Goal: Task Accomplishment & Management: Complete application form

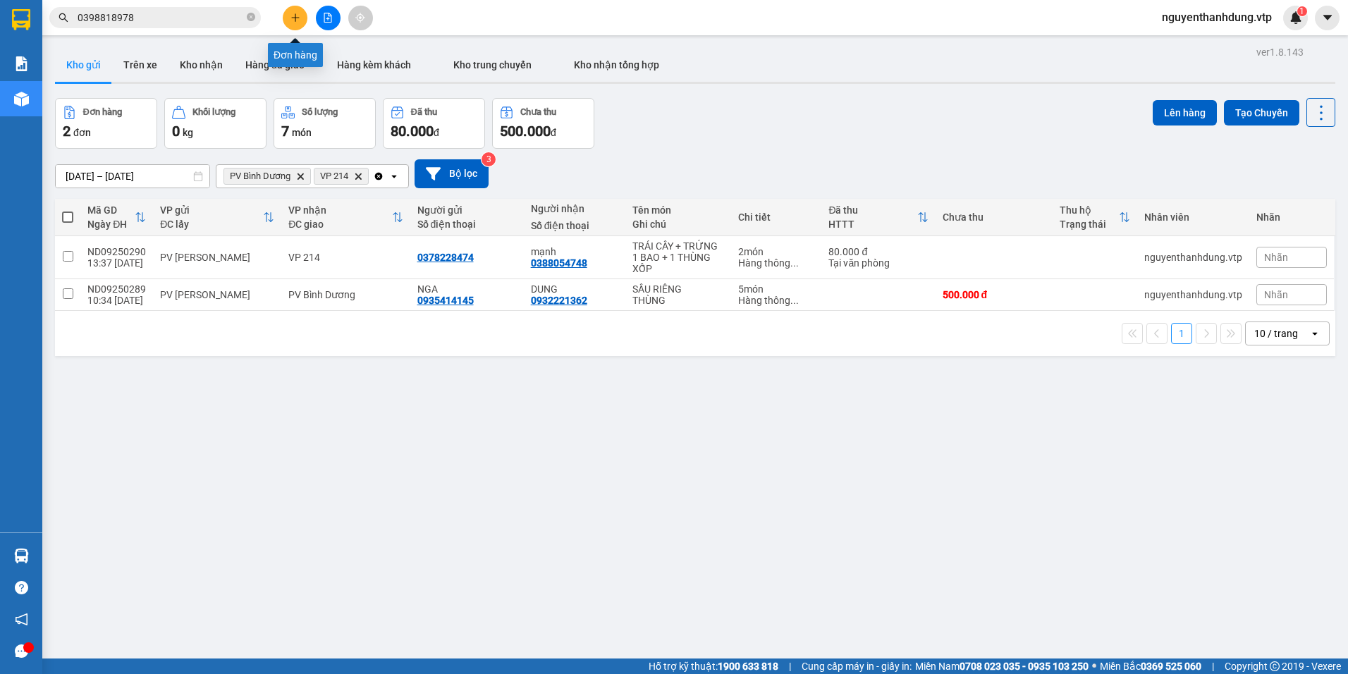
click at [293, 18] on icon "plus" at bounding box center [295, 17] width 8 height 1
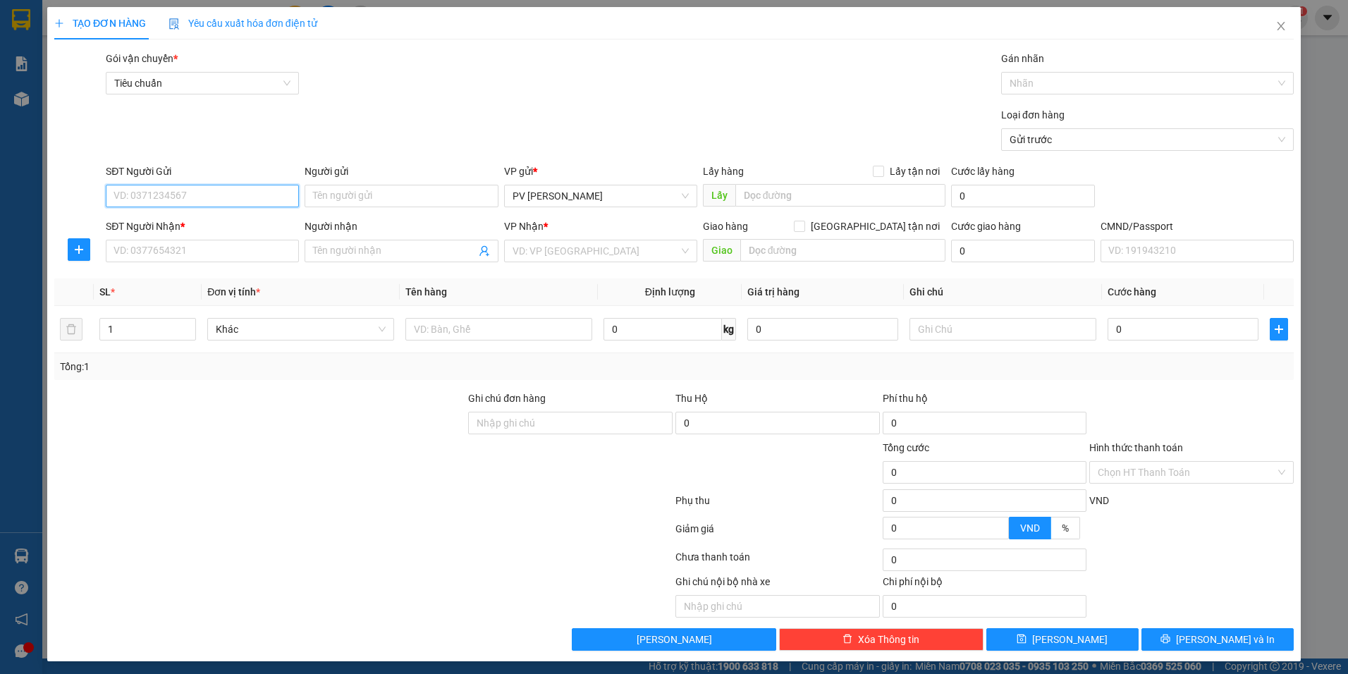
click at [207, 190] on input "SĐT Người Gửi" at bounding box center [202, 196] width 193 height 23
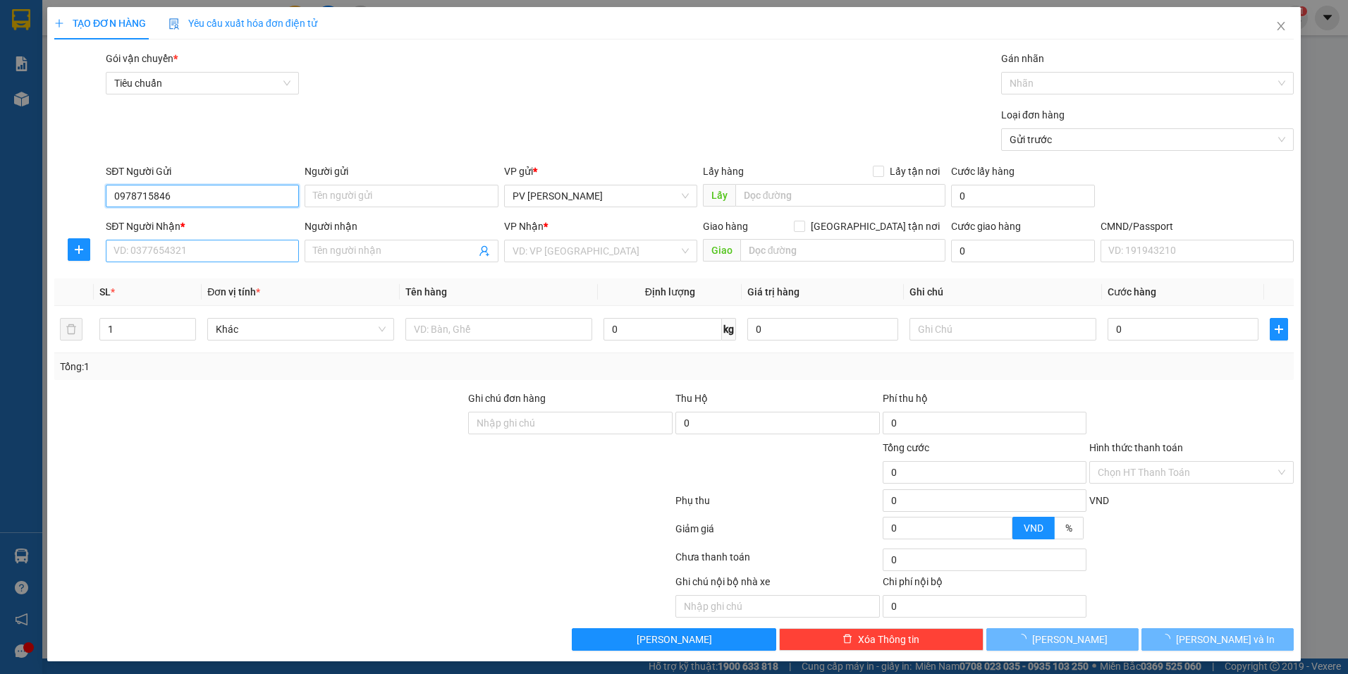
type input "0978715846"
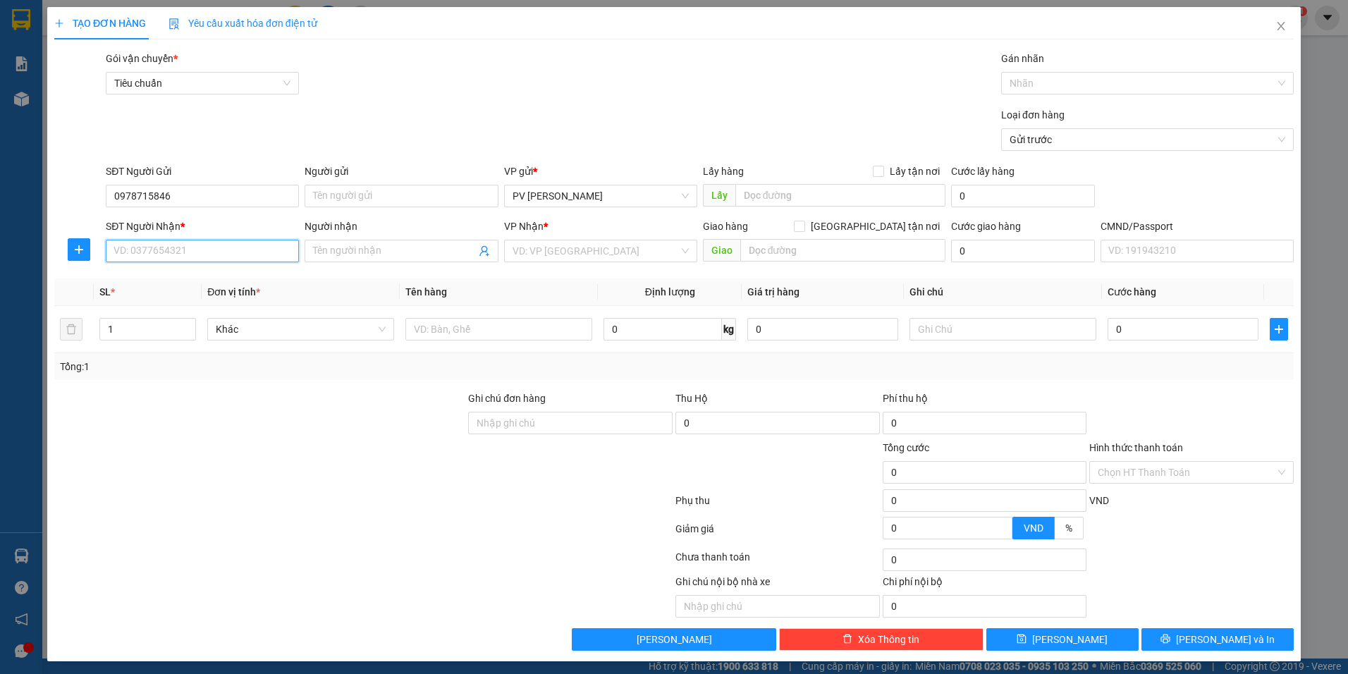
click at [209, 248] on input "SĐT Người Nhận *" at bounding box center [202, 251] width 193 height 23
type input "0935942597"
click at [378, 254] on input "Người nhận" at bounding box center [394, 251] width 162 height 16
type input "H"
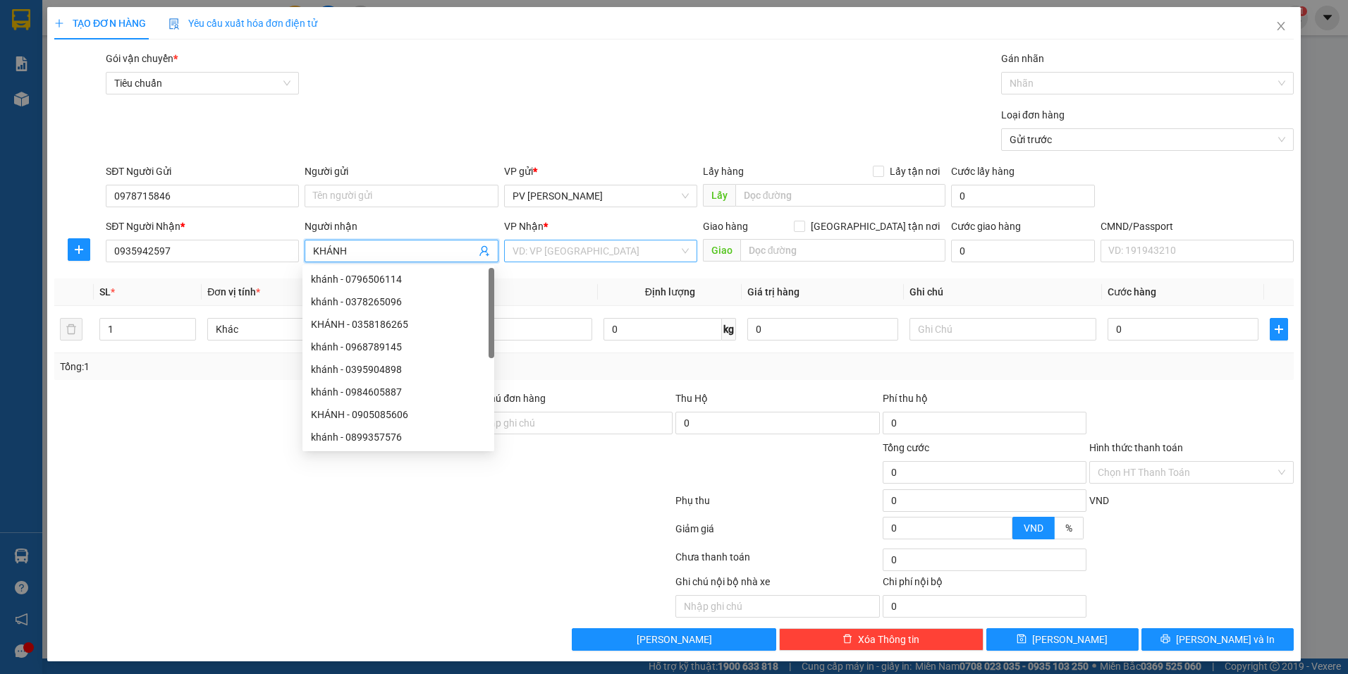
type input "KHÁNH"
click at [629, 247] on input "search" at bounding box center [595, 250] width 166 height 21
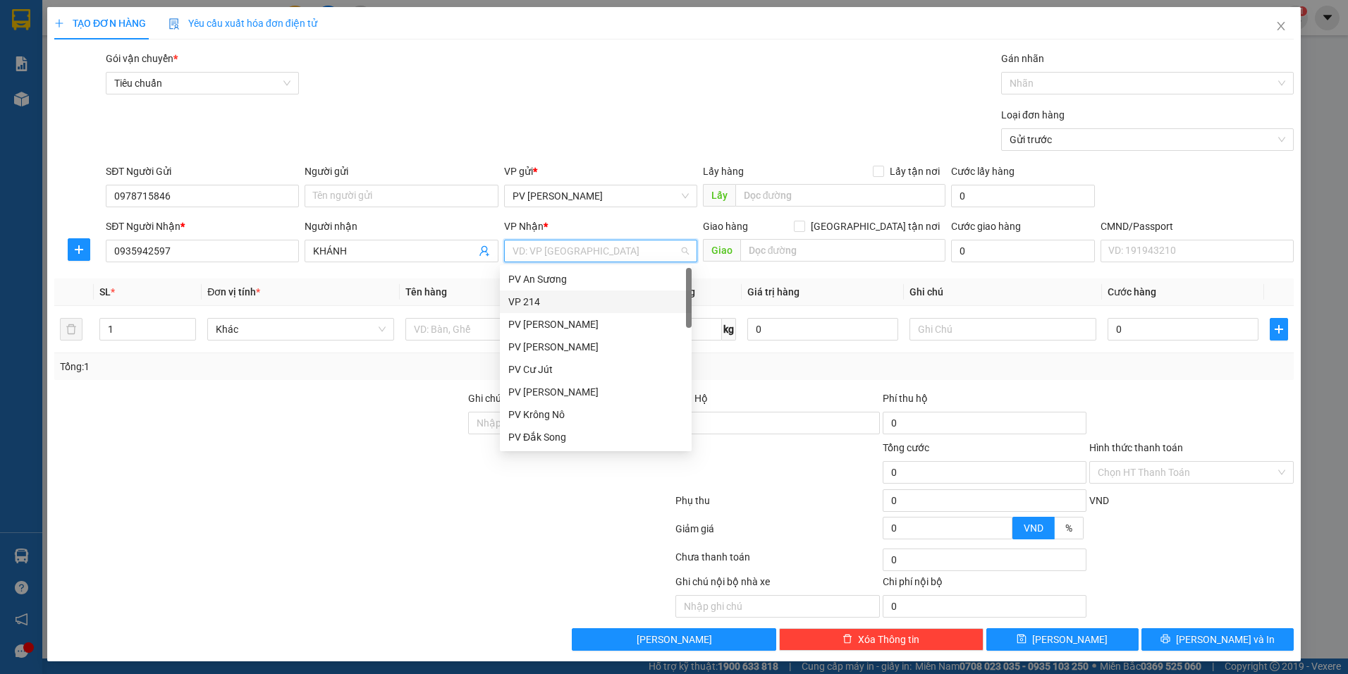
click at [554, 298] on div "VP 214" at bounding box center [595, 302] width 175 height 16
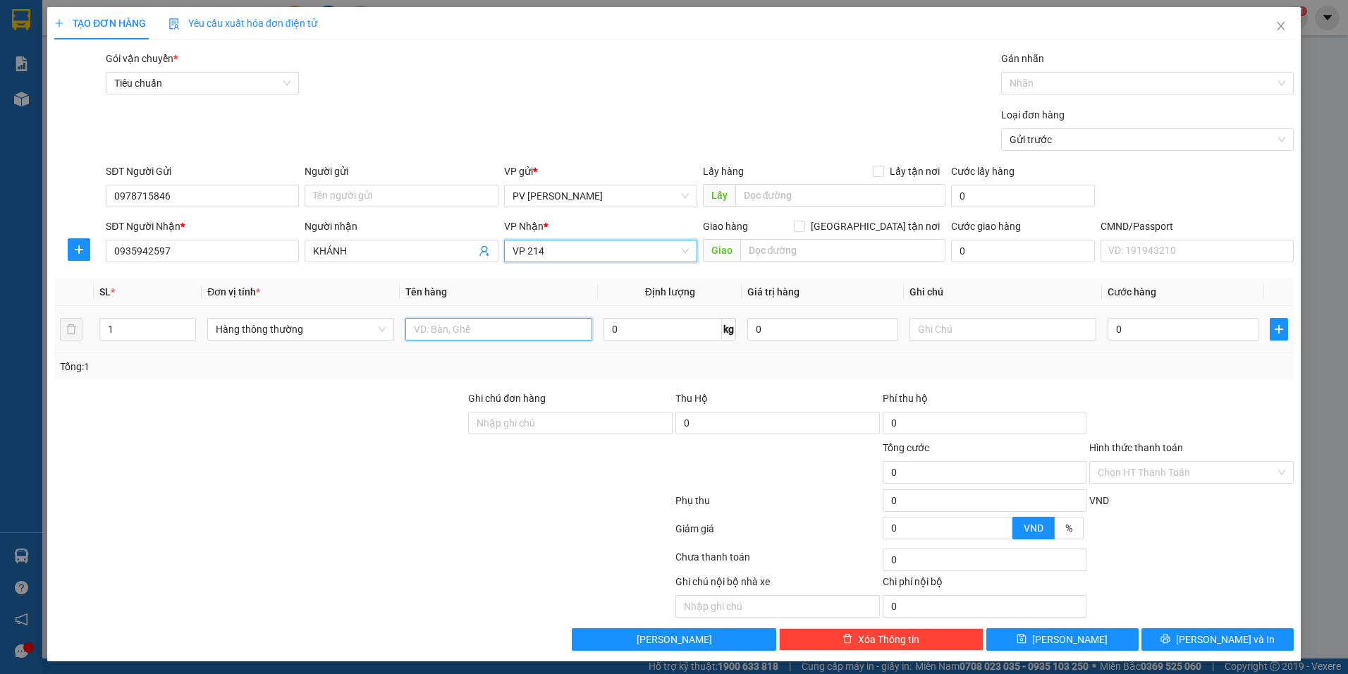
click at [431, 332] on input "text" at bounding box center [498, 329] width 187 height 23
type input "XE SỐ [DOMAIN_NAME] - 354.34 ( KH BAO TRẦY SƯỚC )"
click at [978, 328] on input "text" at bounding box center [1002, 329] width 187 height 23
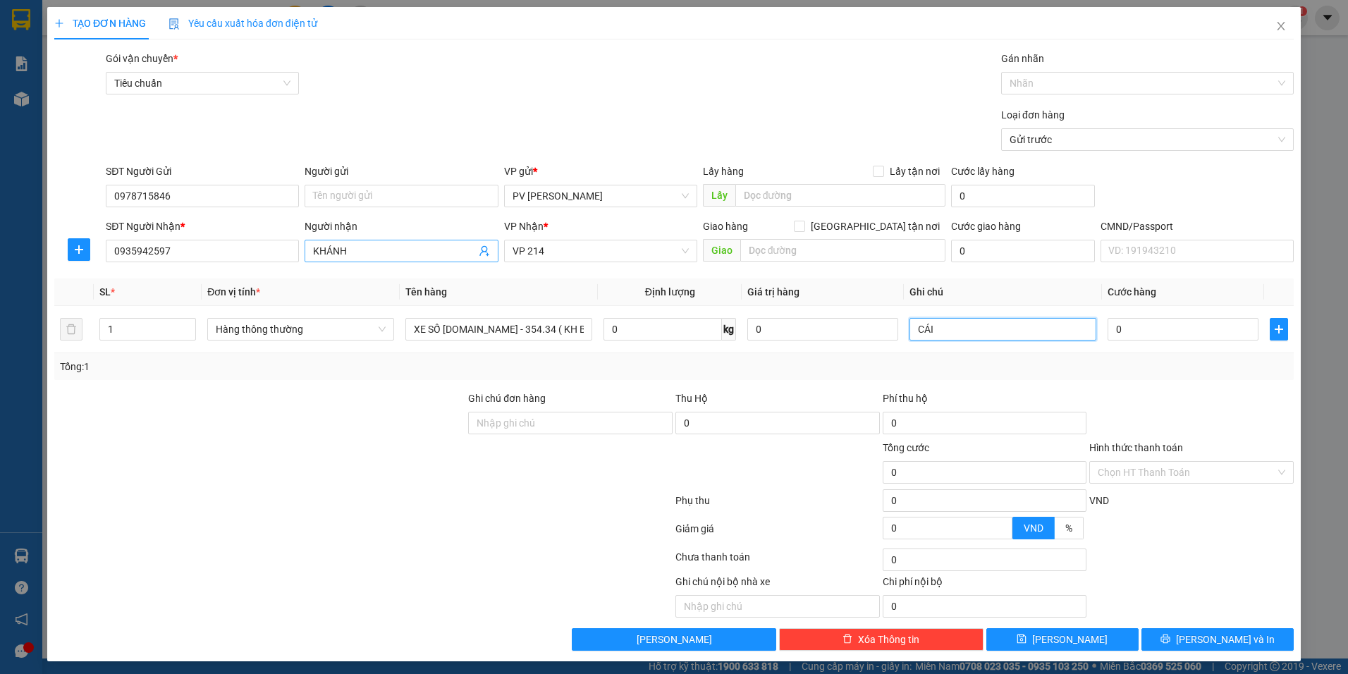
type input "CÁI"
click at [369, 254] on input "KHÁNH" at bounding box center [394, 251] width 162 height 16
type input "KHÁNH / TỐI MAI BỐC ĐI"
click at [1127, 329] on input "0" at bounding box center [1182, 329] width 151 height 23
type input "3"
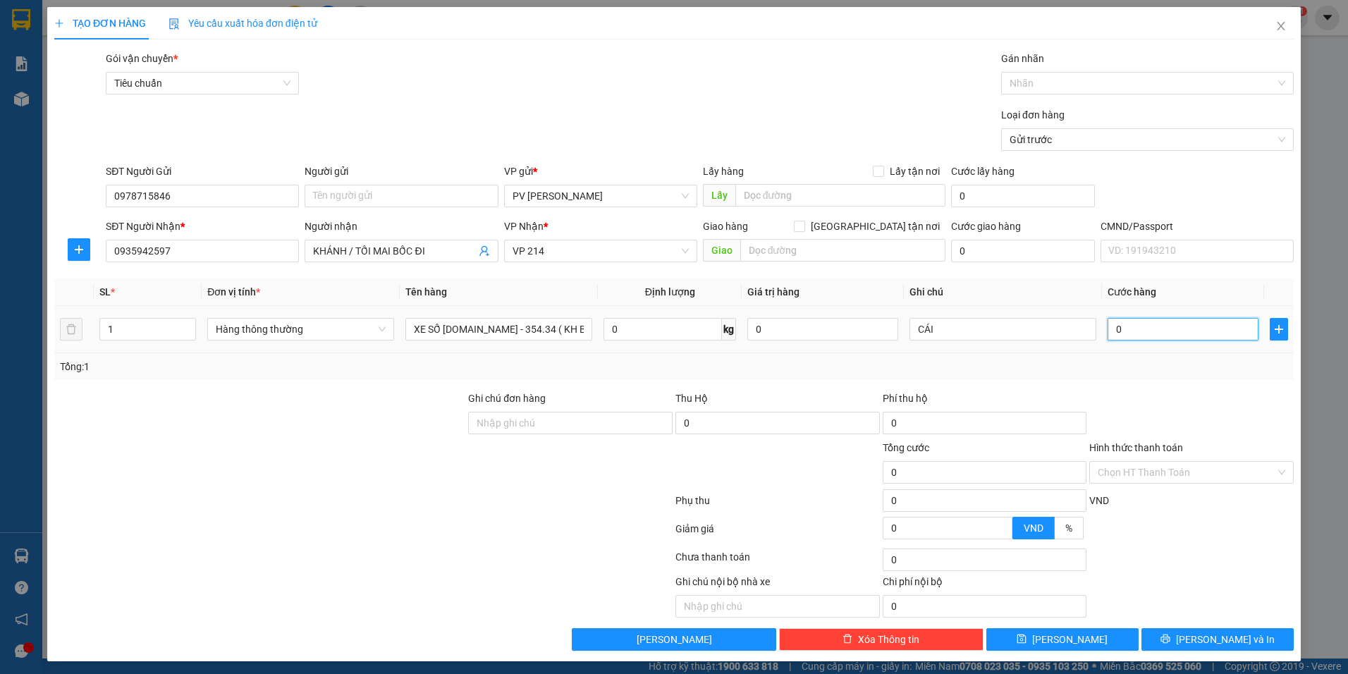
type input "3"
type input "30"
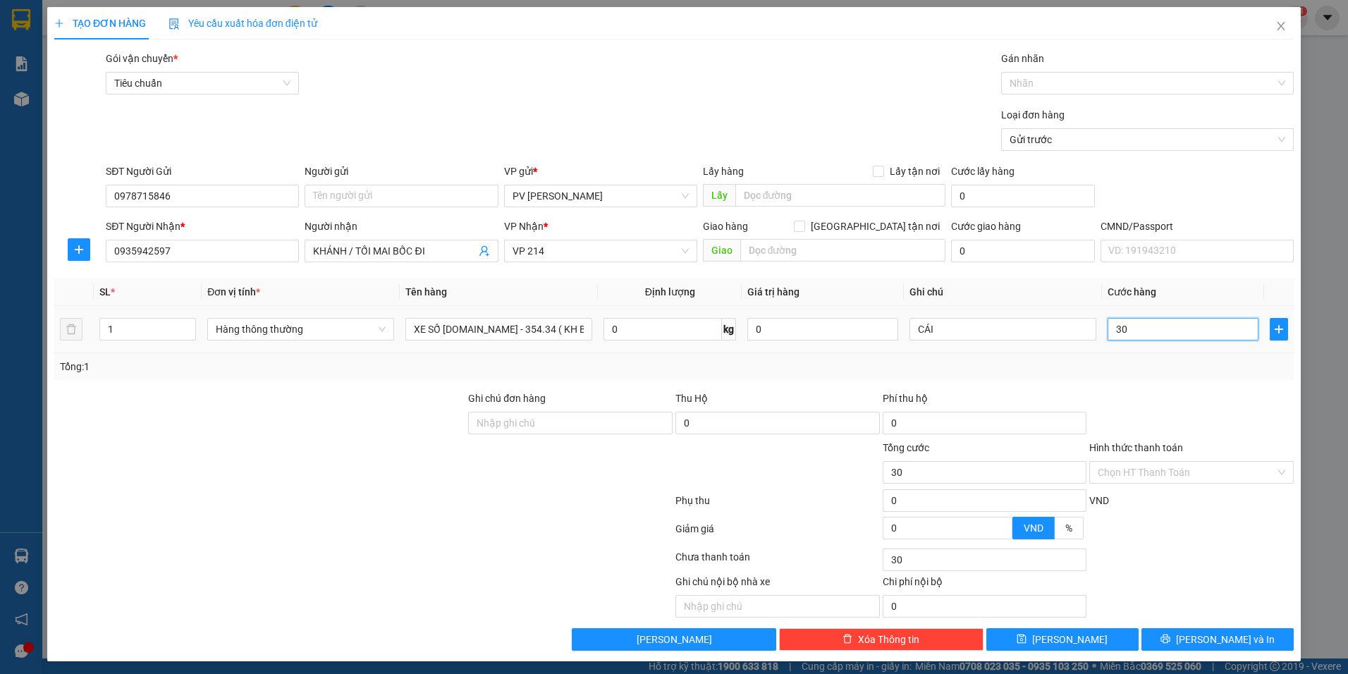
type input "300"
type input "3.000"
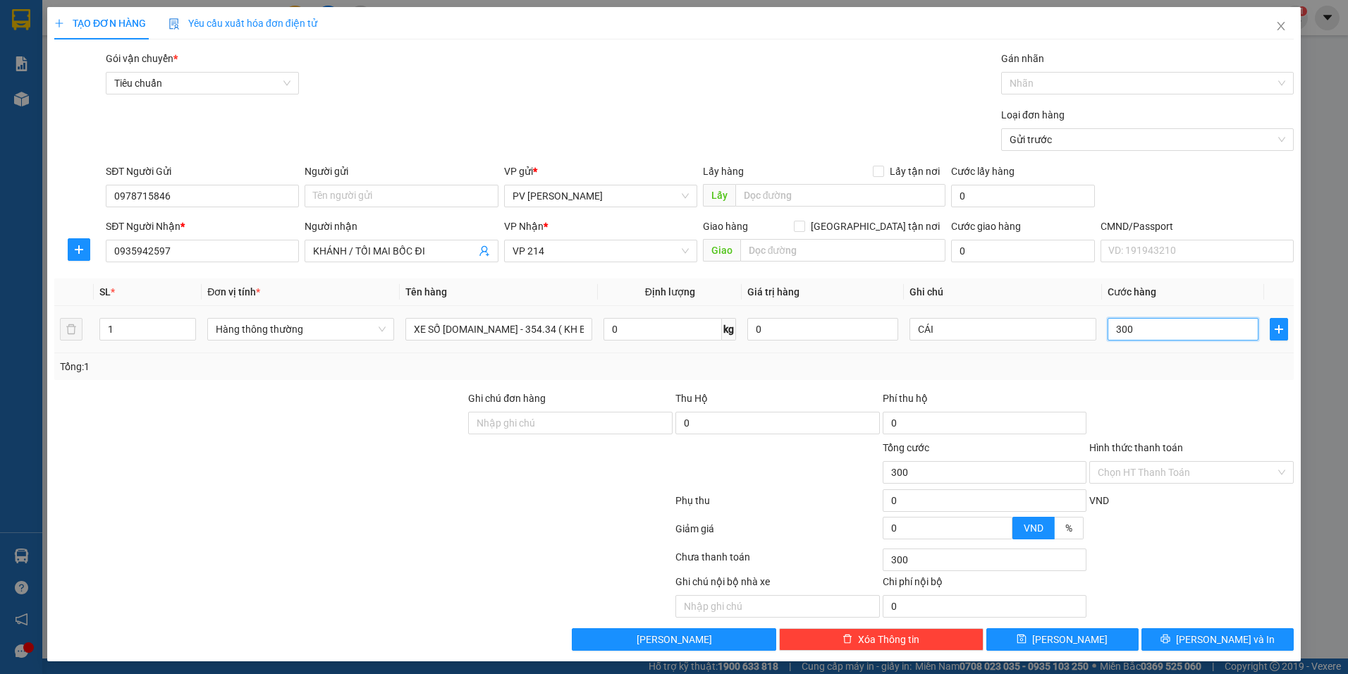
type input "3.000"
type input "30.000"
type input "300.000"
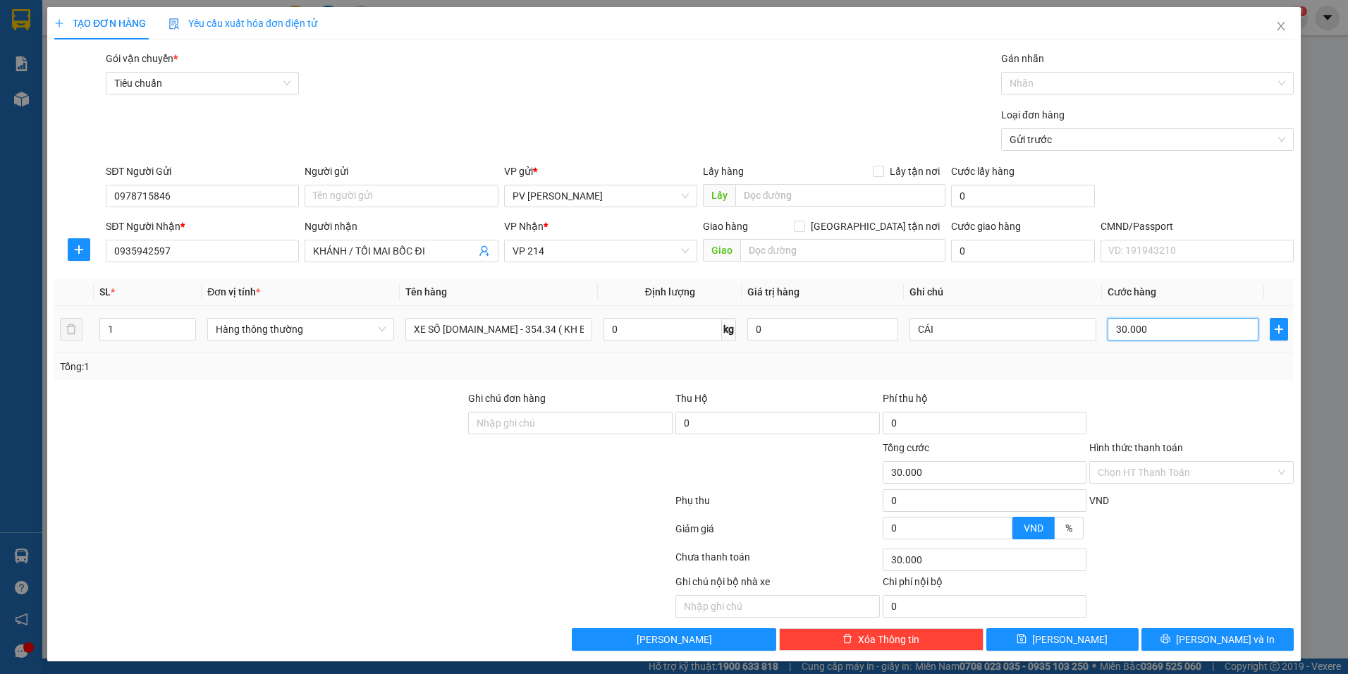
type input "300.000"
click at [1226, 471] on input "Hình thức thanh toán" at bounding box center [1186, 472] width 178 height 21
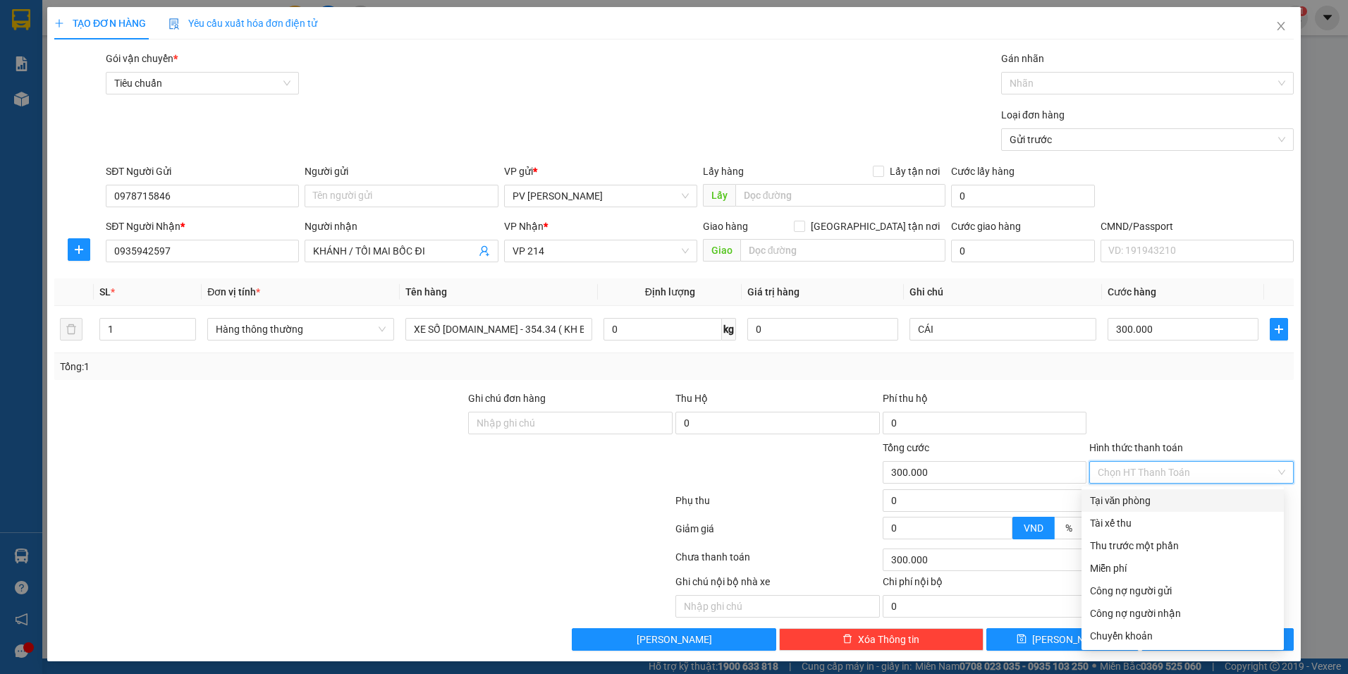
click at [1170, 498] on div "Tại văn phòng" at bounding box center [1182, 501] width 185 height 16
type input "0"
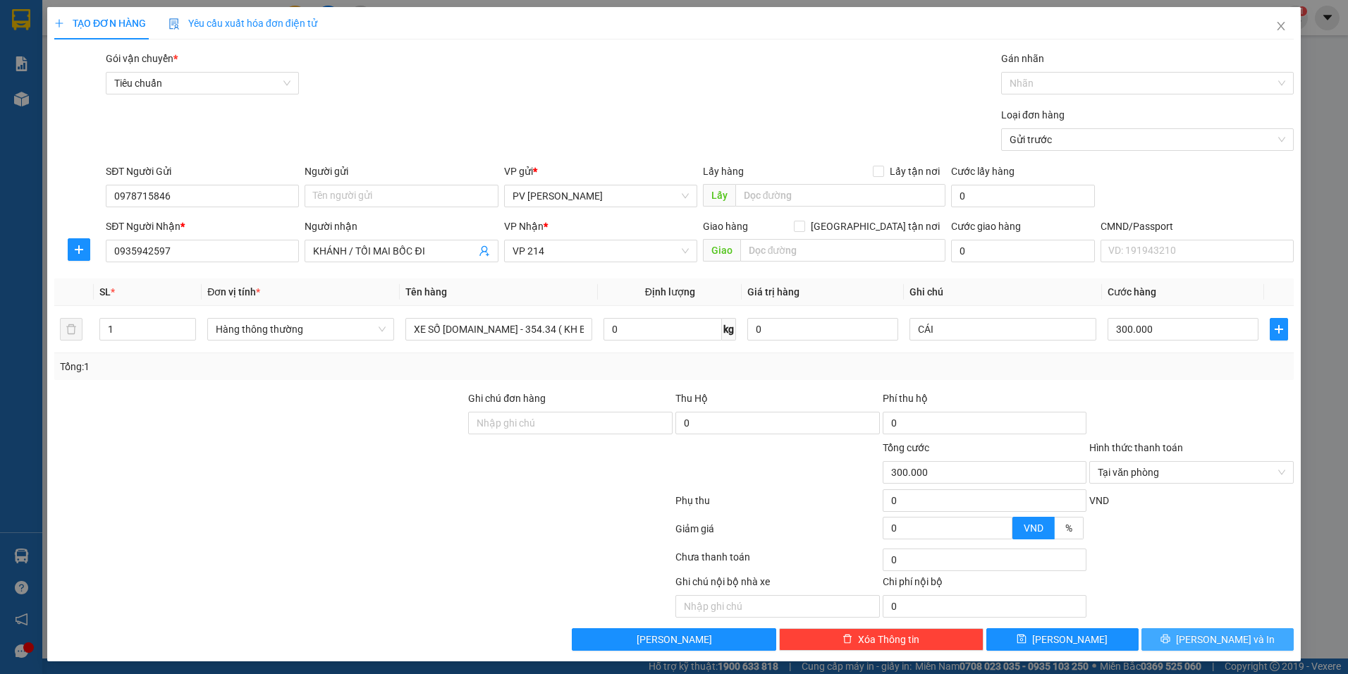
click at [1221, 640] on span "[PERSON_NAME] và In" at bounding box center [1225, 640] width 99 height 16
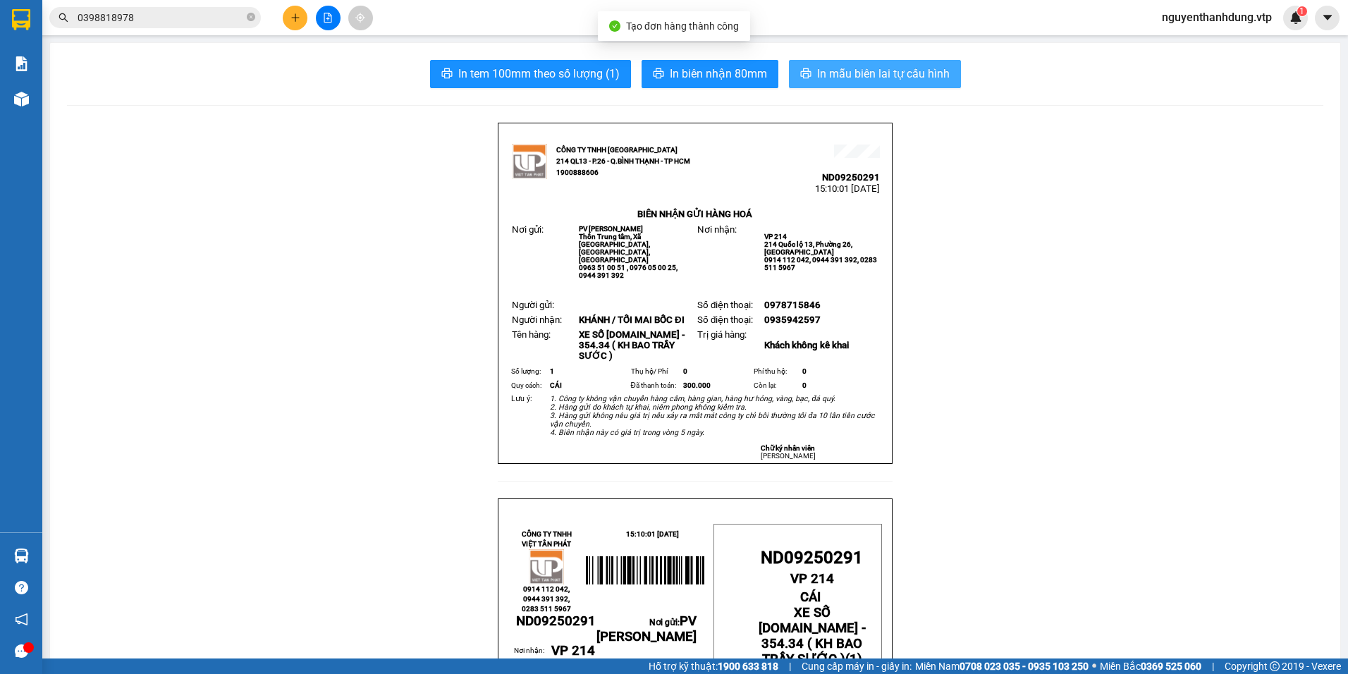
click at [867, 70] on span "In mẫu biên lai tự cấu hình" at bounding box center [883, 74] width 133 height 18
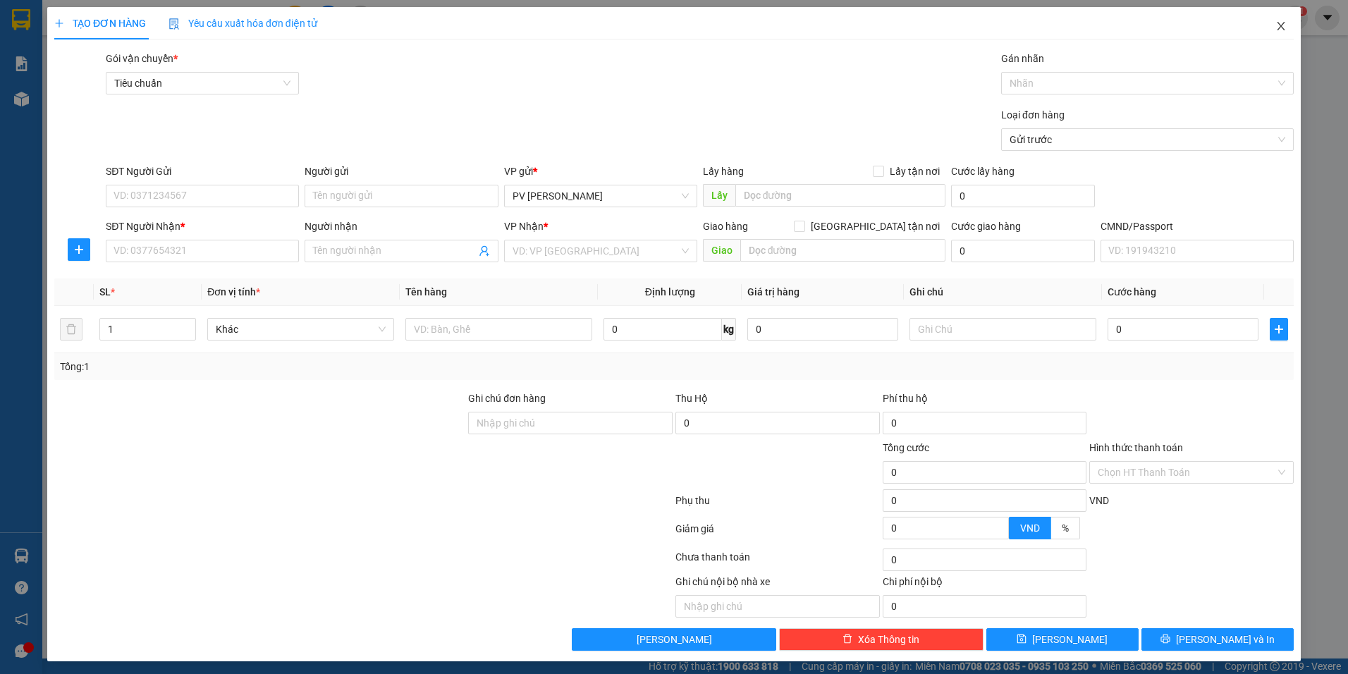
click at [1275, 28] on icon "close" at bounding box center [1280, 25] width 11 height 11
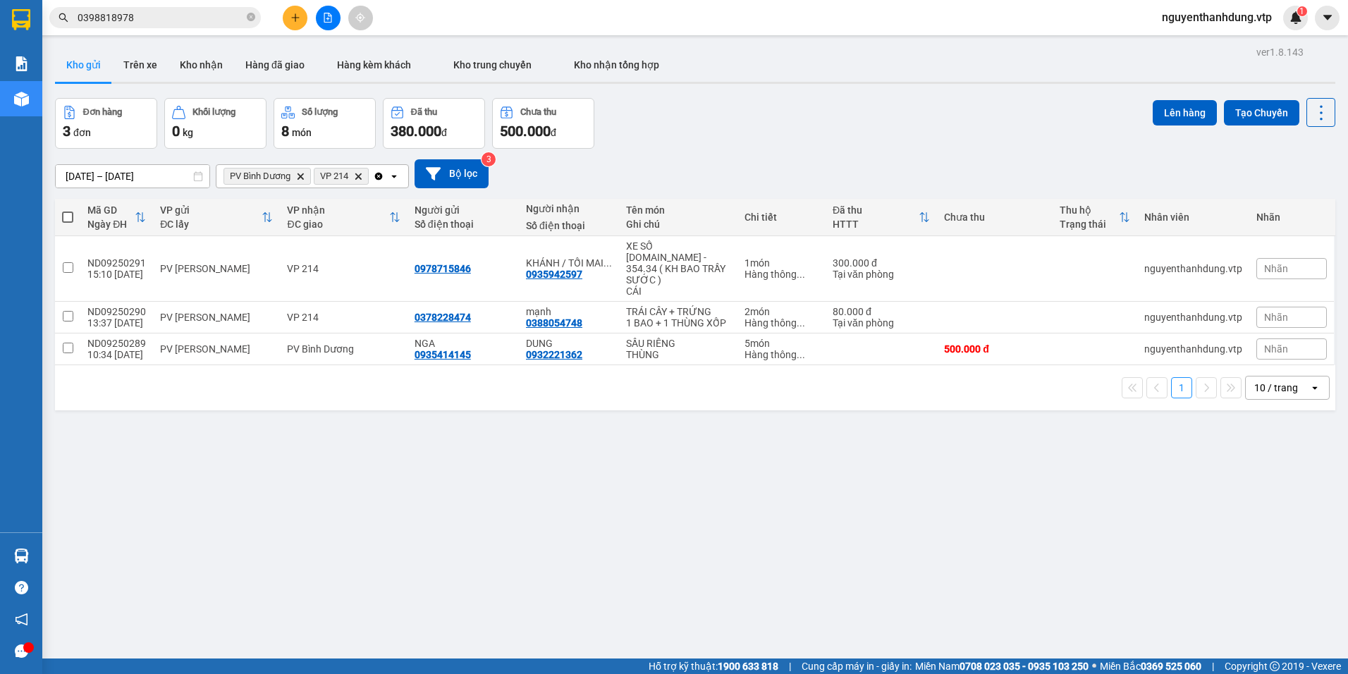
click at [300, 8] on button at bounding box center [295, 18] width 25 height 25
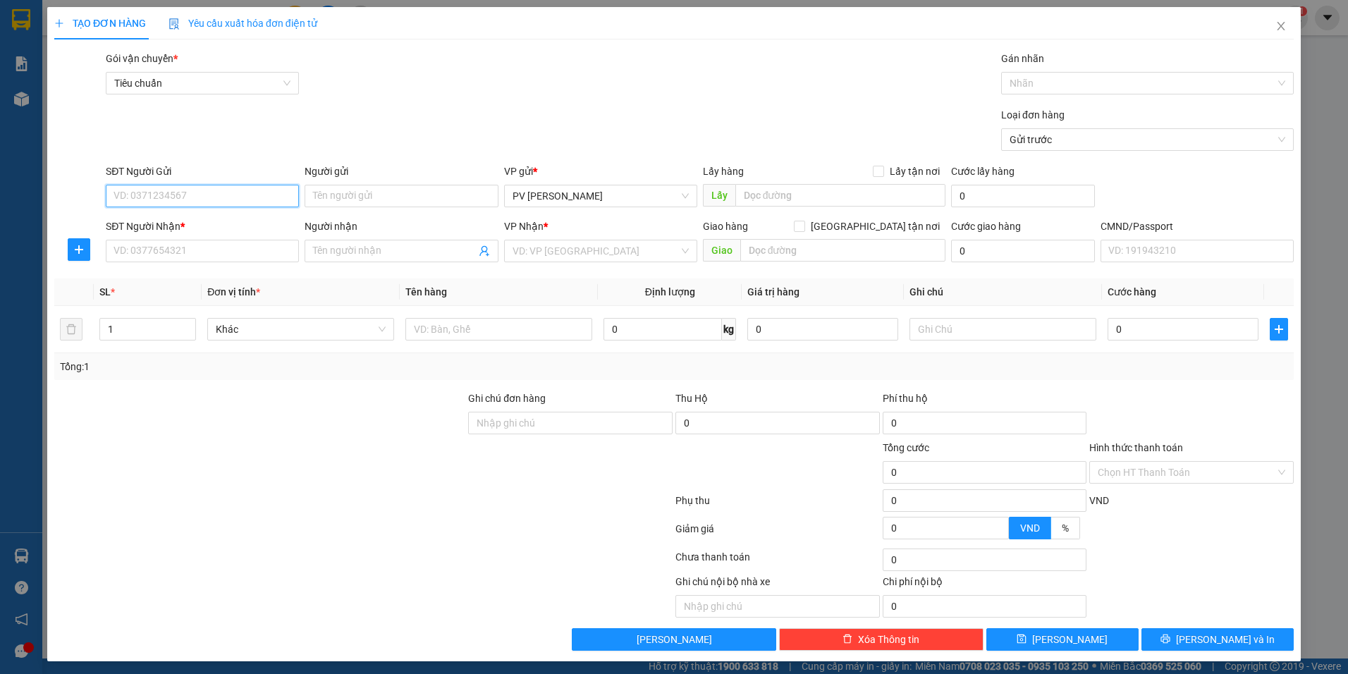
click at [152, 193] on input "SĐT Người Gửi" at bounding box center [202, 196] width 193 height 23
type input "0965069014"
click at [169, 259] on input "SĐT Người Nhận *" at bounding box center [202, 251] width 193 height 23
type input "0905312980"
click at [421, 242] on span at bounding box center [400, 251] width 193 height 23
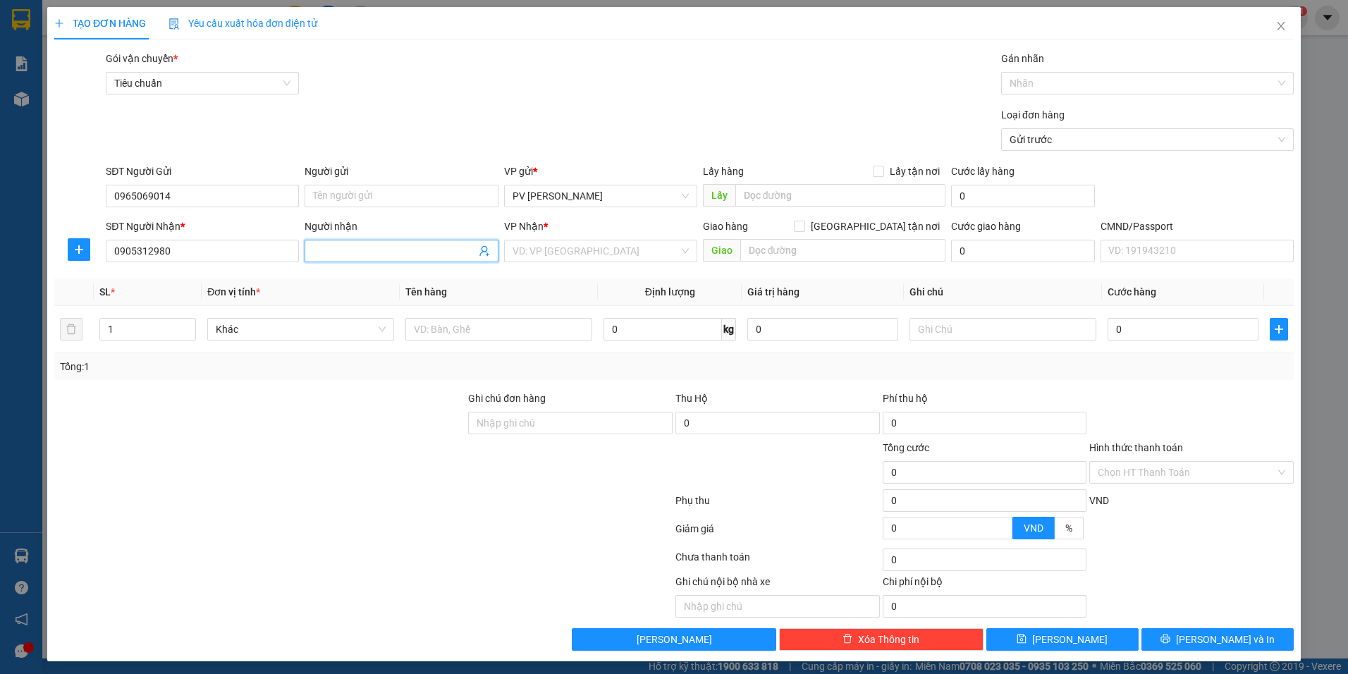
click at [420, 250] on input "Người nhận" at bounding box center [394, 251] width 162 height 16
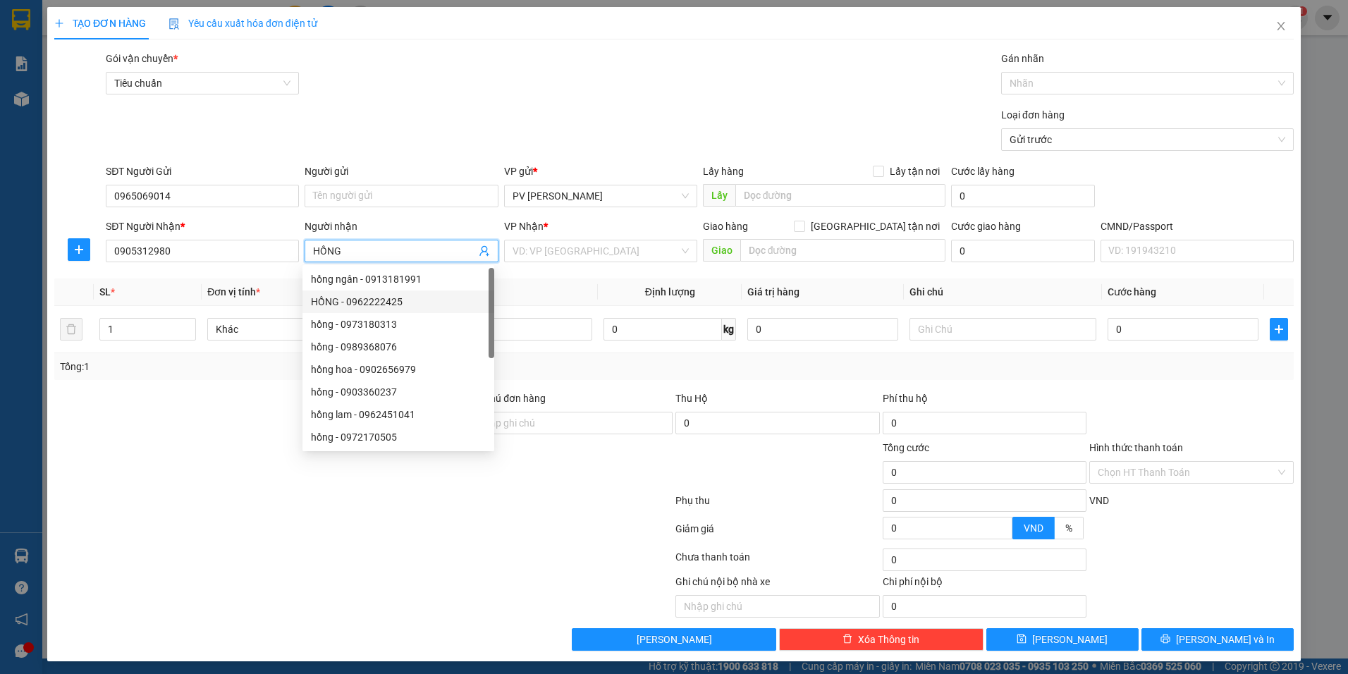
type input "HỒNG"
click at [210, 436] on div at bounding box center [260, 414] width 414 height 49
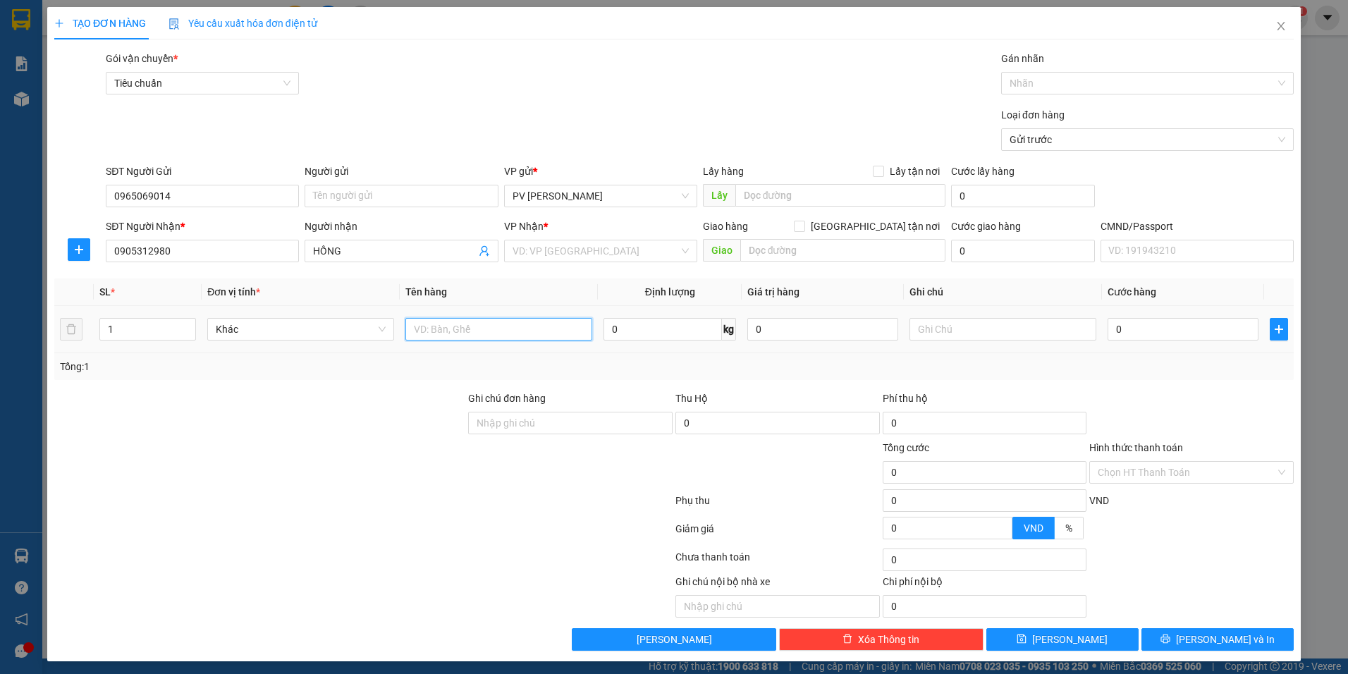
click at [431, 336] on input "text" at bounding box center [498, 329] width 187 height 23
click at [550, 328] on input "XE VISION 48.D1 - 25516" at bounding box center [498, 329] width 187 height 23
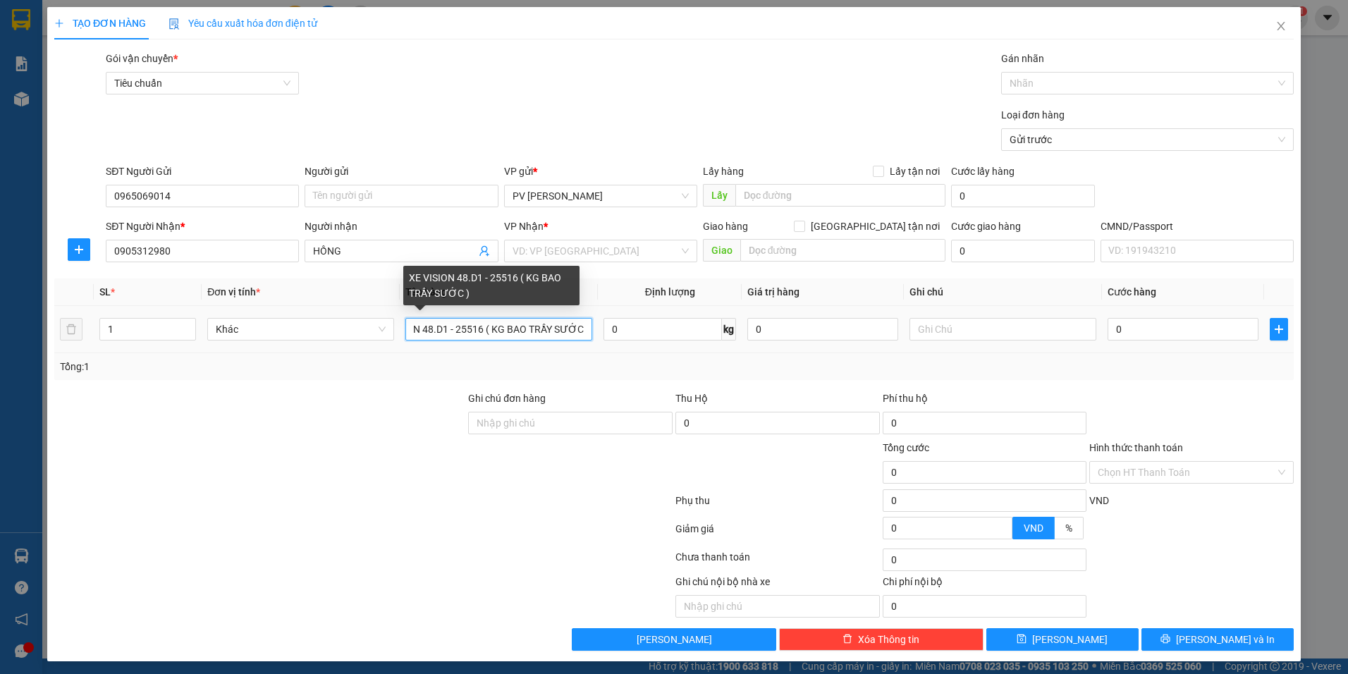
scroll to position [0, 42]
type input "XE VISION 48.D1 - 25516 ( KG BAO TRẦY SƯỚC )"
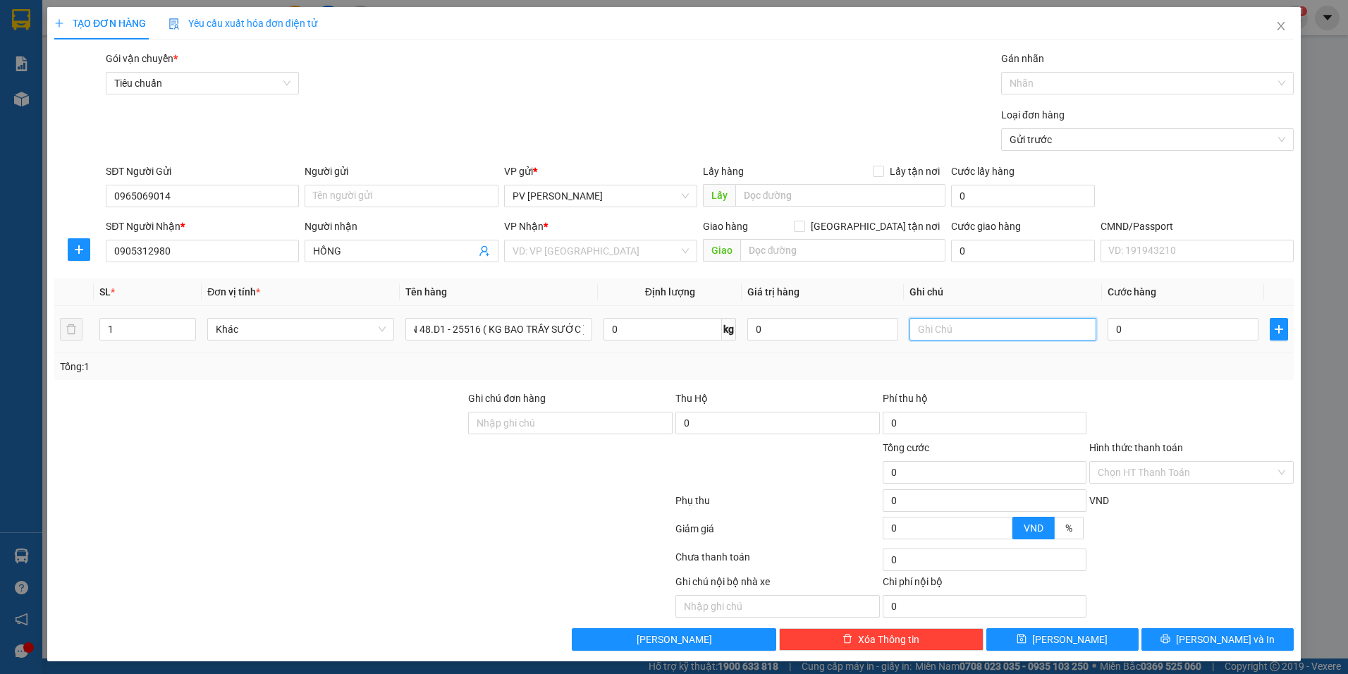
scroll to position [0, 0]
click at [1008, 334] on input "text" at bounding box center [1002, 329] width 187 height 23
type input "CÁI"
click at [1191, 331] on input "0" at bounding box center [1182, 329] width 151 height 23
type input "3"
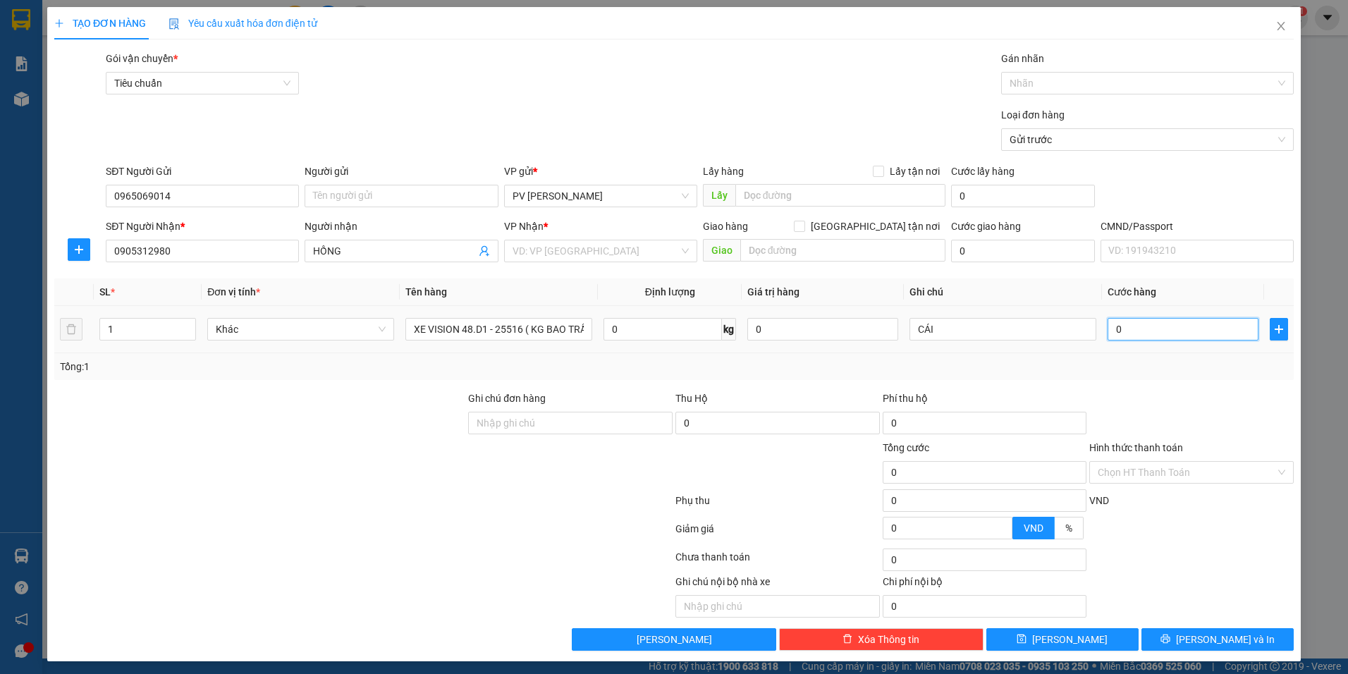
type input "3"
type input "35"
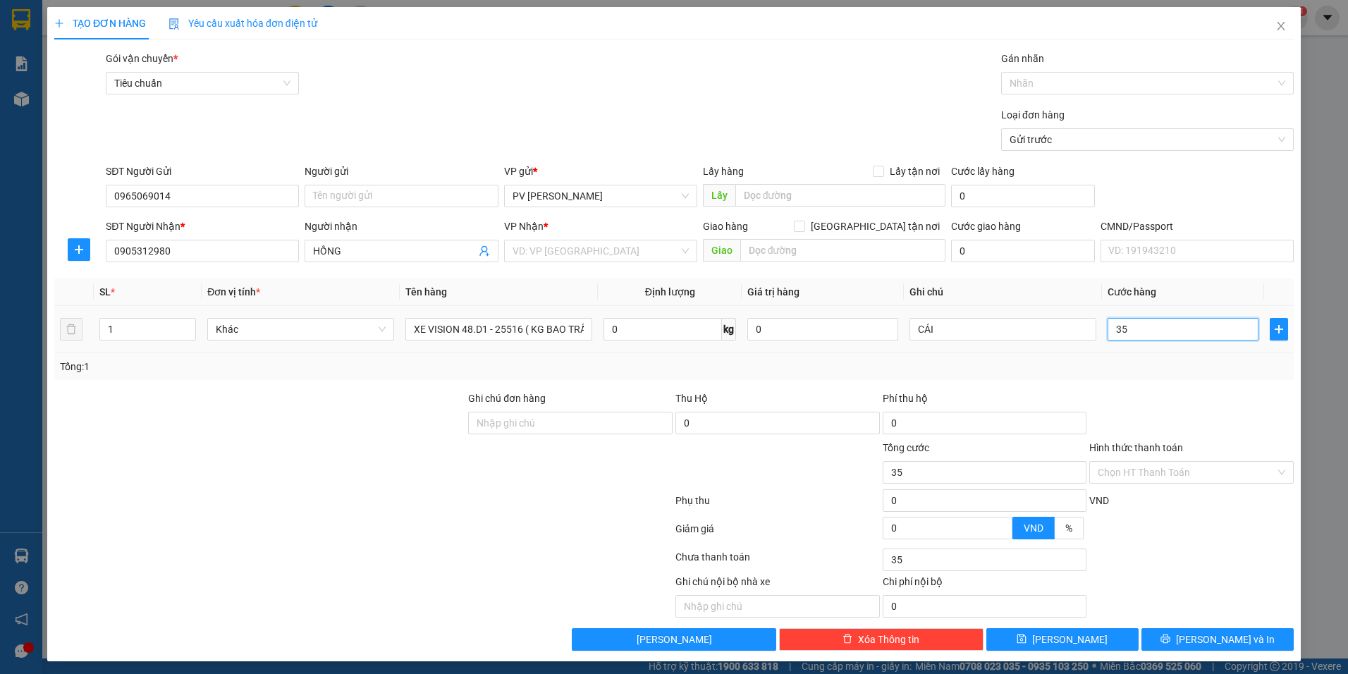
type input "350"
type input "3.500"
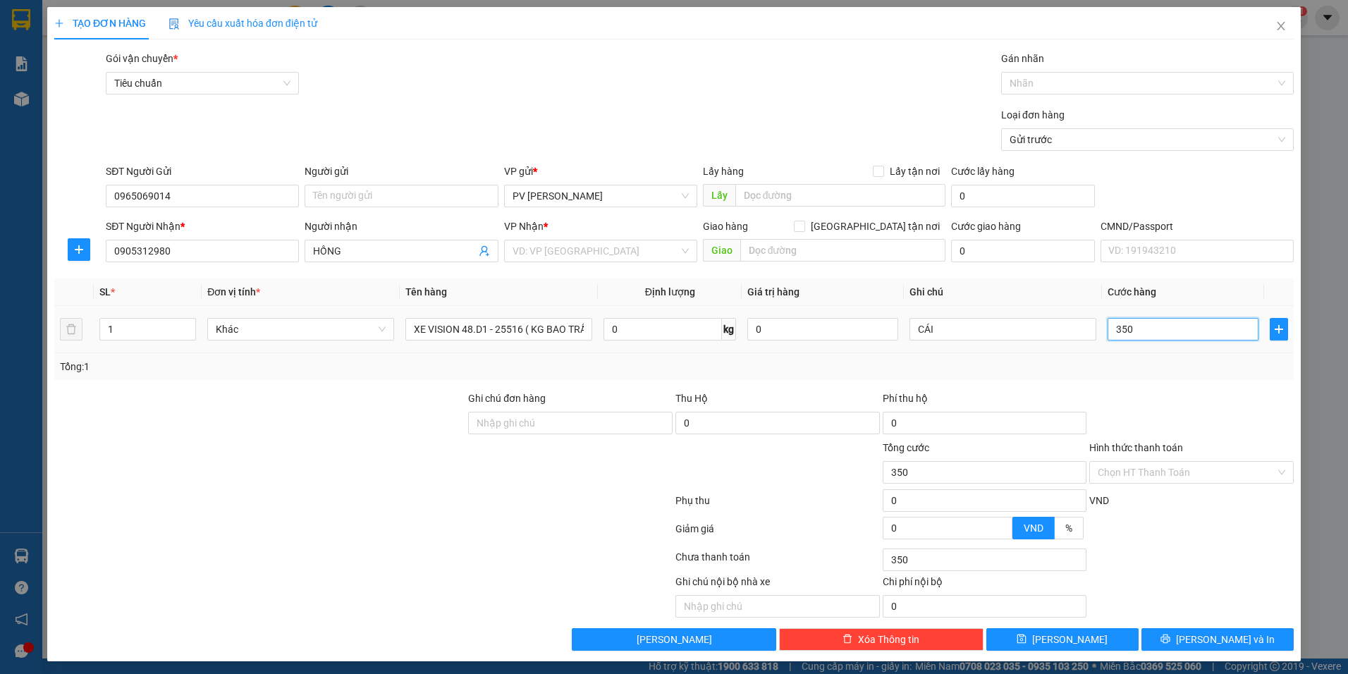
type input "3.500"
type input "35.000"
type input "350.000"
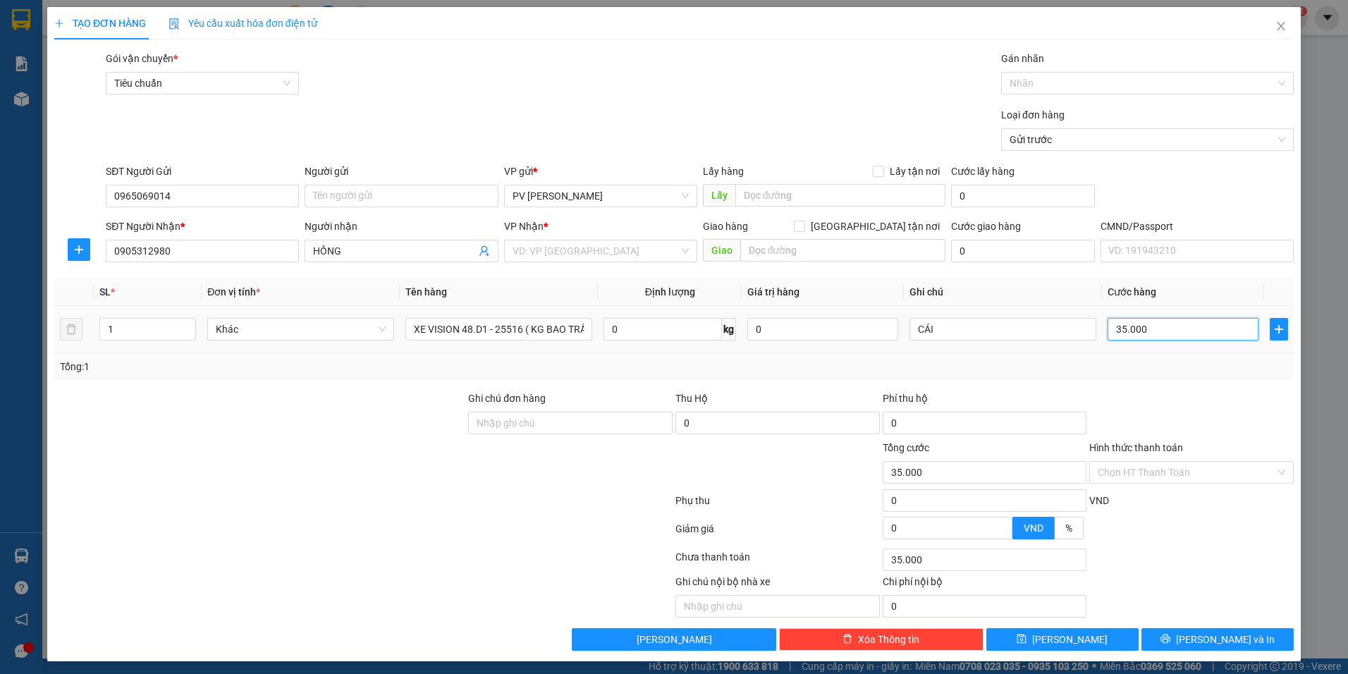
type input "350.000"
click at [1179, 637] on button "[PERSON_NAME] và In" at bounding box center [1217, 639] width 152 height 23
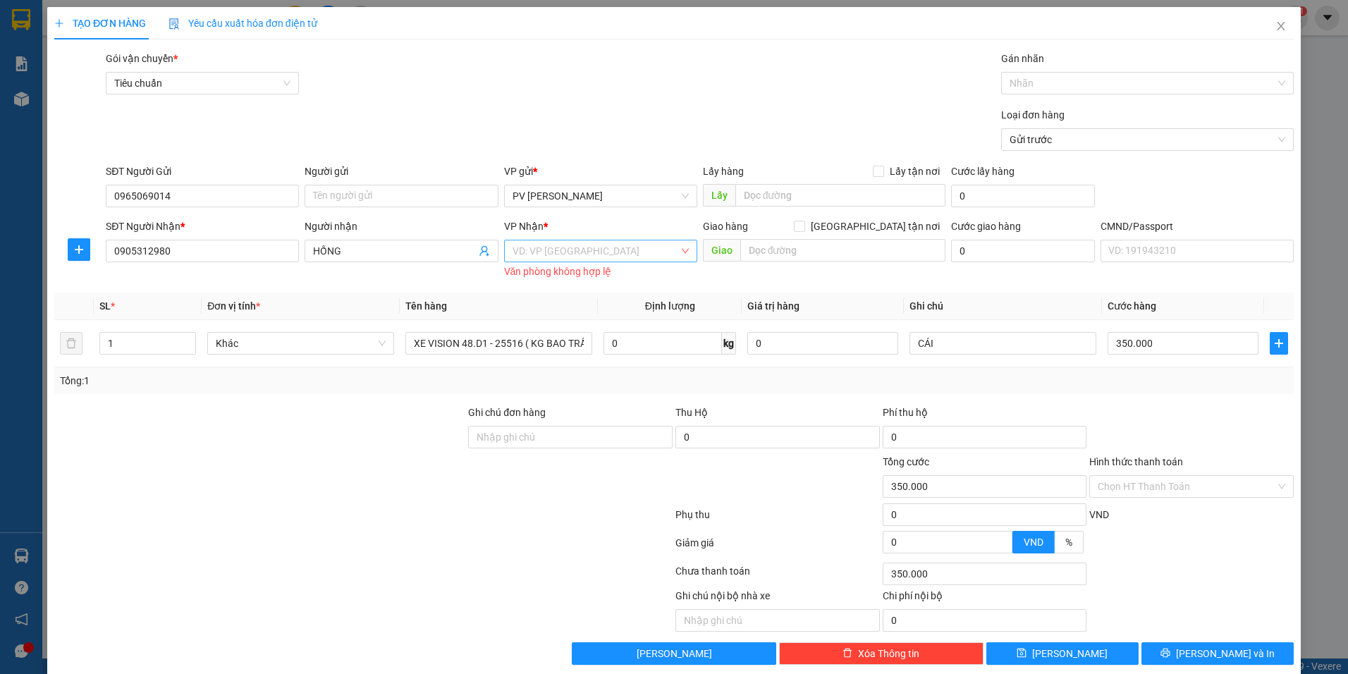
click at [564, 250] on input "search" at bounding box center [595, 250] width 166 height 21
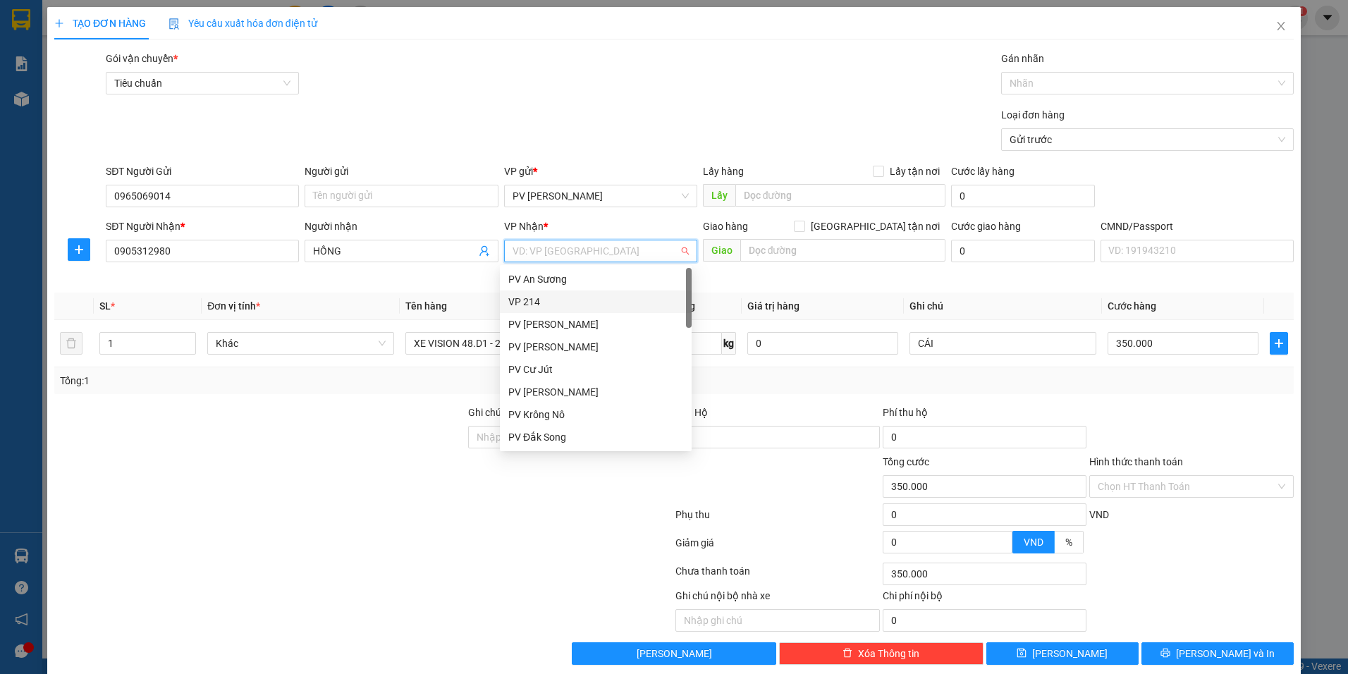
click at [566, 305] on div "VP 214" at bounding box center [595, 302] width 175 height 16
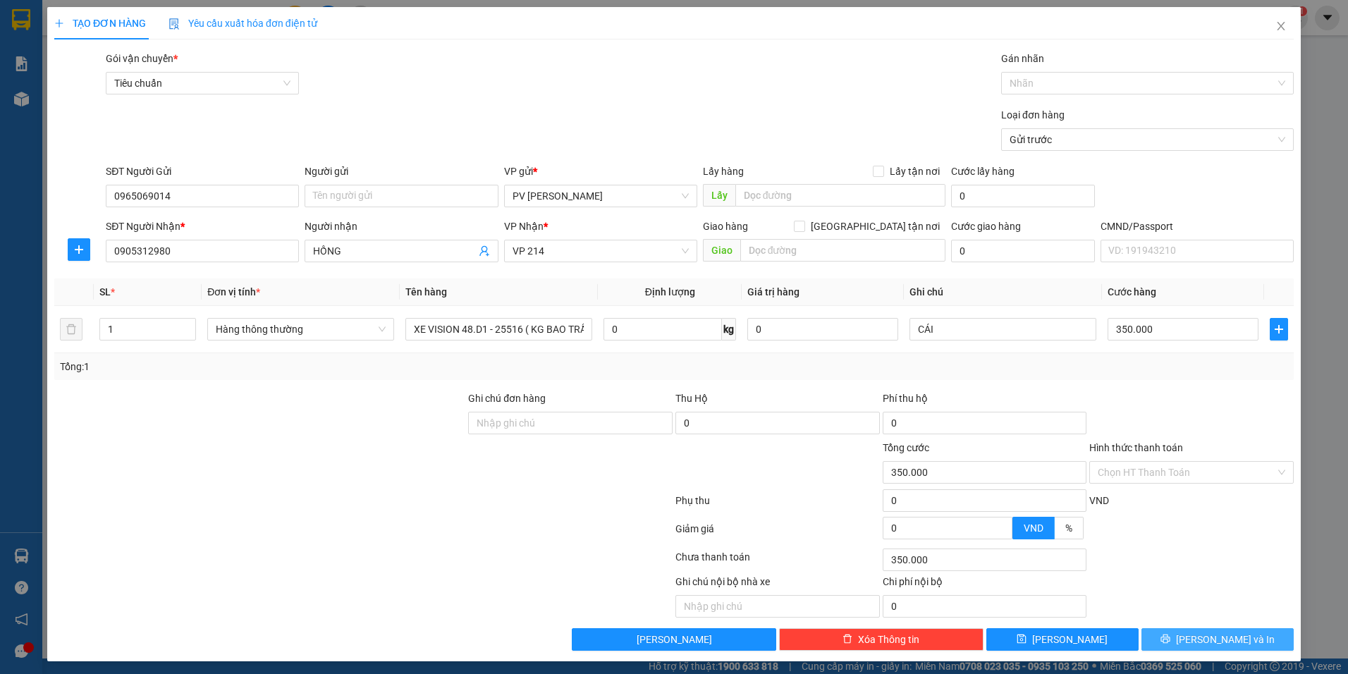
click at [1190, 649] on button "[PERSON_NAME] và In" at bounding box center [1217, 639] width 152 height 23
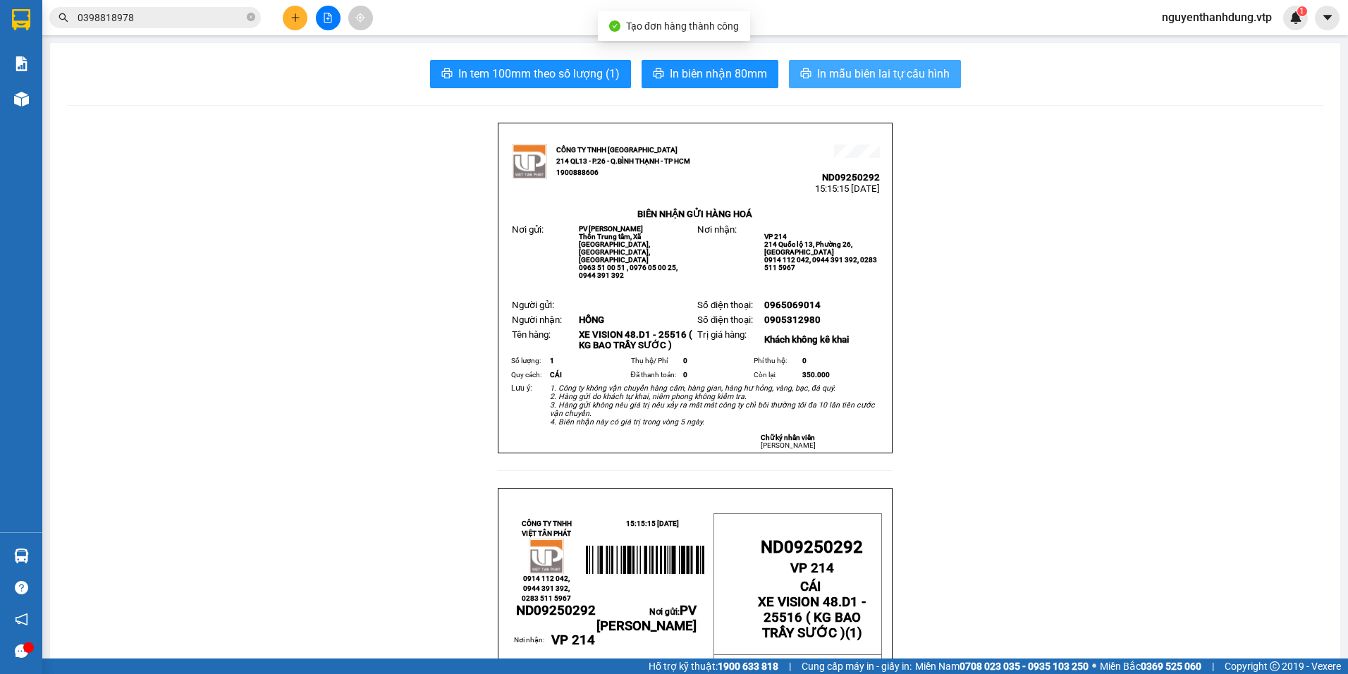
click at [929, 75] on span "In mẫu biên lai tự cấu hình" at bounding box center [883, 74] width 133 height 18
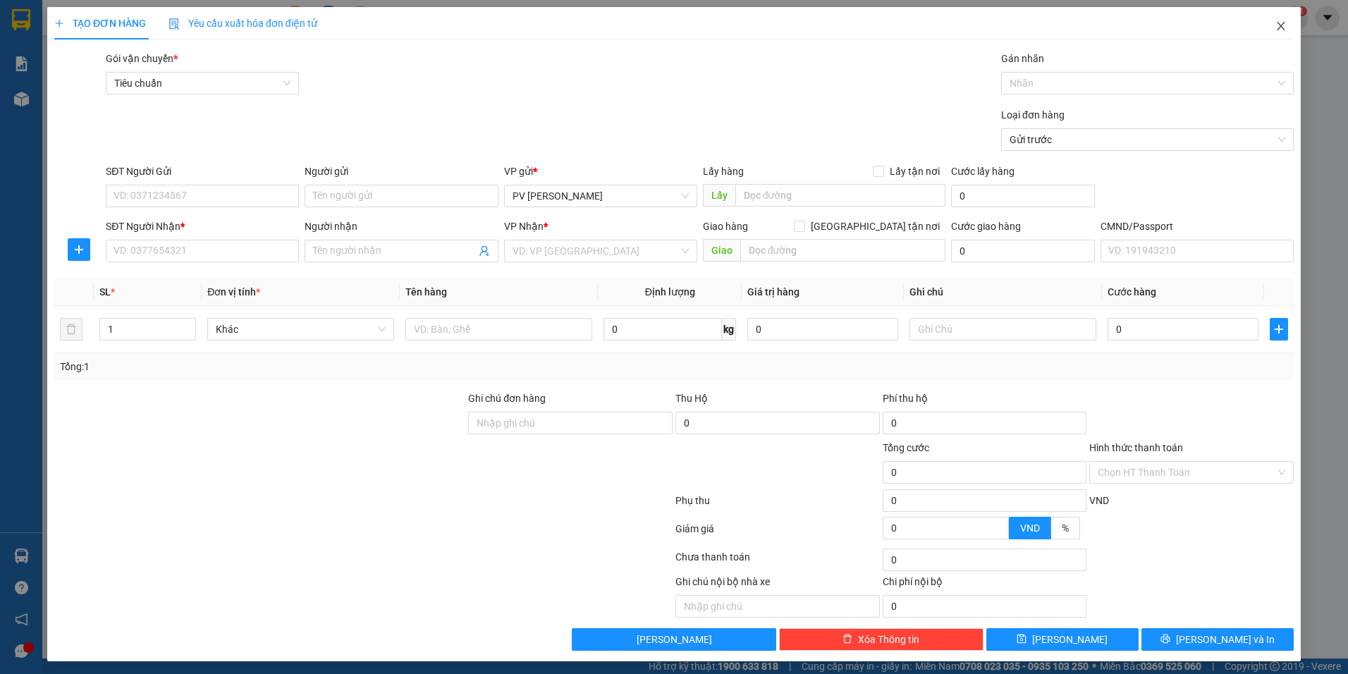
click at [1283, 31] on span "Close" at bounding box center [1280, 26] width 39 height 39
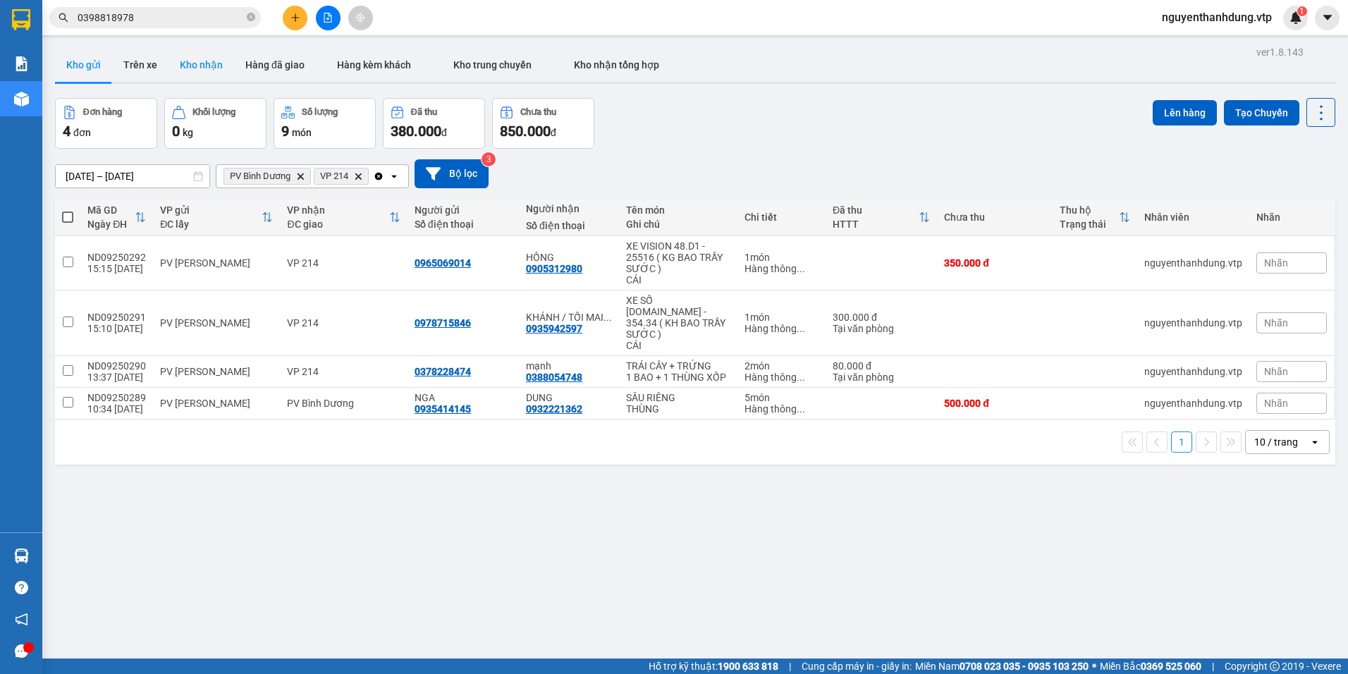
click at [207, 66] on button "Kho nhận" at bounding box center [201, 65] width 66 height 34
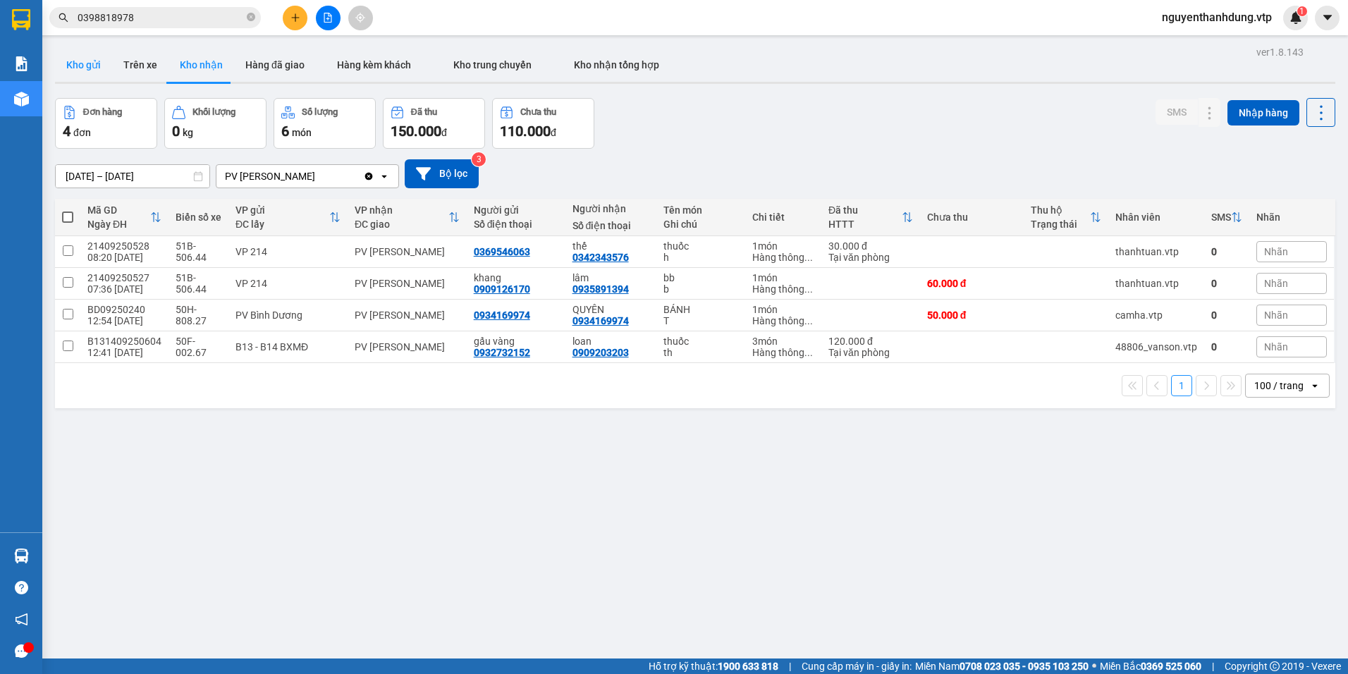
click at [91, 61] on button "Kho gửi" at bounding box center [83, 65] width 57 height 34
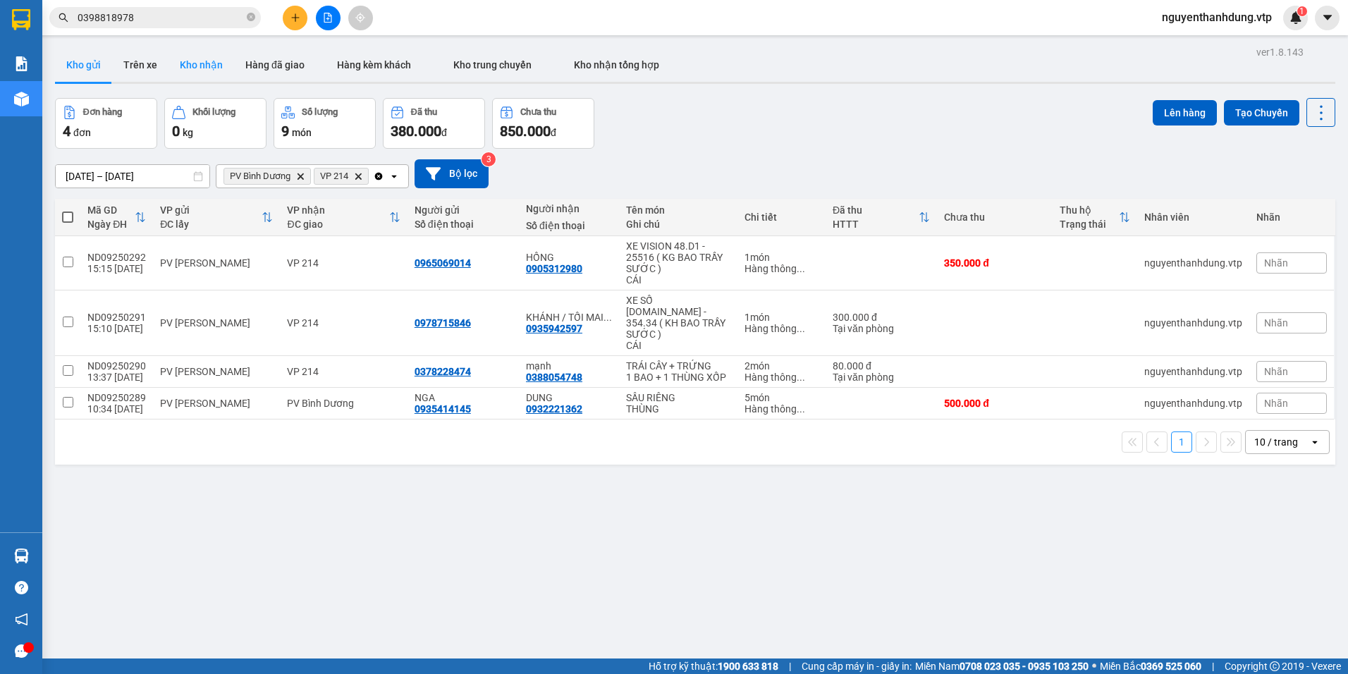
click at [199, 55] on button "Kho nhận" at bounding box center [201, 65] width 66 height 34
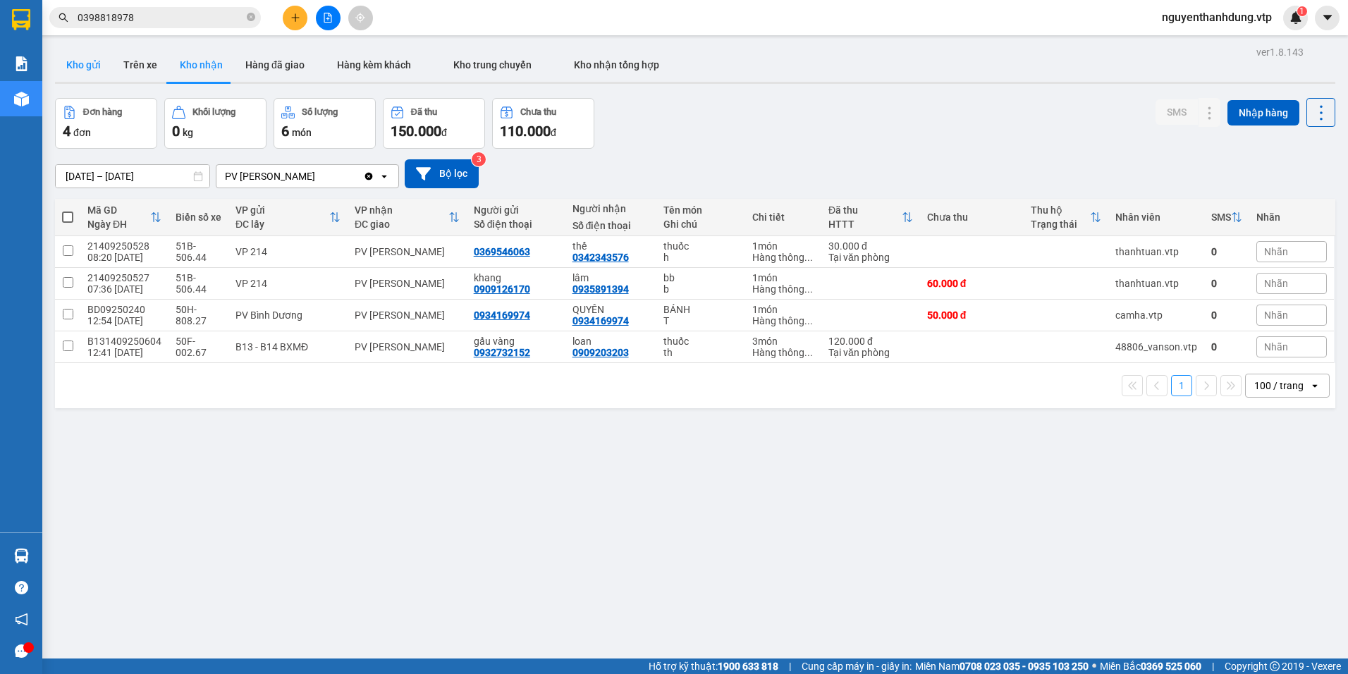
click at [82, 72] on button "Kho gửi" at bounding box center [83, 65] width 57 height 34
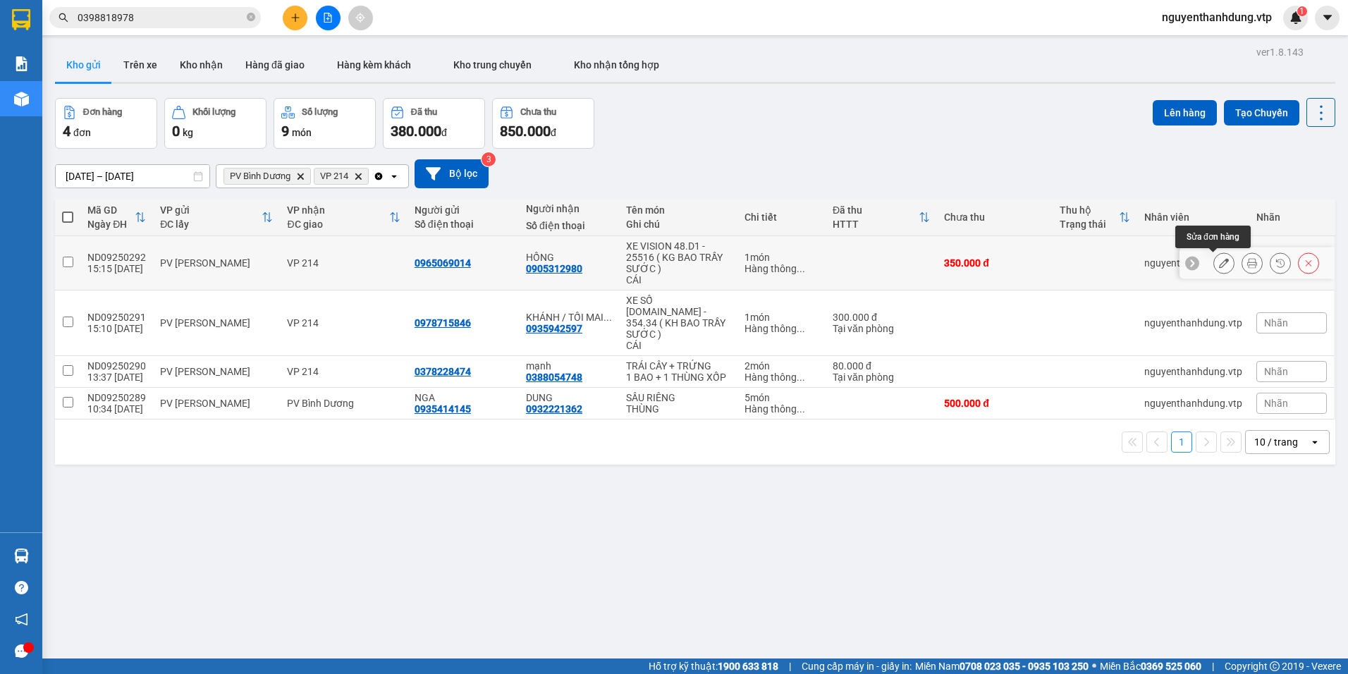
click at [1219, 261] on icon at bounding box center [1224, 263] width 10 height 10
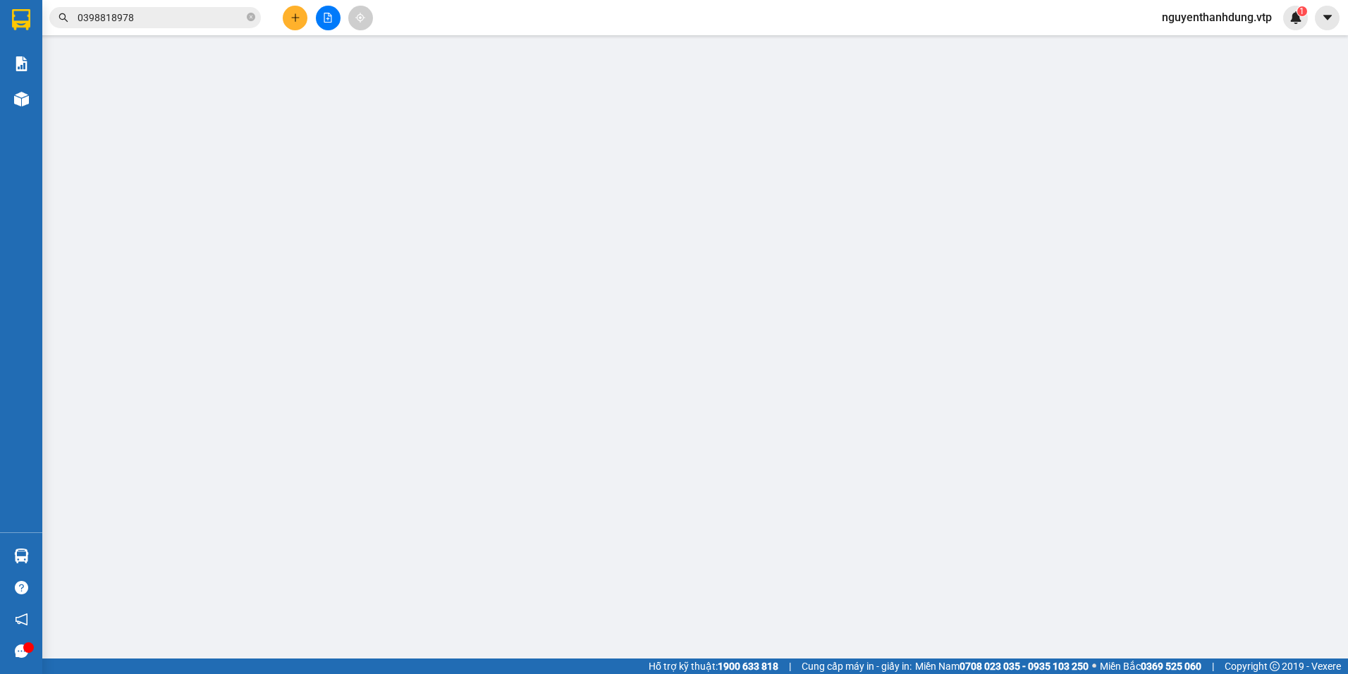
type input "0965069014"
type input "0905312980"
type input "HỒNG"
type input "350.000"
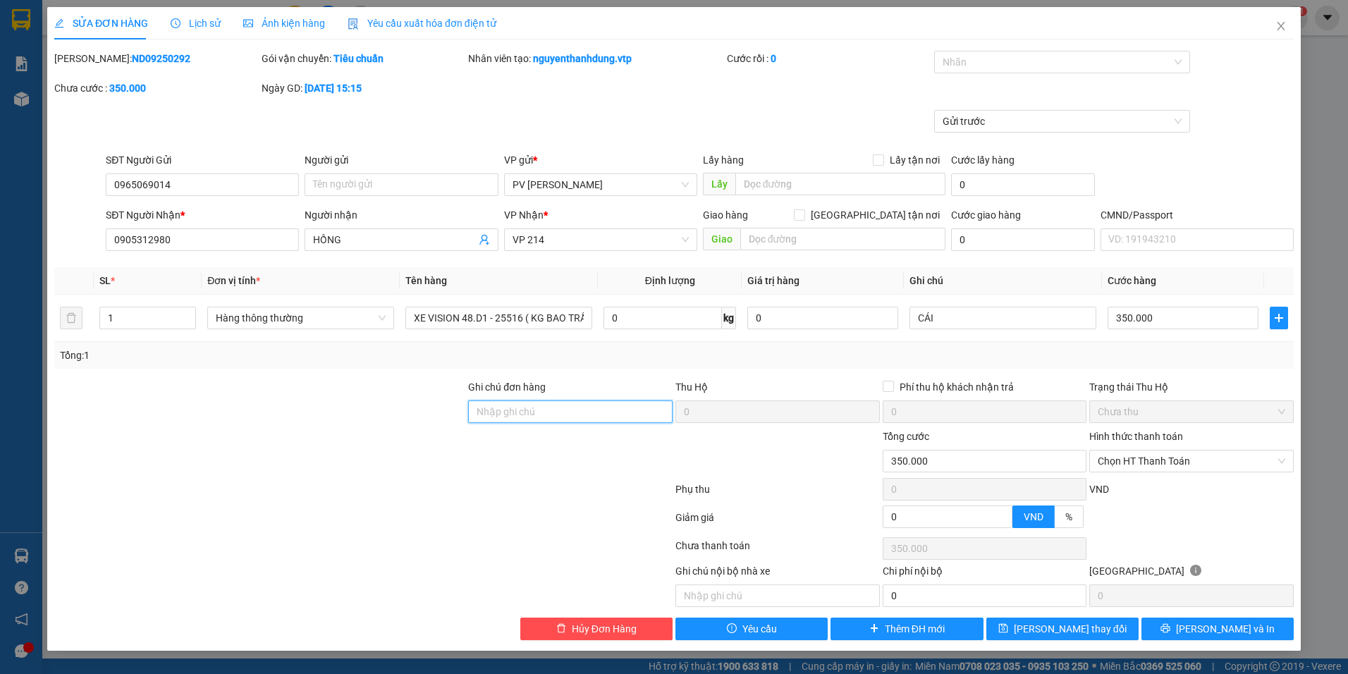
click at [566, 410] on input "Ghi chú đơn hàng" at bounding box center [570, 411] width 204 height 23
click at [414, 241] on input "HỒNG" at bounding box center [394, 240] width 162 height 16
type input "HỒNG / BỂ CÔ XE TRC KHI GỬI"
click at [1059, 626] on span "[PERSON_NAME] thay đổi" at bounding box center [1070, 629] width 113 height 16
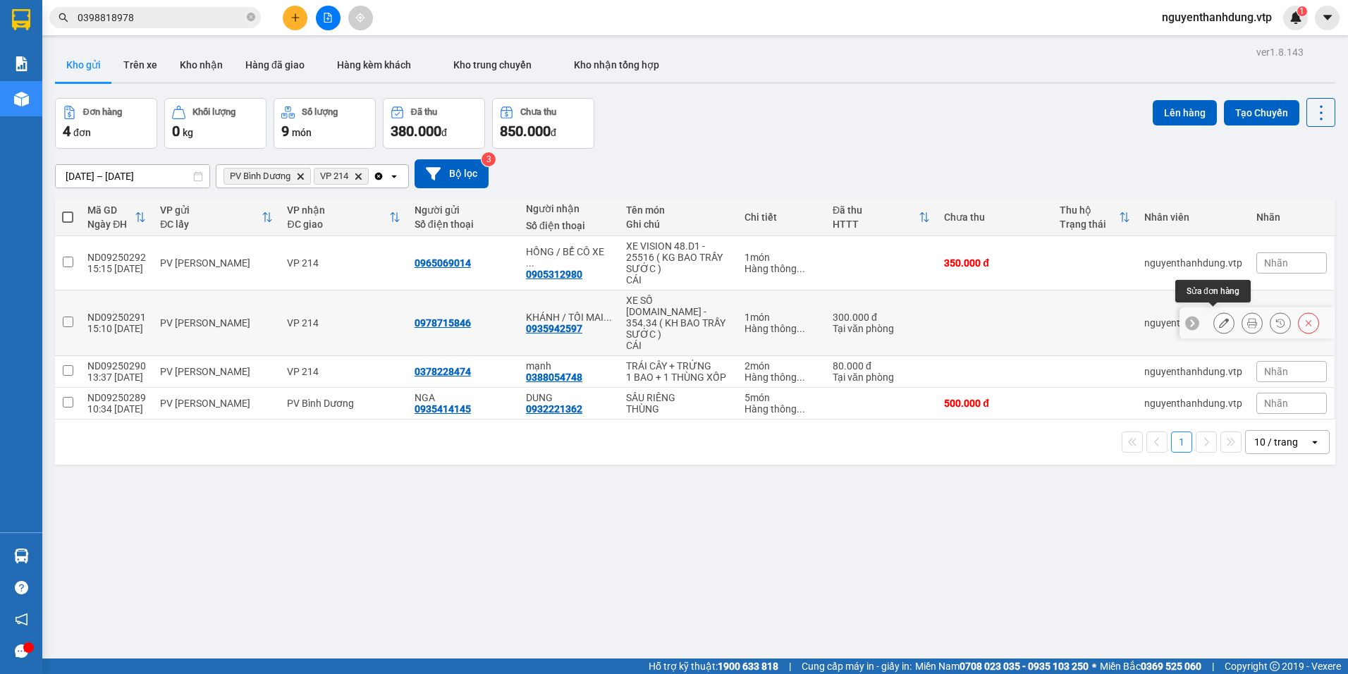
click at [1219, 319] on icon at bounding box center [1224, 323] width 10 height 10
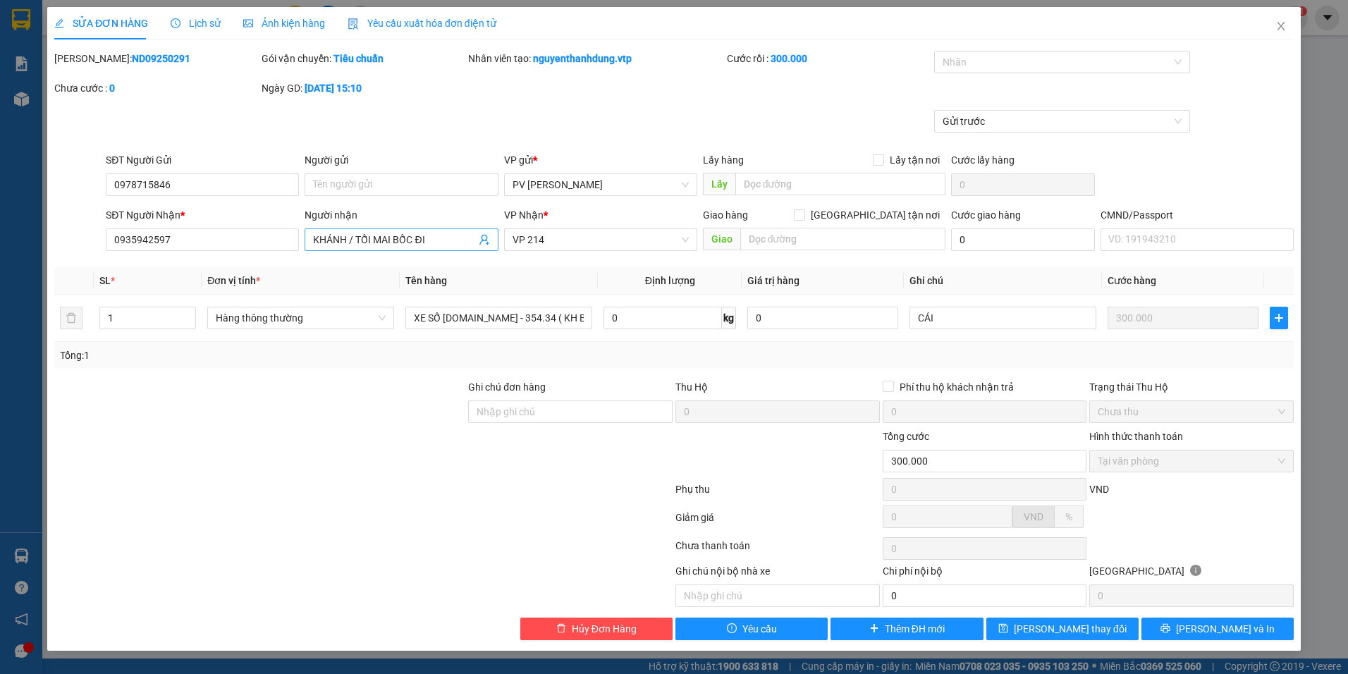
click at [438, 245] on input "KHÁNH / TỐI MAI BỐC ĐI" at bounding box center [394, 240] width 162 height 16
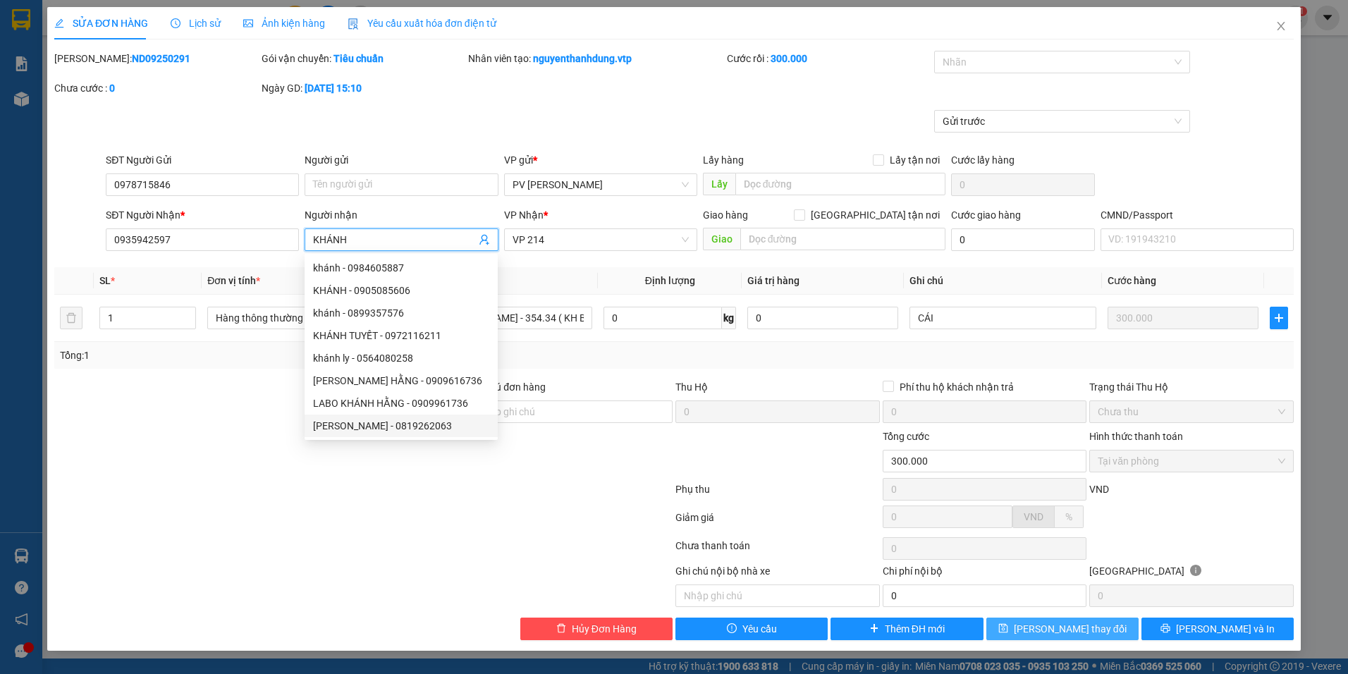
type input "KHÁNH"
click at [1056, 632] on span "[PERSON_NAME] thay đổi" at bounding box center [1070, 629] width 113 height 16
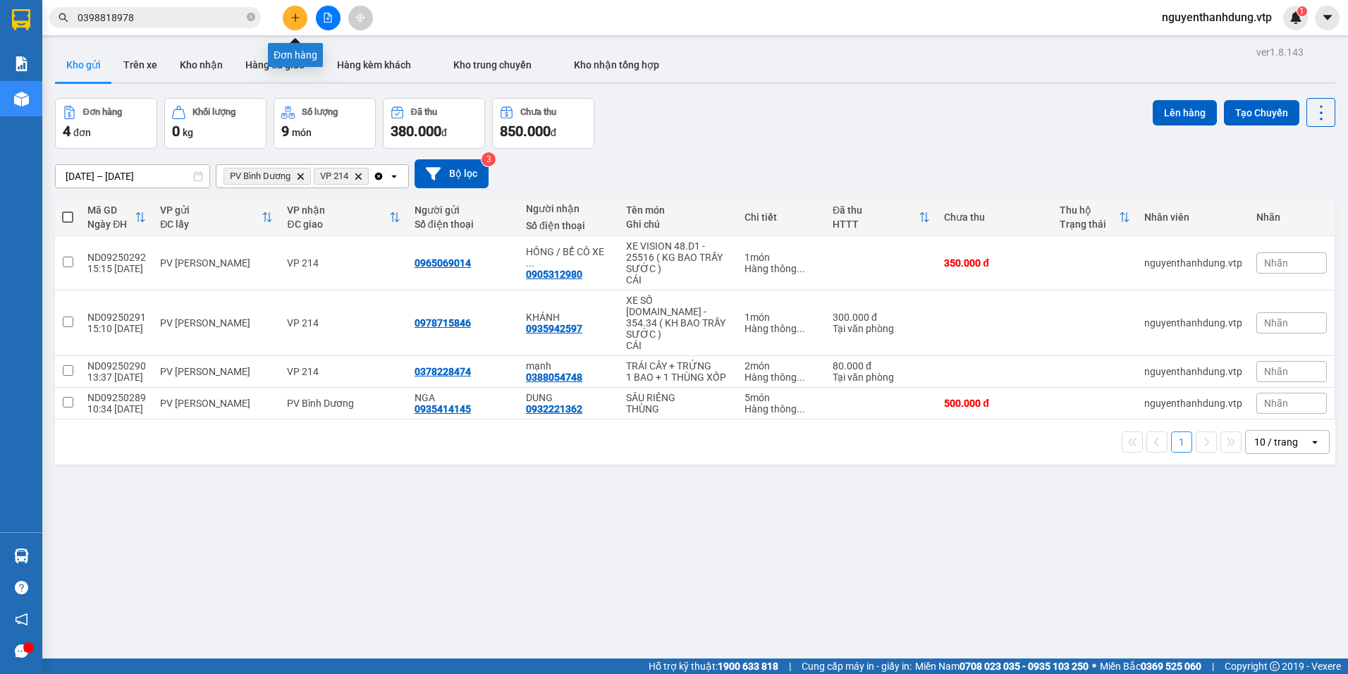
click at [296, 16] on icon "plus" at bounding box center [295, 18] width 10 height 10
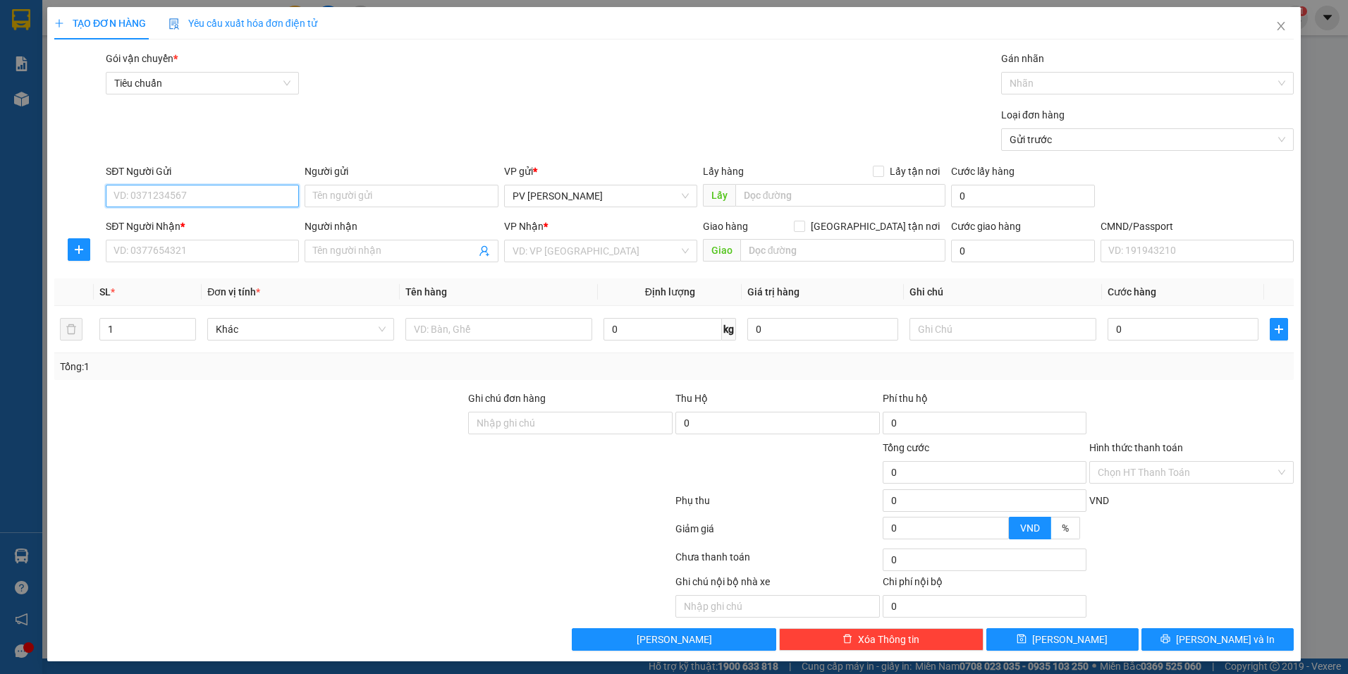
click at [194, 189] on input "SĐT Người Gửi" at bounding box center [202, 196] width 193 height 23
type input "0000000000"
click at [367, 193] on input "Người gửi" at bounding box center [400, 196] width 193 height 23
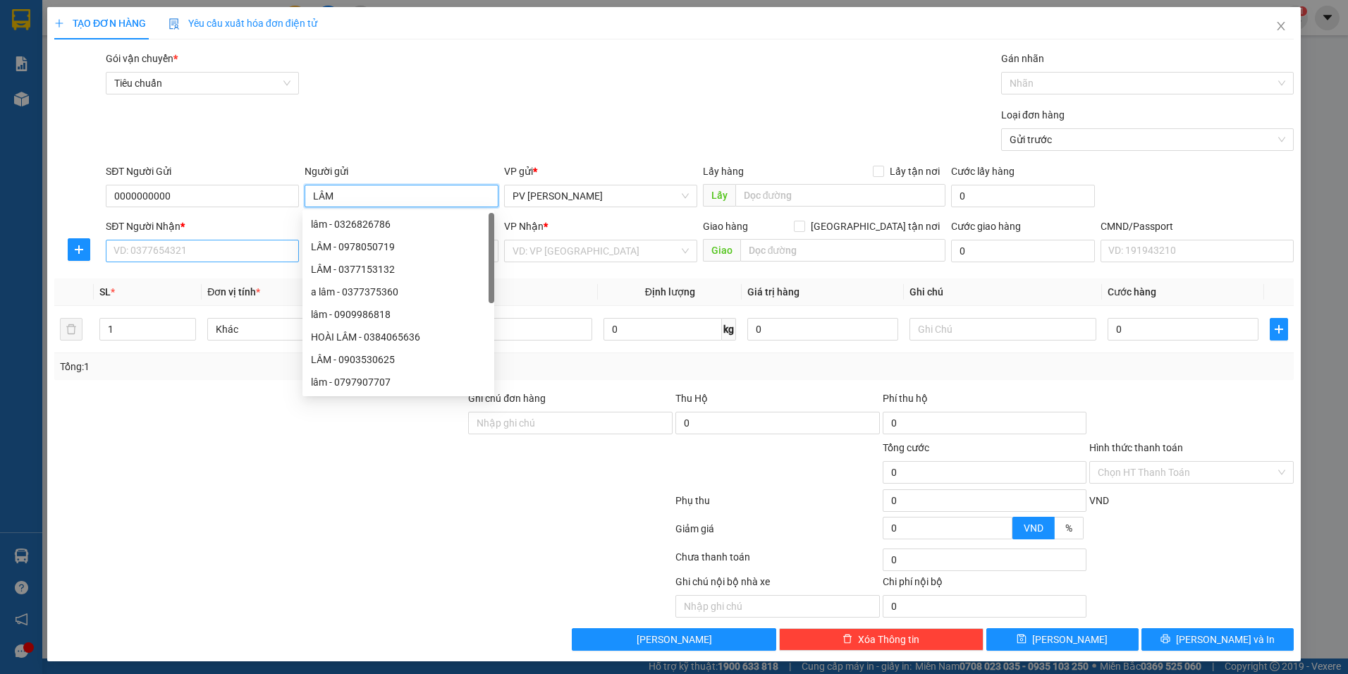
type input "LÂM"
click at [232, 250] on input "SĐT Người Nhận *" at bounding box center [202, 251] width 193 height 23
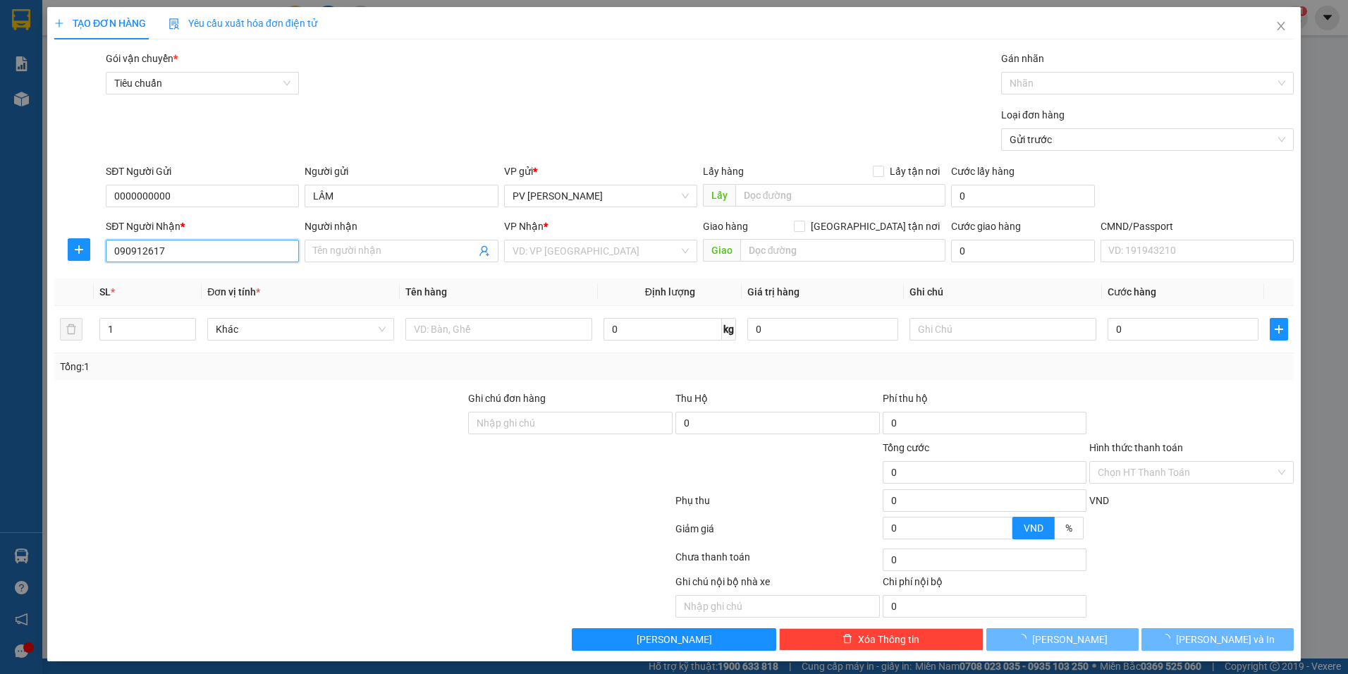
type input "0909126170"
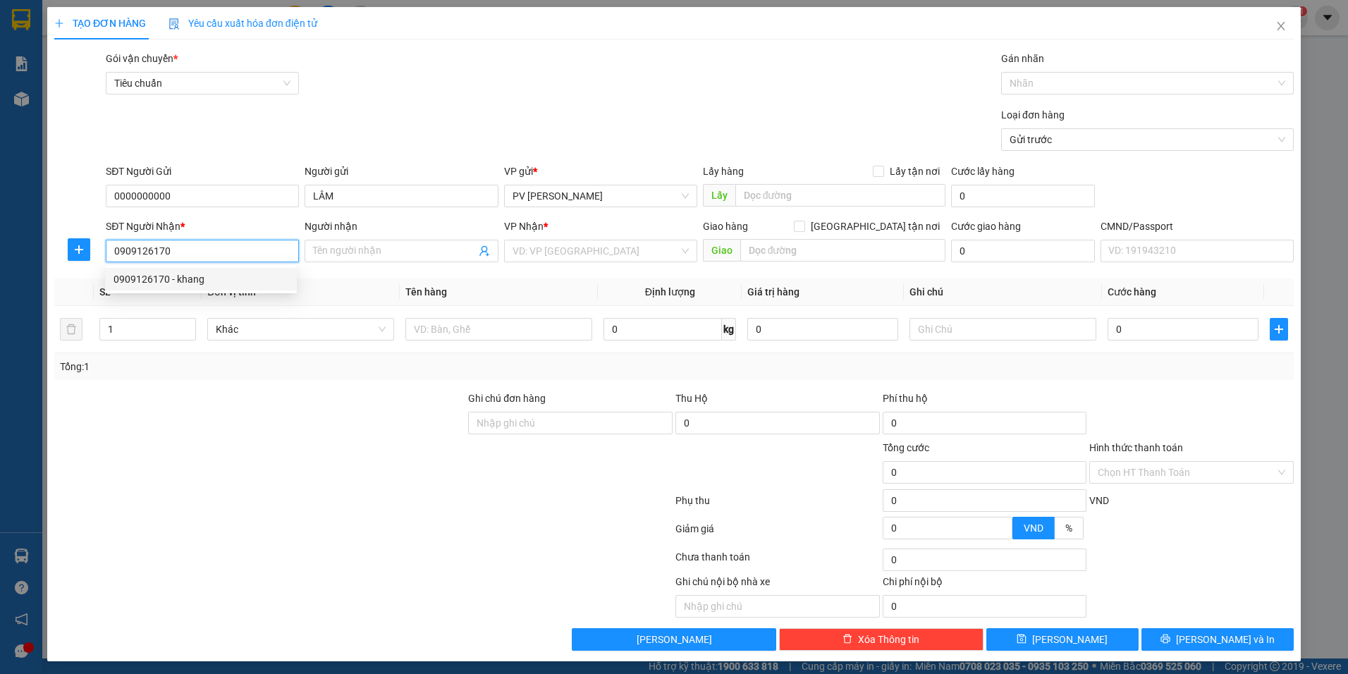
click at [269, 285] on div "0909126170 - khang" at bounding box center [200, 279] width 175 height 16
type input "khang"
type input "0909126170"
drag, startPoint x: 113, startPoint y: 329, endPoint x: 59, endPoint y: 362, distance: 63.6
click at [59, 362] on div "SL * Đơn vị tính * Tên hàng Định lượng Giá trị hàng Ghi chú Cước hàng 1 Hàng th…" at bounding box center [673, 328] width 1239 height 101
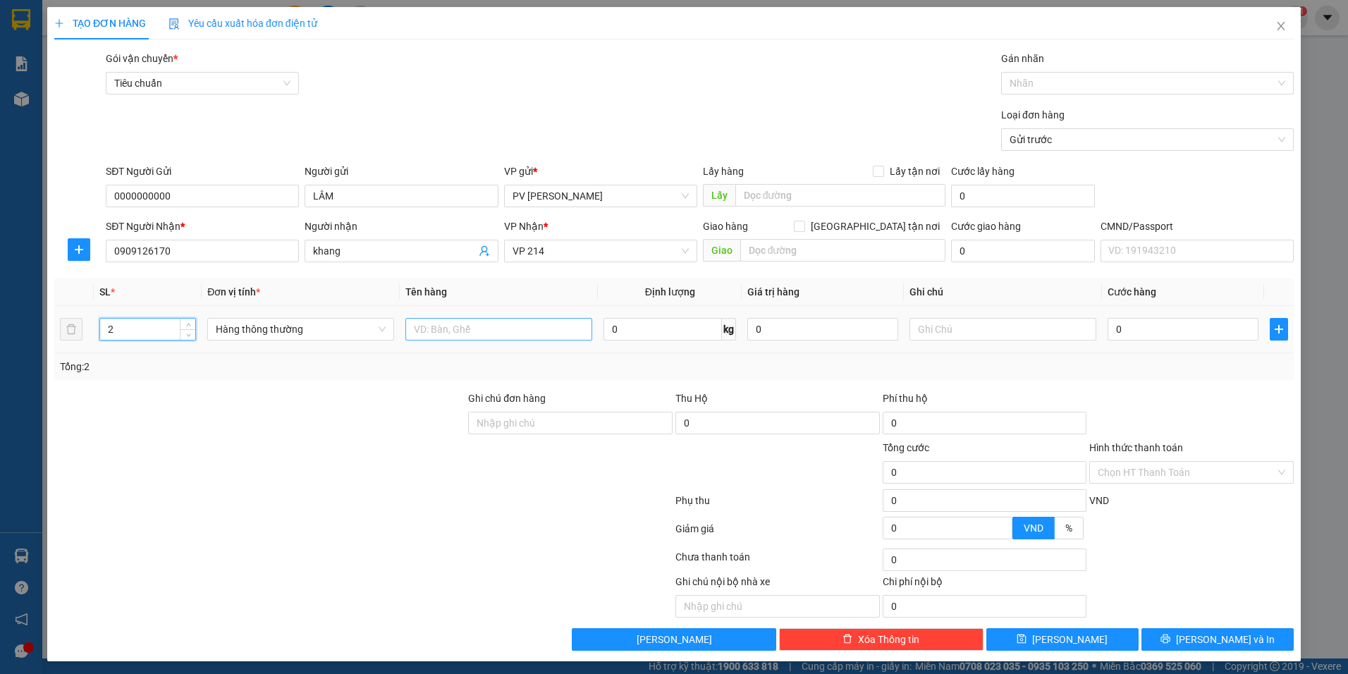
type input "2"
click at [466, 318] on input "text" at bounding box center [498, 329] width 187 height 23
type input "RAU"
click at [937, 327] on input "text" at bounding box center [1002, 329] width 187 height 23
type input "BAO"
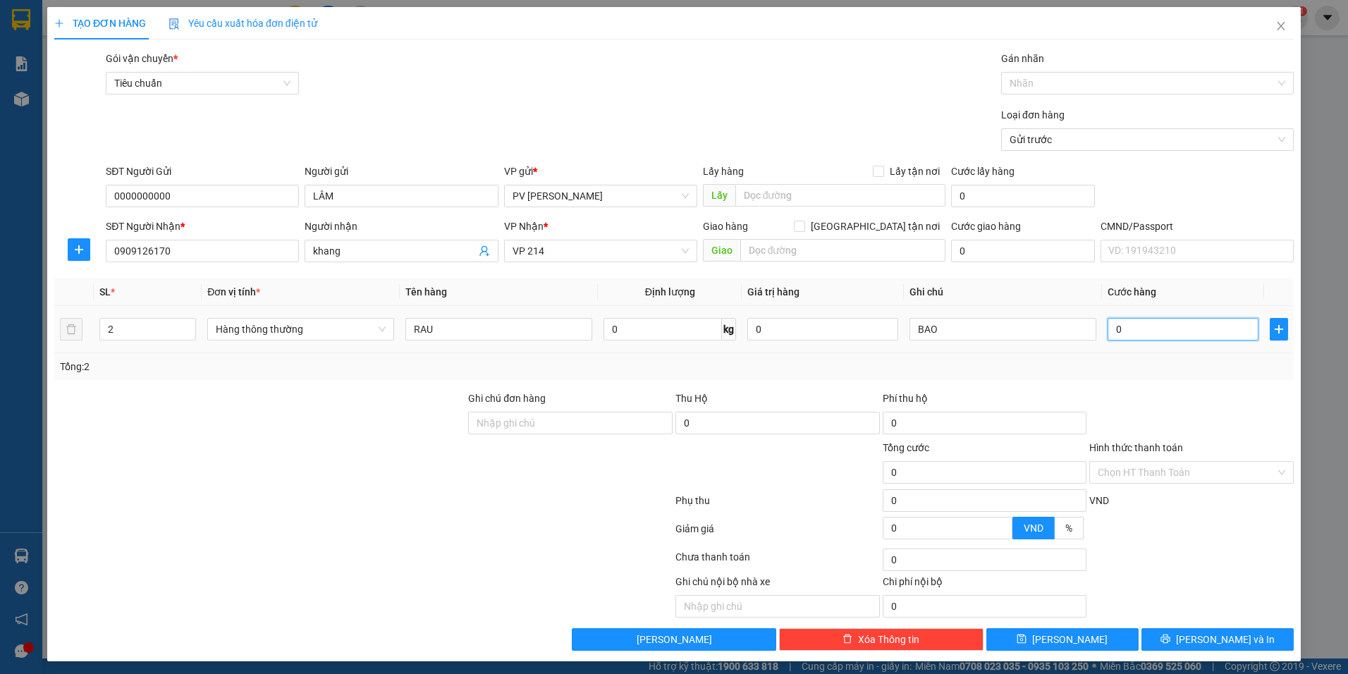
click at [1153, 324] on input "0" at bounding box center [1182, 329] width 151 height 23
type input "1"
type input "14"
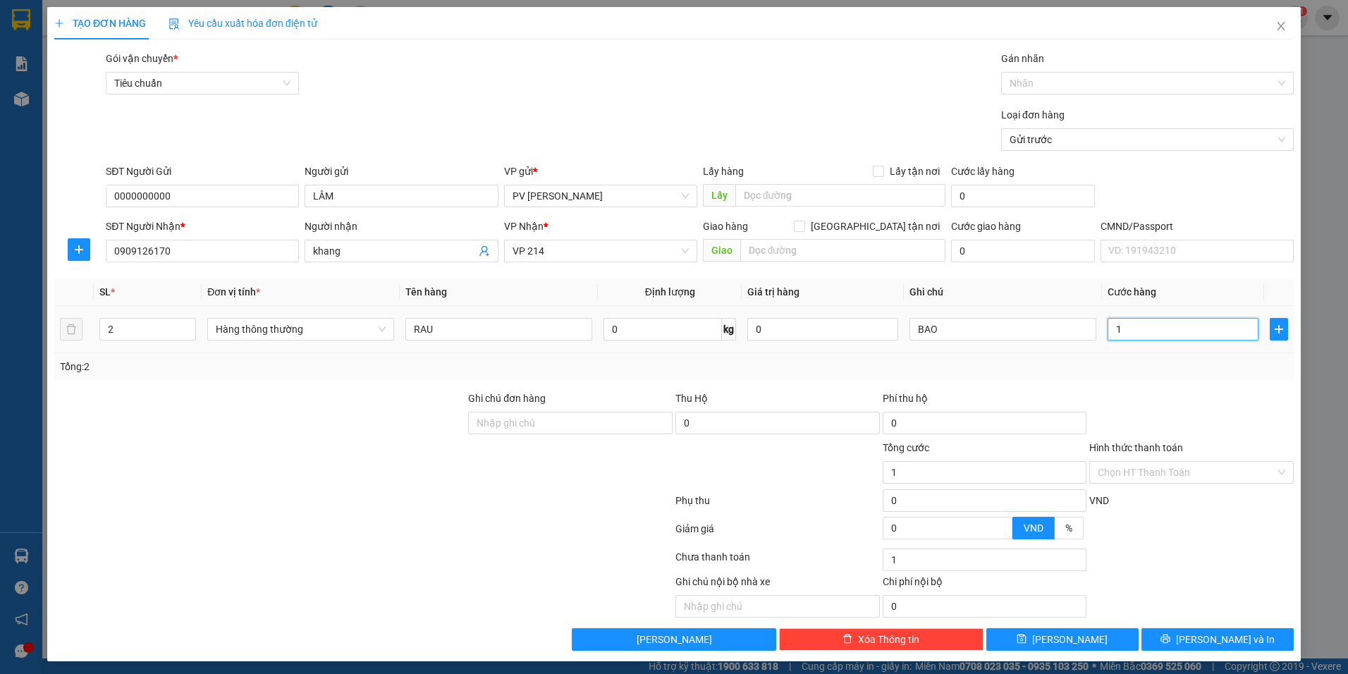
type input "14"
type input "140"
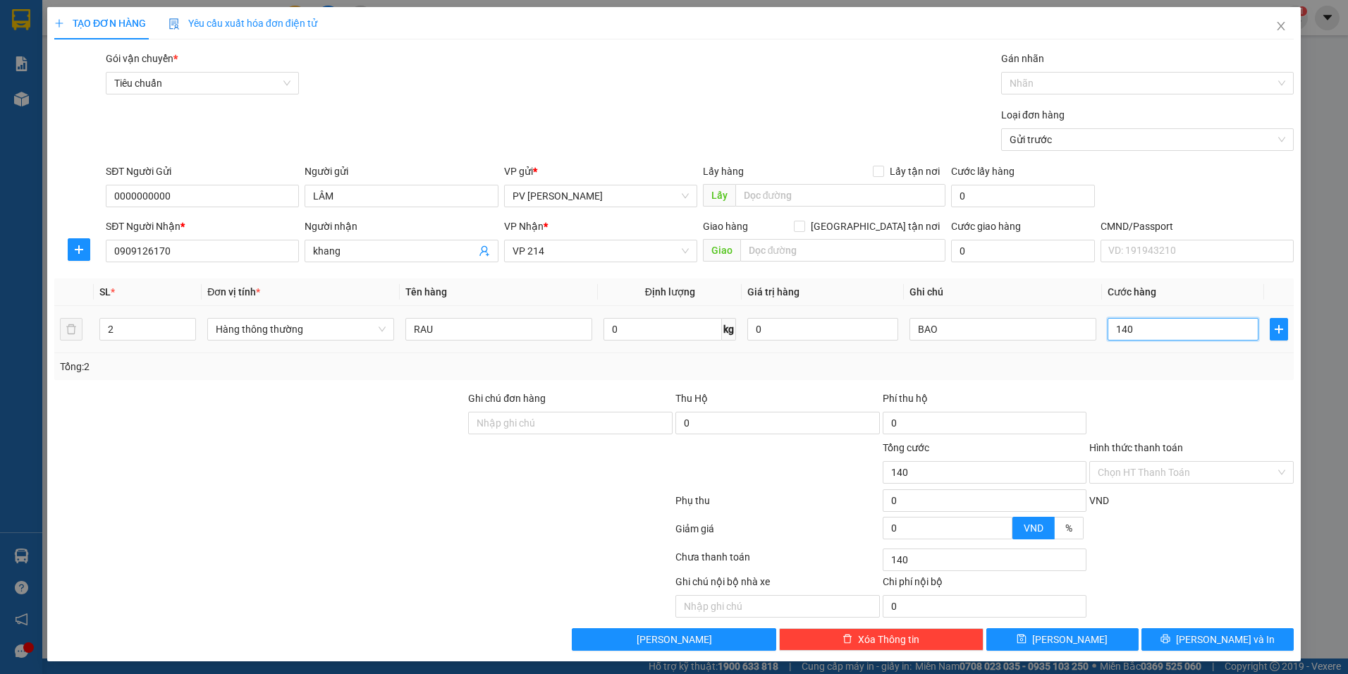
type input "1.400"
type input "14.000"
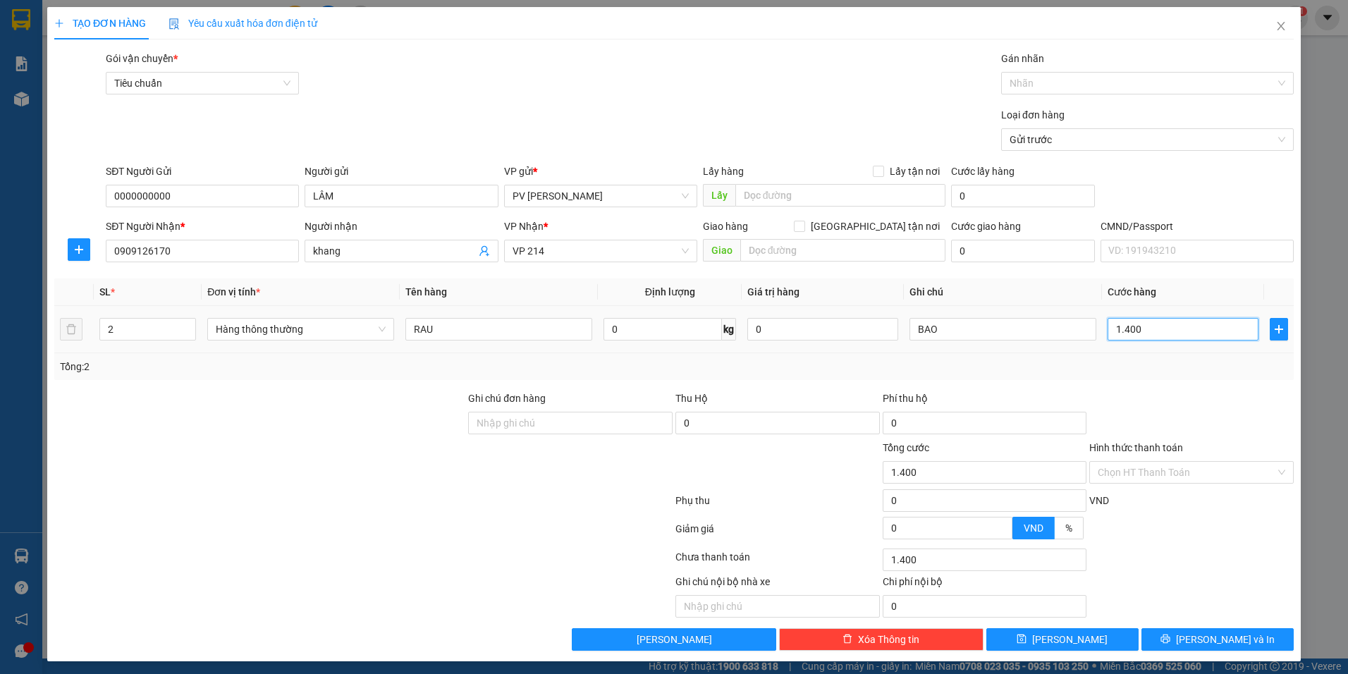
type input "14.000"
type input "140.000"
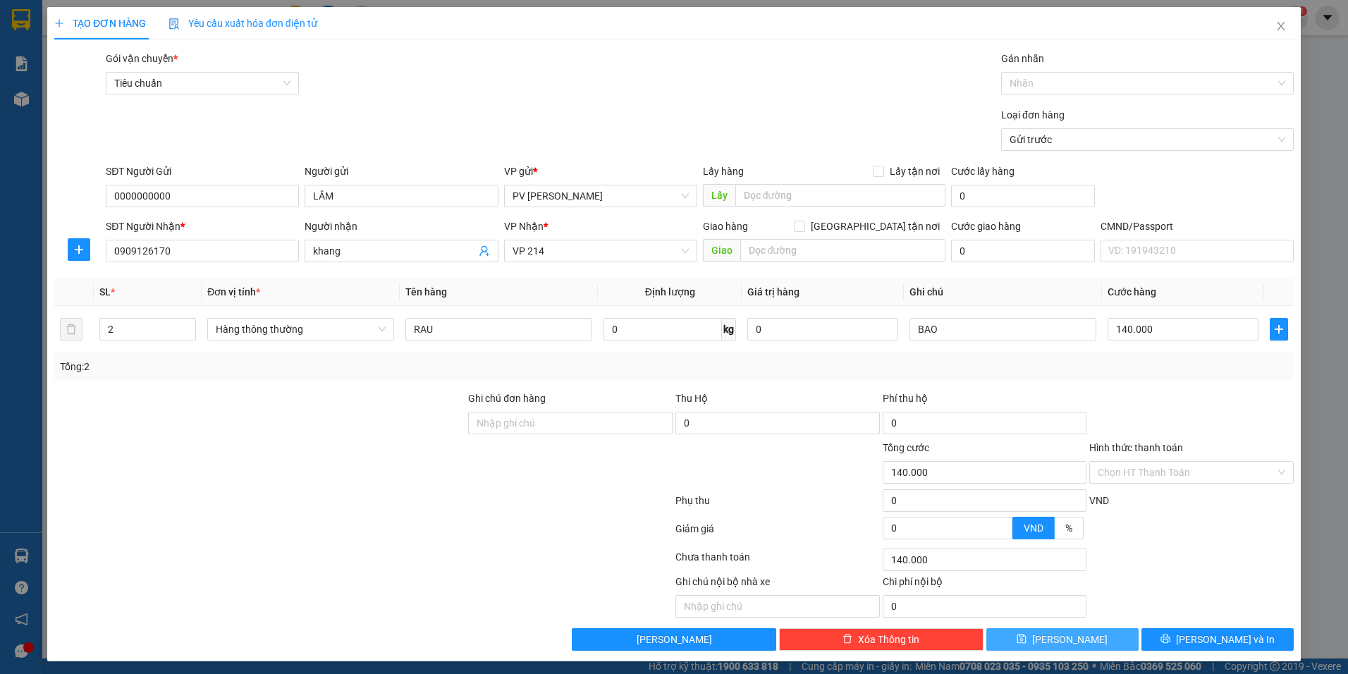
click at [1078, 642] on button "[PERSON_NAME]" at bounding box center [1062, 639] width 152 height 23
type input "1"
type input "0"
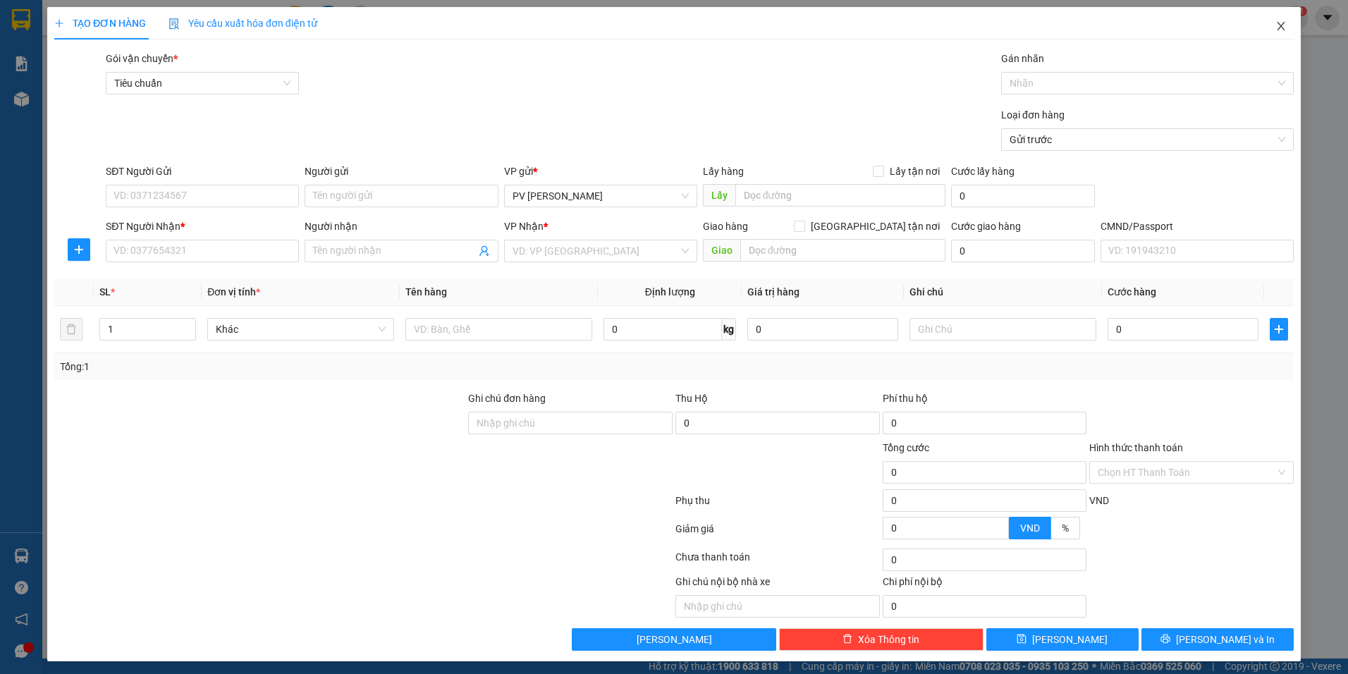
click at [1275, 30] on icon "close" at bounding box center [1280, 25] width 11 height 11
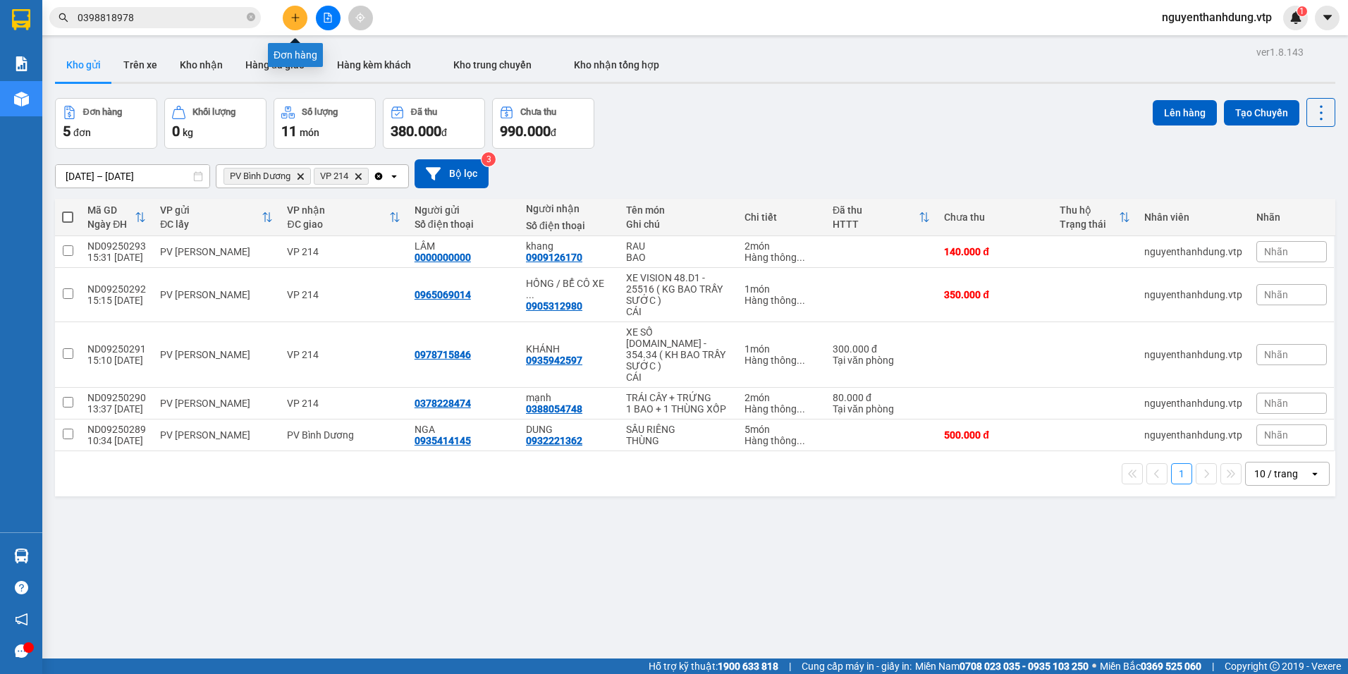
click at [295, 27] on button at bounding box center [295, 18] width 25 height 25
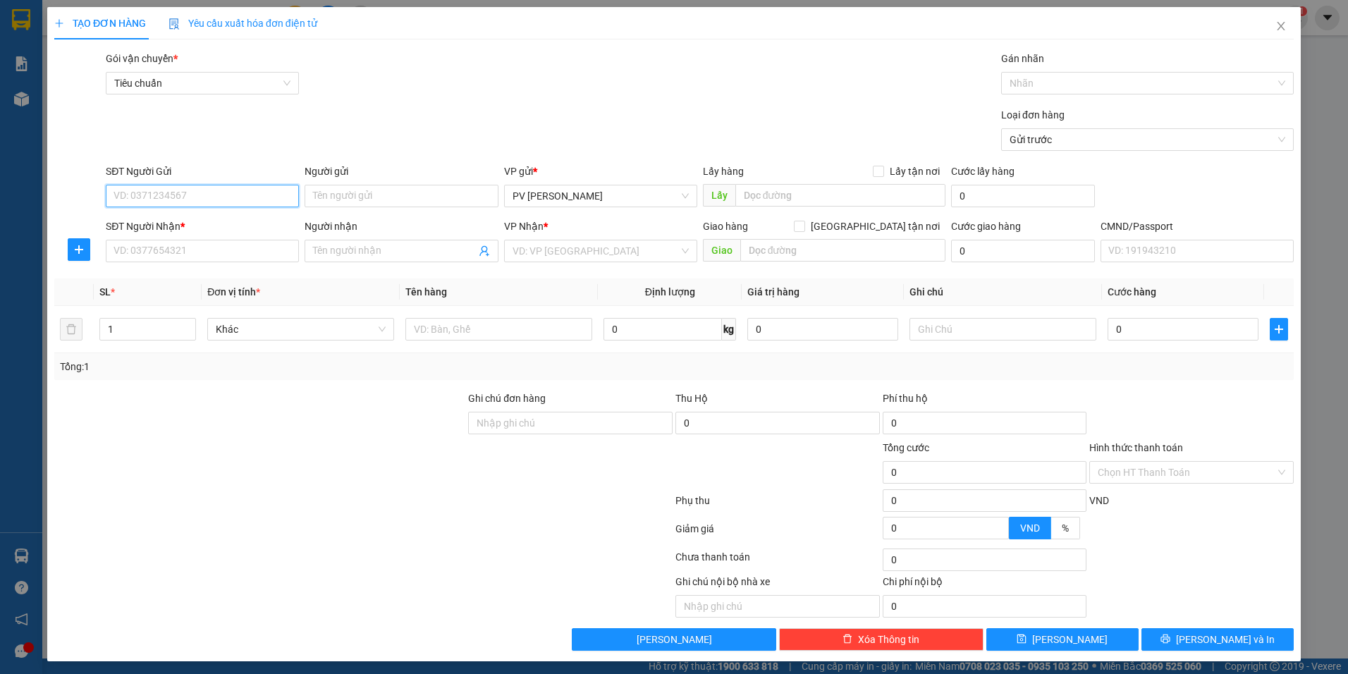
click at [252, 188] on input "SĐT Người Gửi" at bounding box center [202, 196] width 193 height 23
click at [215, 220] on div "0979461571" at bounding box center [200, 224] width 175 height 16
type input "0979461571"
type input "0368628456"
type input "HƯỜNG"
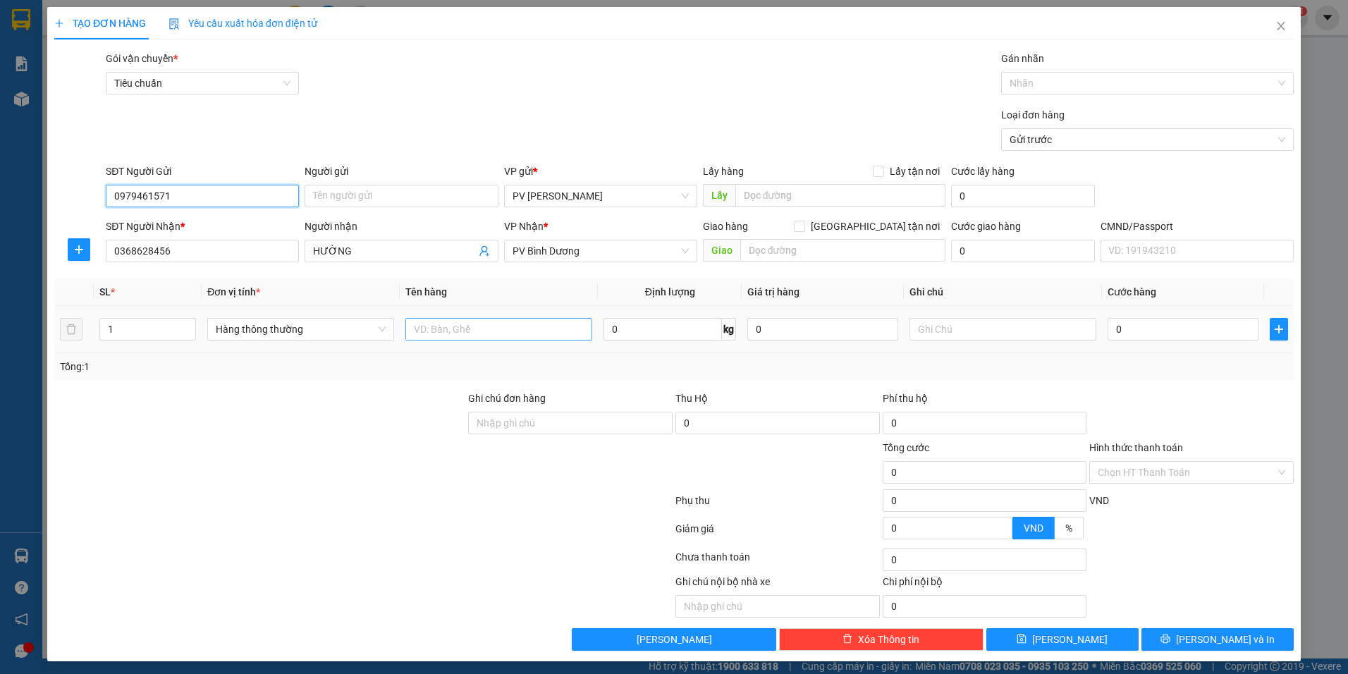
type input "0979461571"
click at [473, 328] on input "text" at bounding box center [498, 329] width 187 height 23
type input "D"
type input "ĐỒ ĂN"
click at [940, 335] on input "text" at bounding box center [1002, 329] width 187 height 23
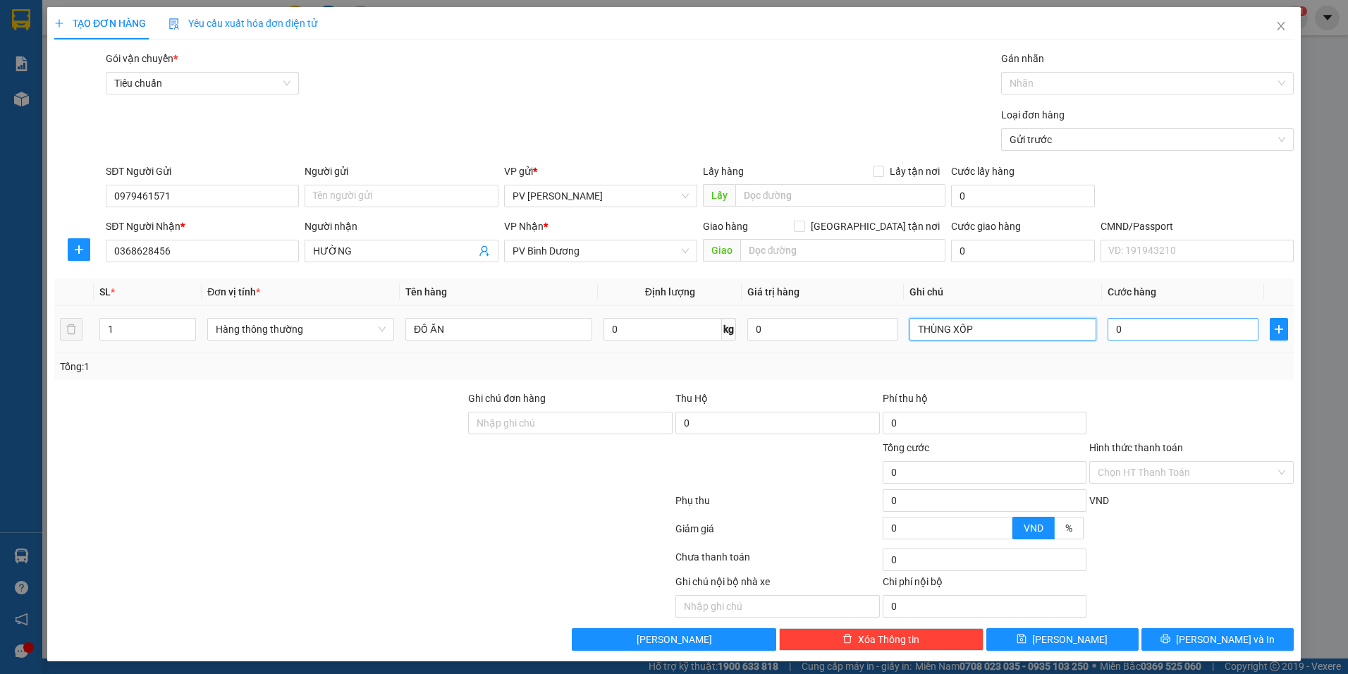
type input "THÙNG XỐP"
click at [1176, 338] on input "0" at bounding box center [1182, 329] width 151 height 23
type input "5"
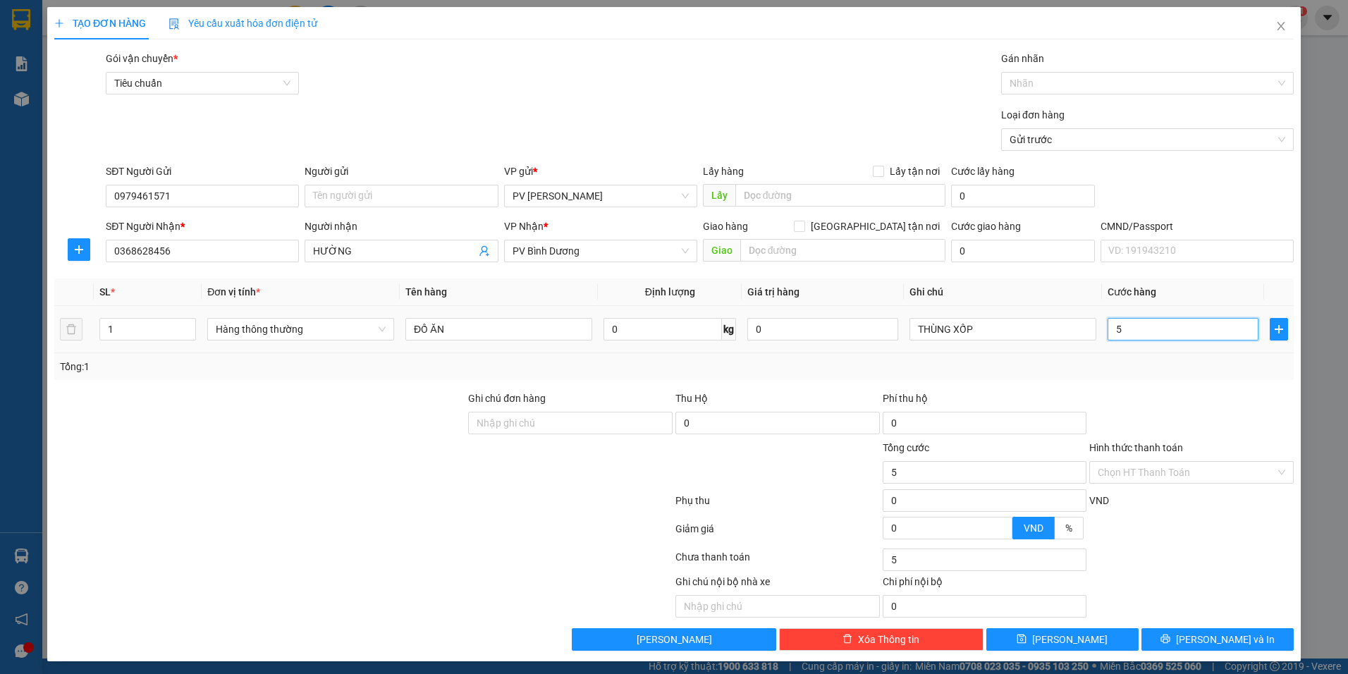
type input "50"
type input "500"
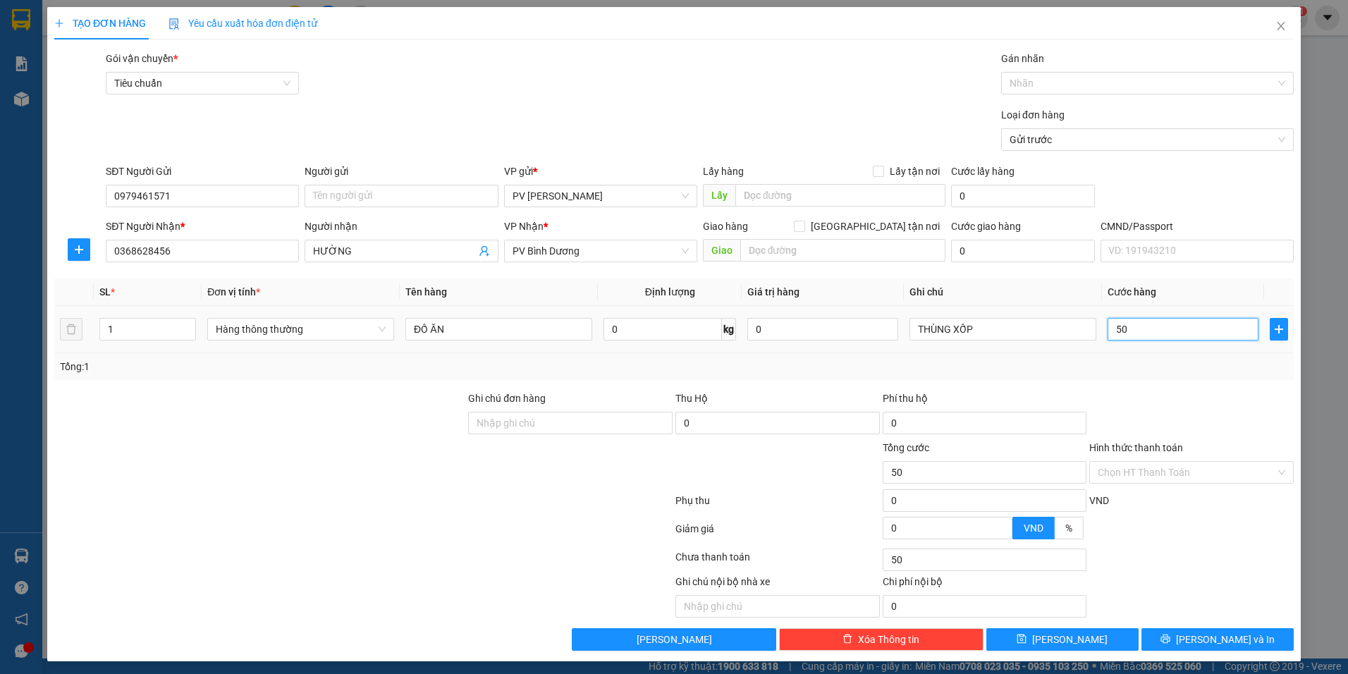
type input "500"
type input "5.000"
type input "50.000"
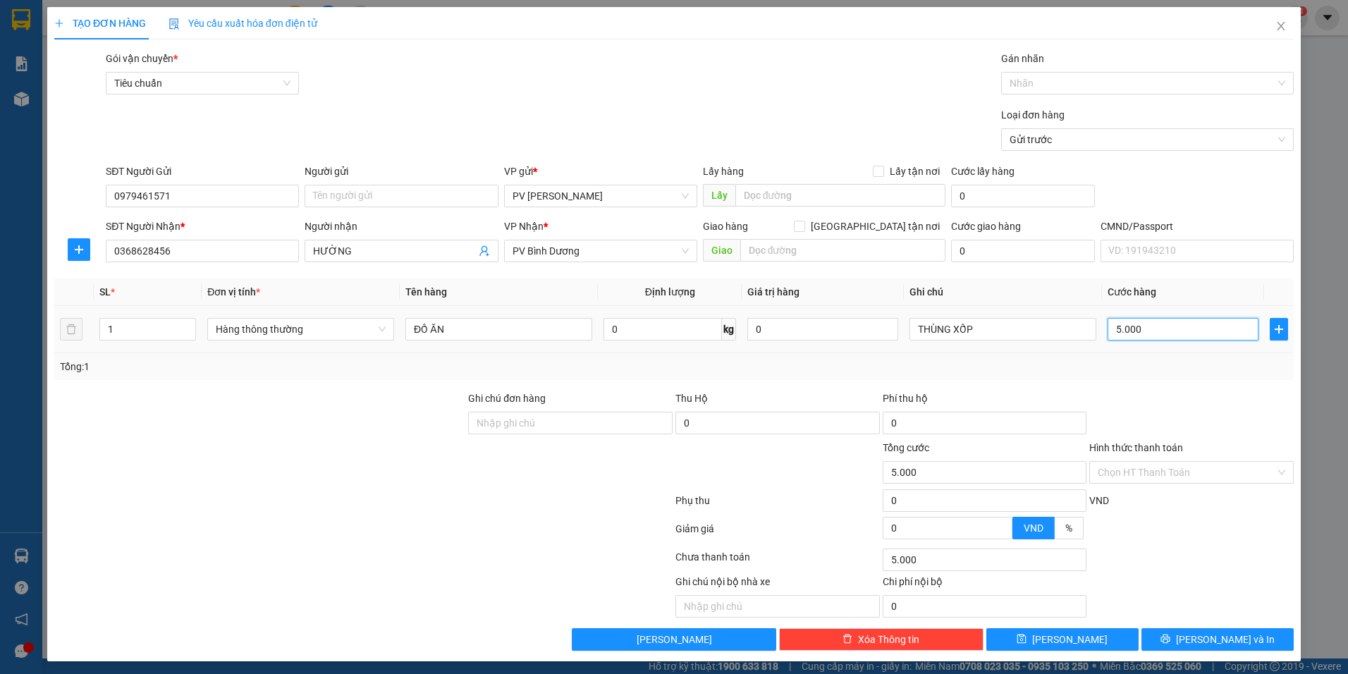
type input "50.000"
click at [1184, 466] on input "Hình thức thanh toán" at bounding box center [1186, 472] width 178 height 21
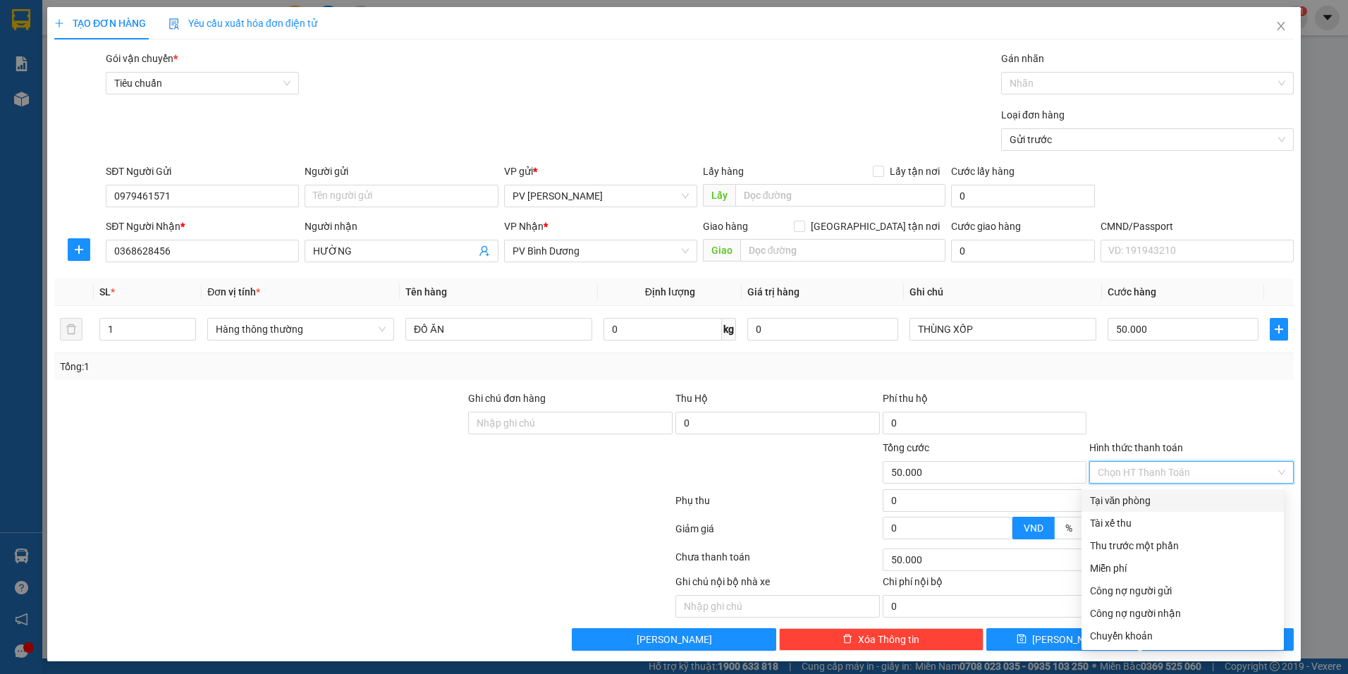
click at [1162, 500] on div "Tại văn phòng" at bounding box center [1182, 501] width 185 height 16
type input "0"
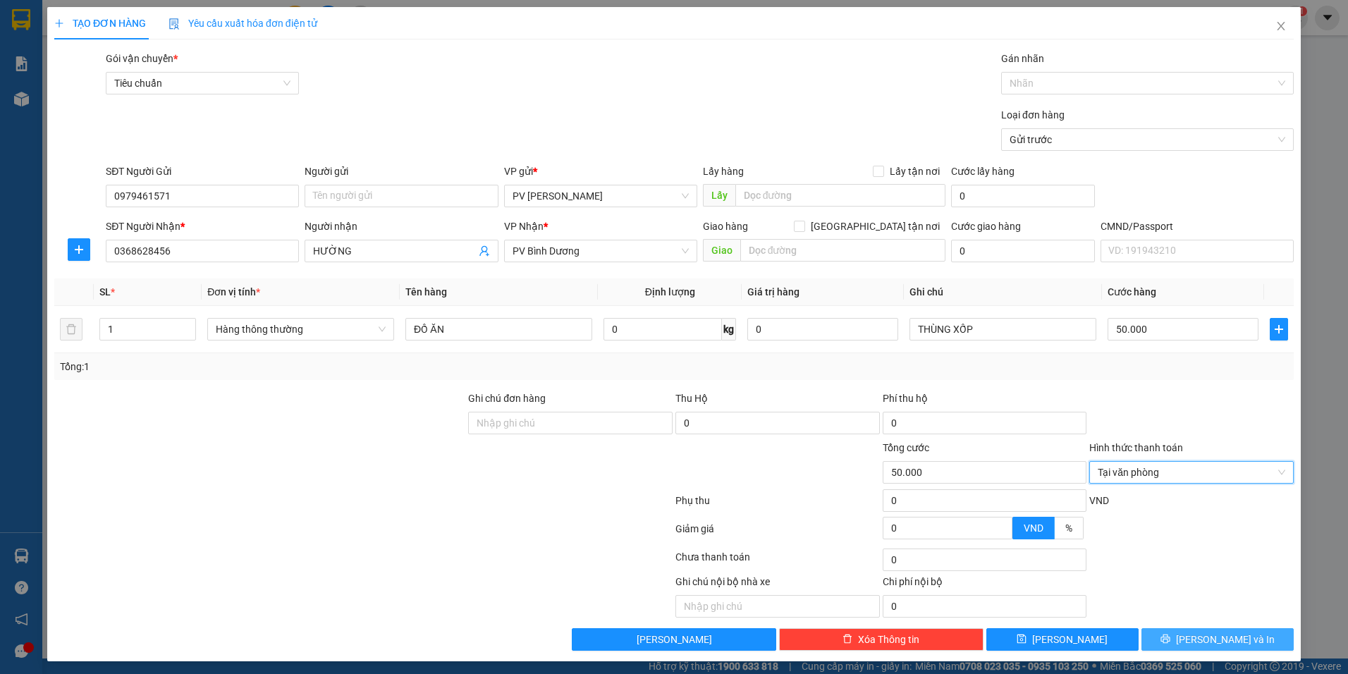
click at [1222, 636] on span "[PERSON_NAME] và In" at bounding box center [1225, 640] width 99 height 16
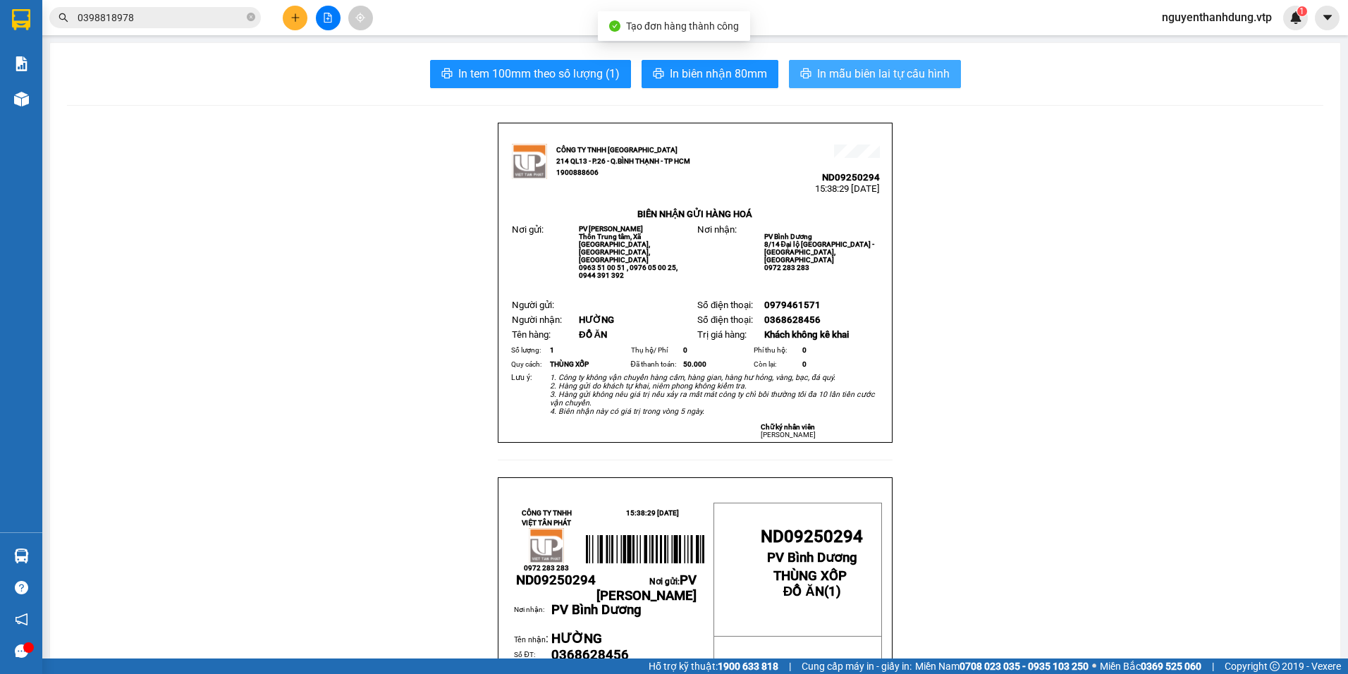
click at [875, 61] on button "In mẫu biên lai tự cấu hình" at bounding box center [875, 74] width 172 height 28
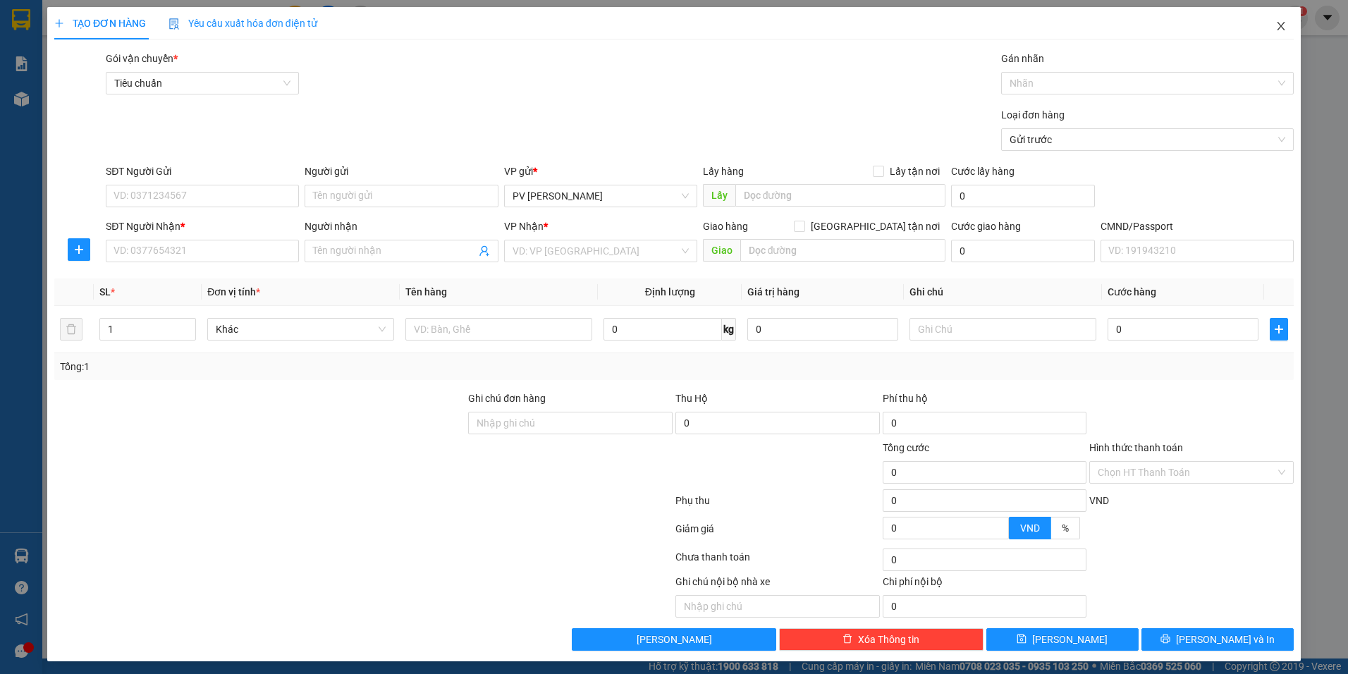
click at [1276, 24] on icon "close" at bounding box center [1280, 25] width 11 height 11
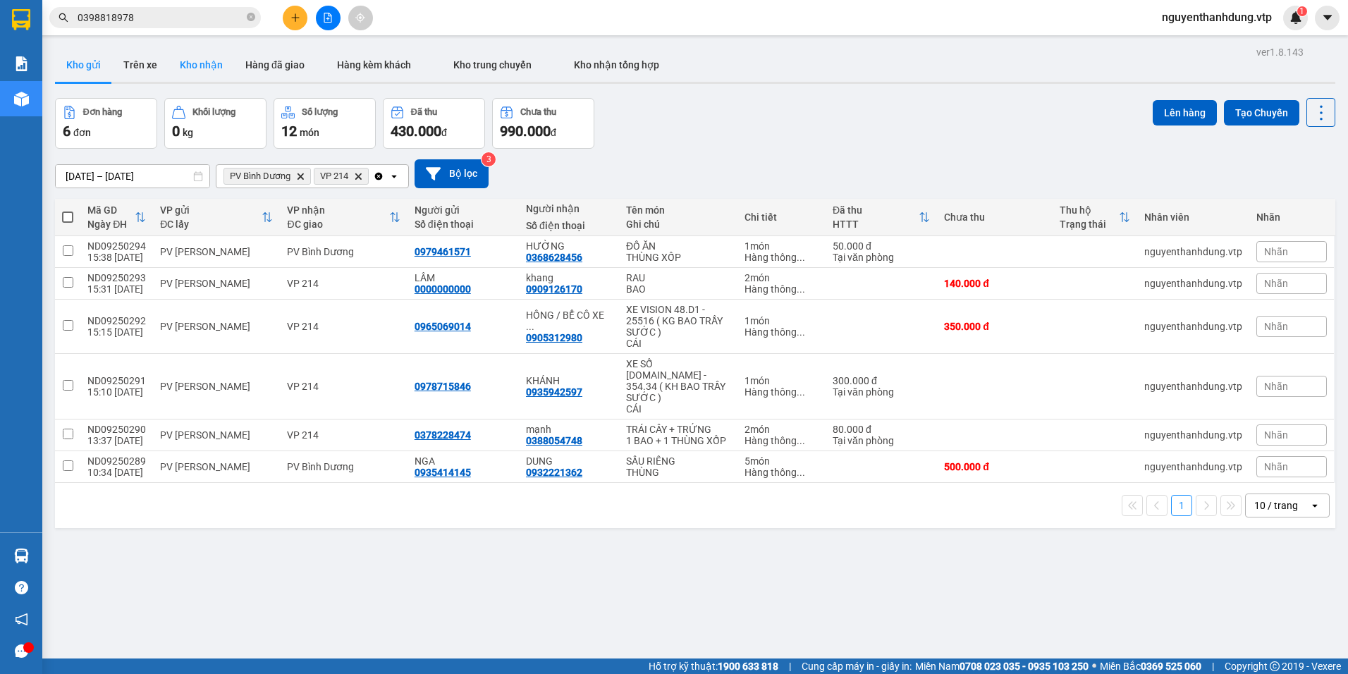
click at [203, 72] on button "Kho nhận" at bounding box center [201, 65] width 66 height 34
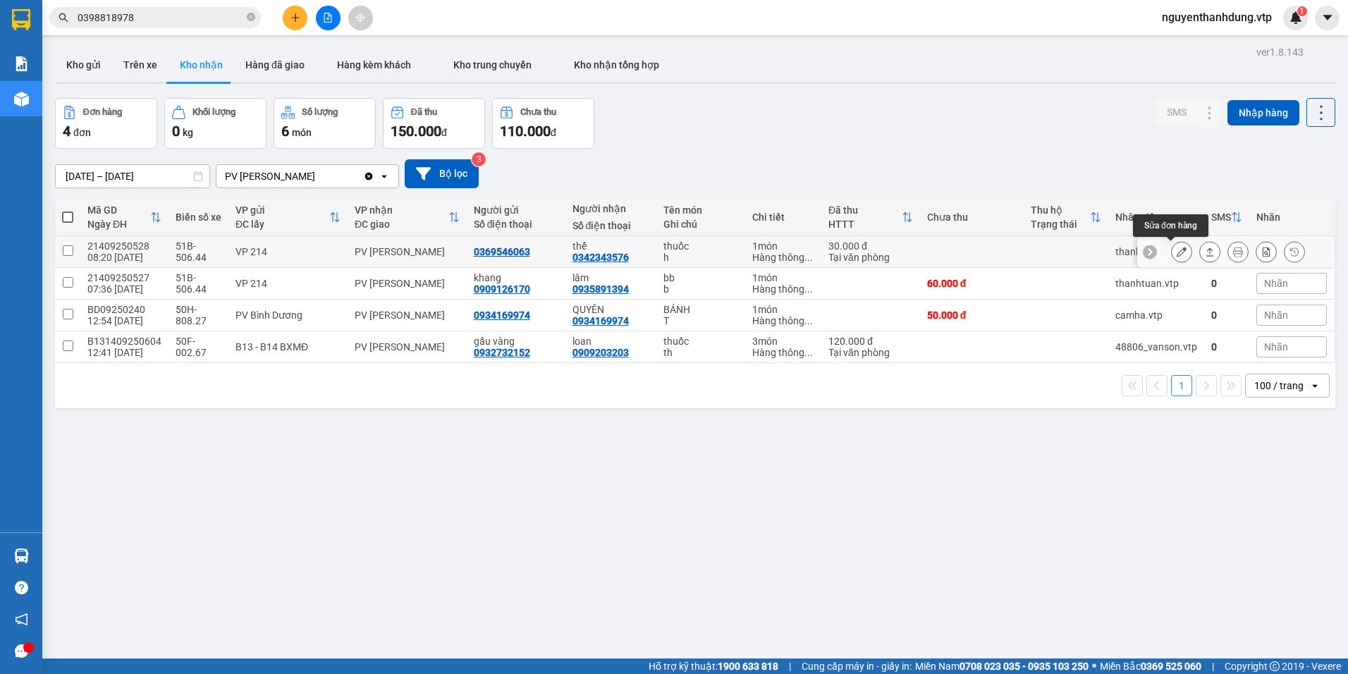
click at [1176, 250] on icon at bounding box center [1181, 252] width 10 height 10
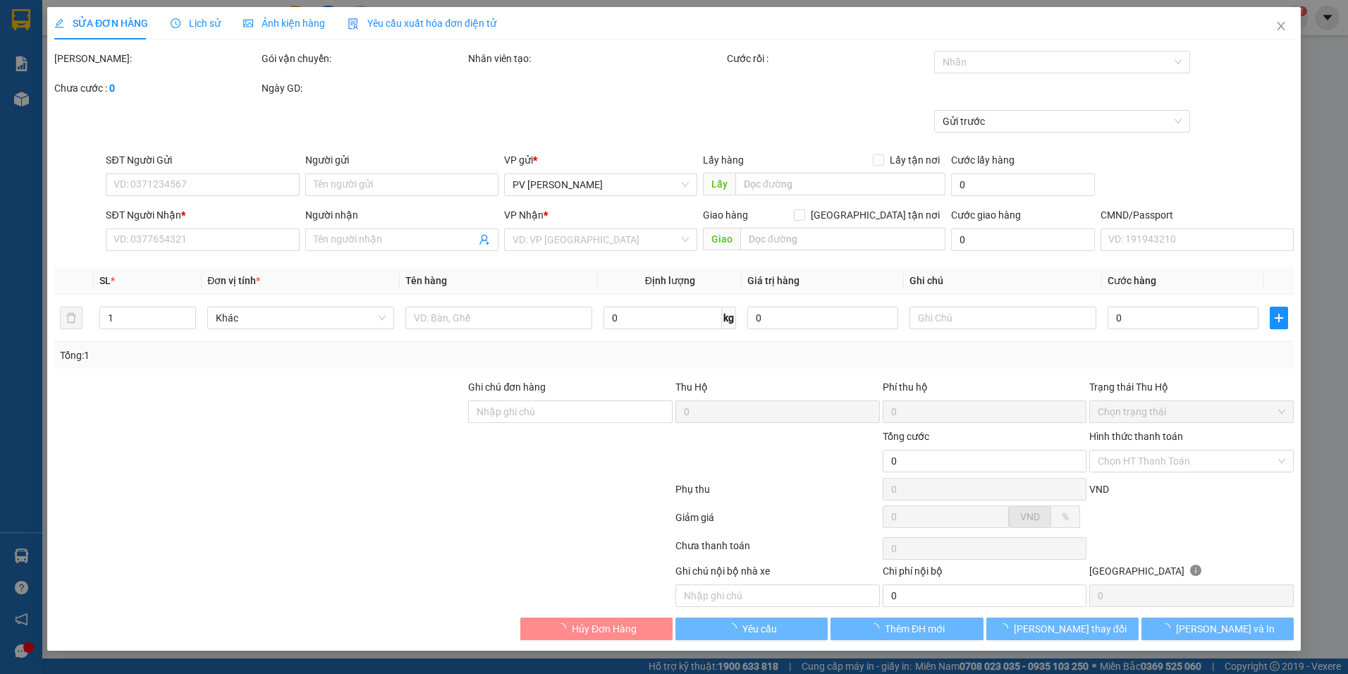
type input "0369546063"
type input "0342343576"
type input "thế"
type input "30.000"
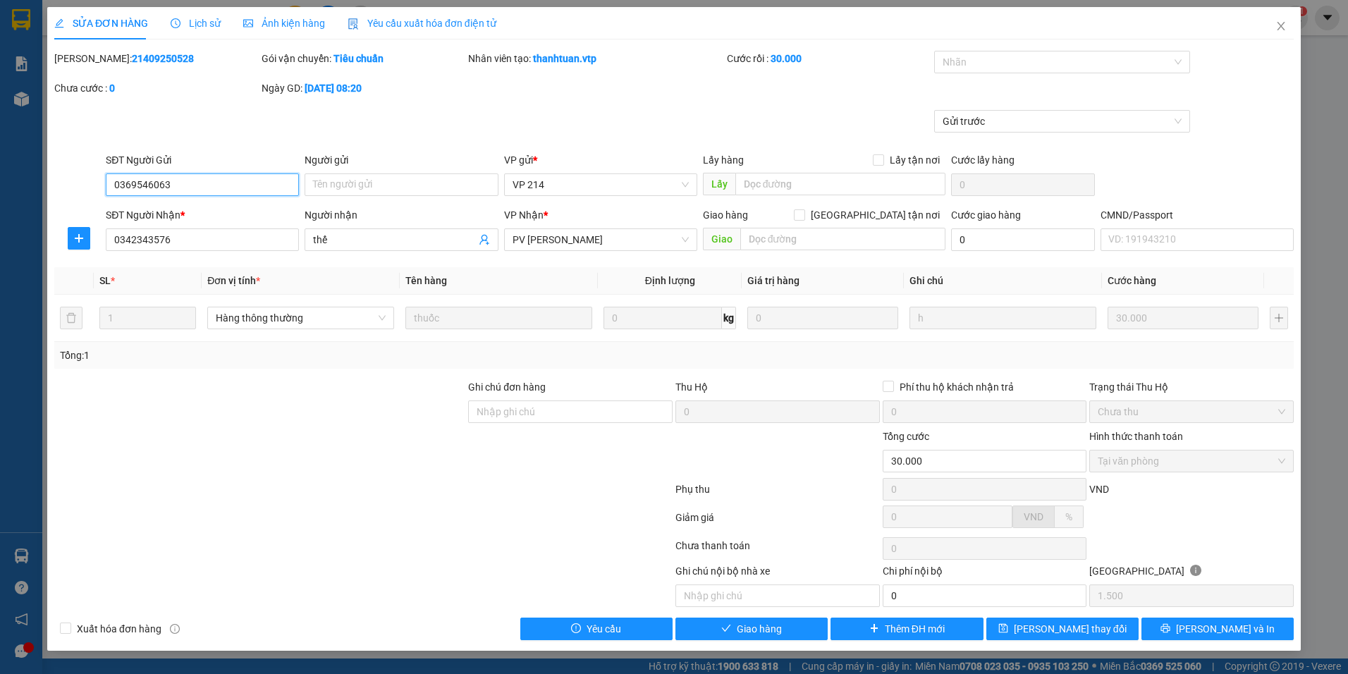
type input "1.500"
click at [756, 629] on span "Giao hàng" at bounding box center [759, 629] width 45 height 16
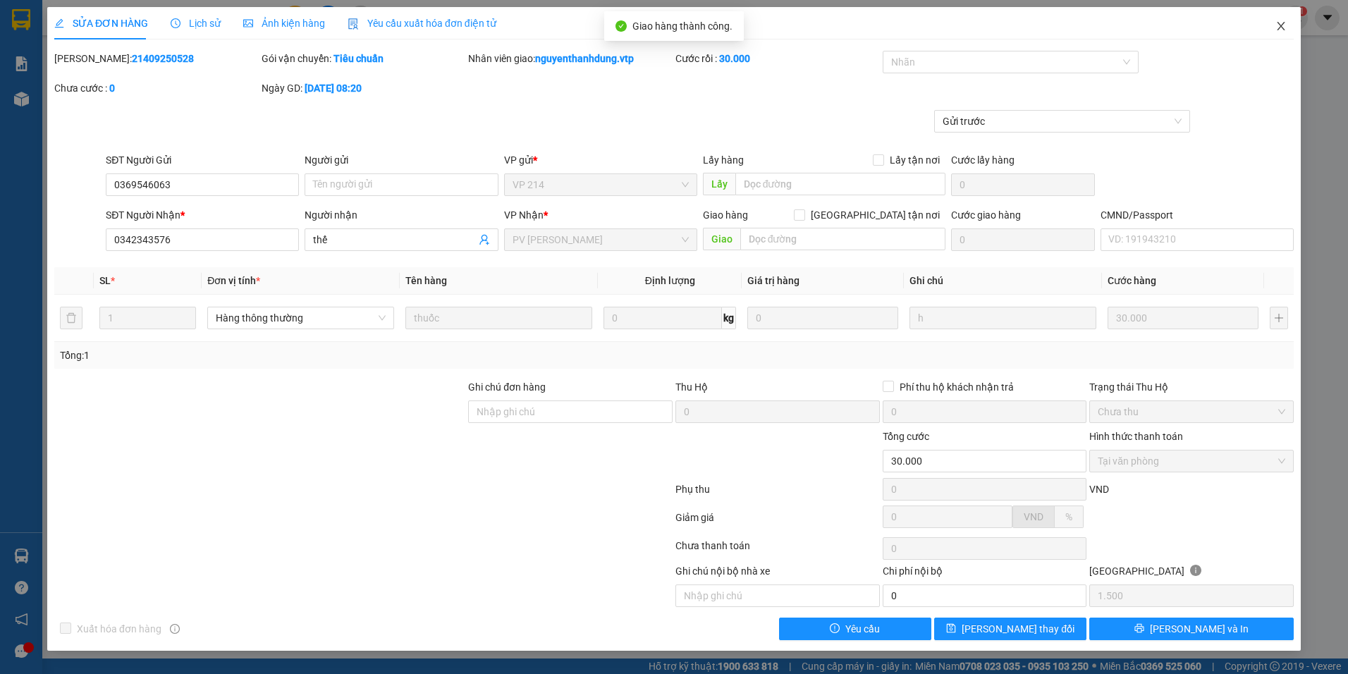
click at [1282, 27] on icon "close" at bounding box center [1280, 25] width 11 height 11
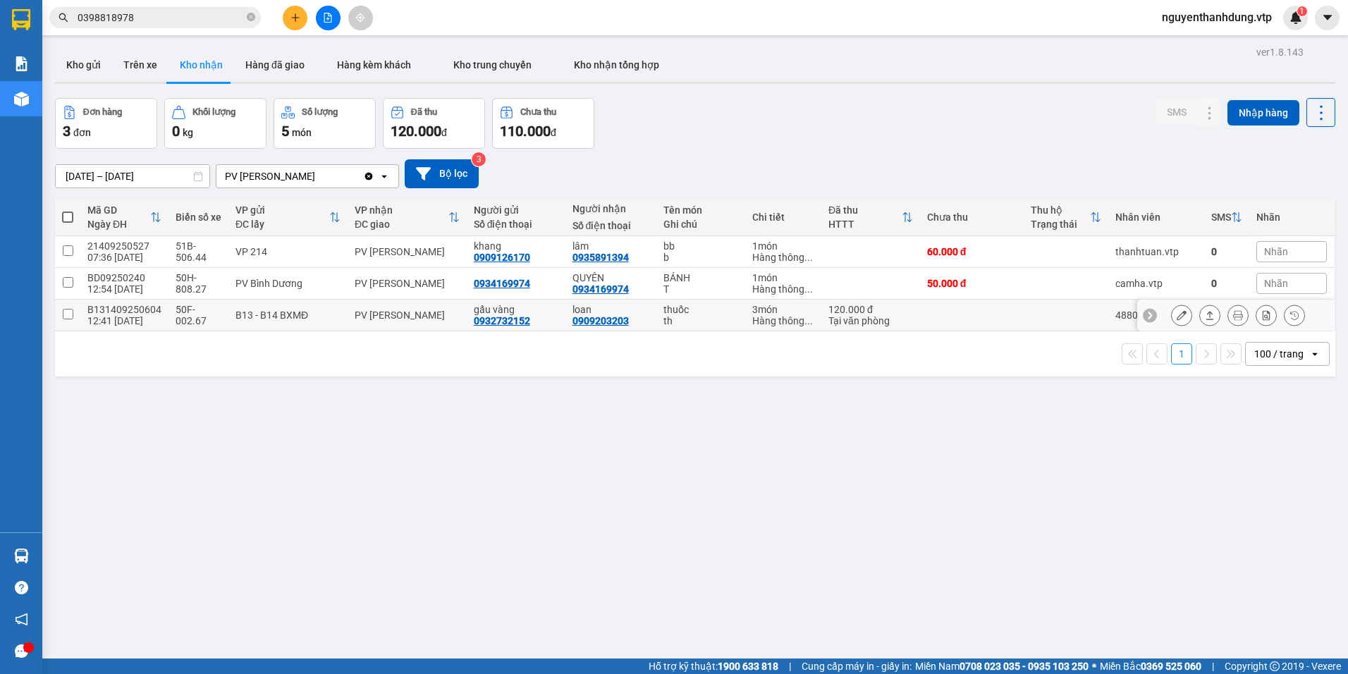
drag, startPoint x: 1185, startPoint y: 314, endPoint x: 1171, endPoint y: 322, distance: 15.8
click at [1171, 322] on div at bounding box center [1238, 314] width 134 height 21
click at [1176, 319] on icon at bounding box center [1181, 315] width 10 height 10
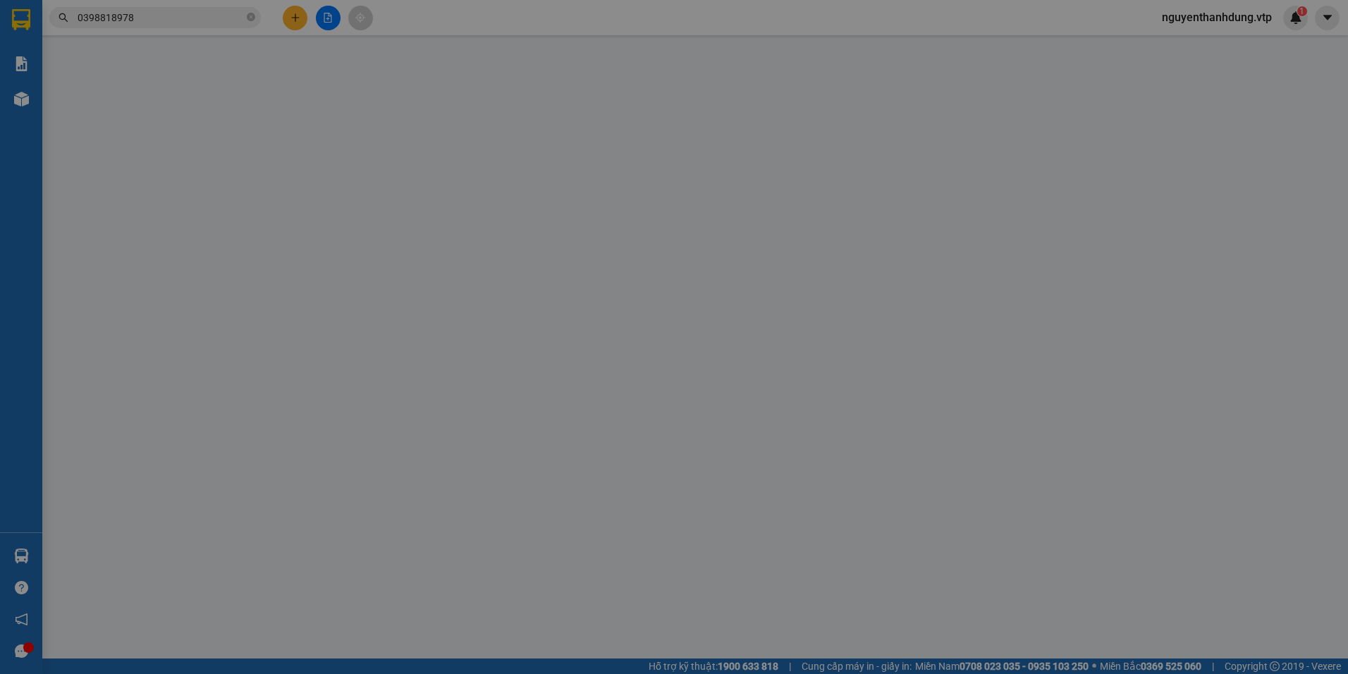
type input "0932732152"
type input "gấu vàng"
type input "0909203203"
type input "loan"
type input "120.000"
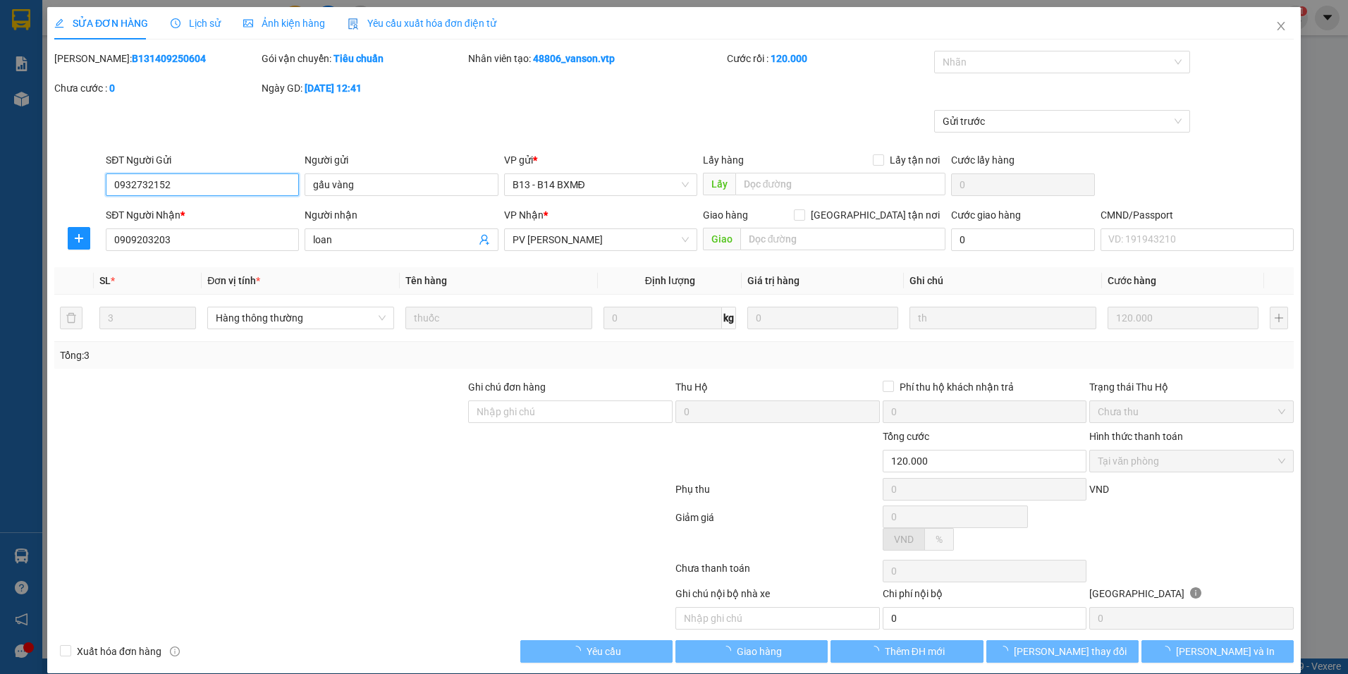
type input "6.000"
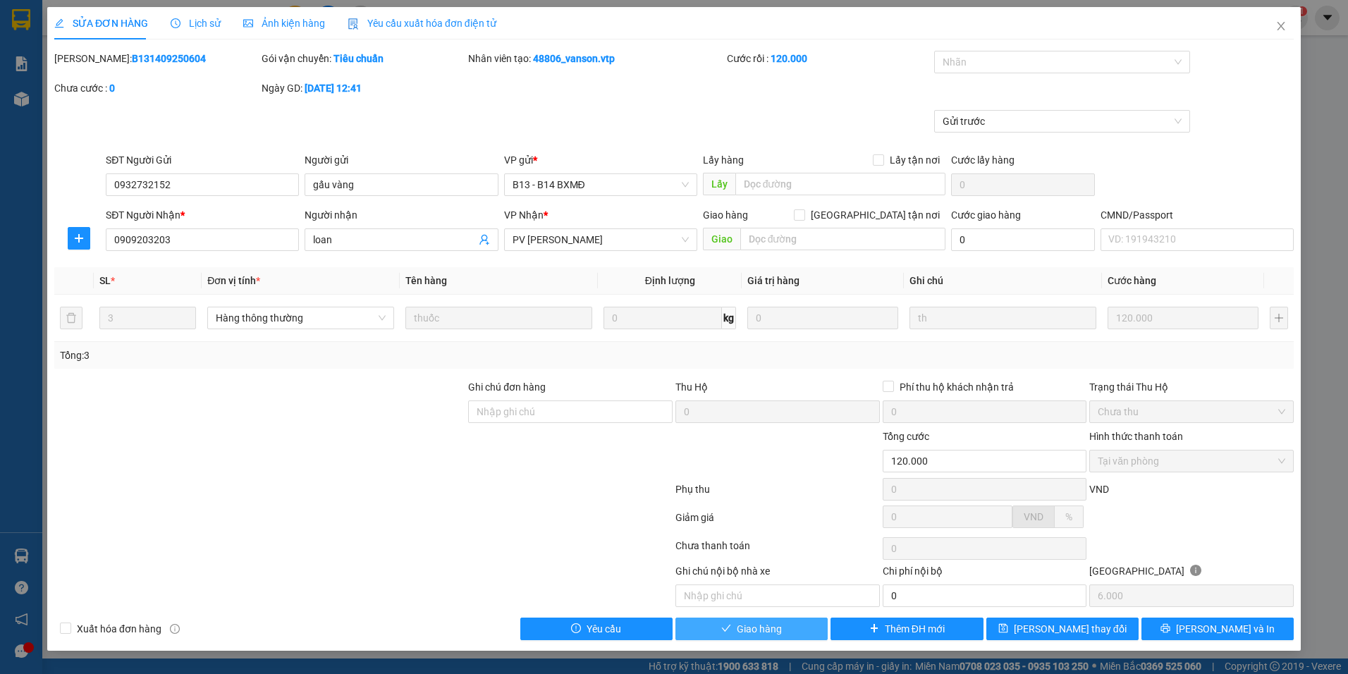
click at [753, 636] on button "Giao hàng" at bounding box center [751, 628] width 152 height 23
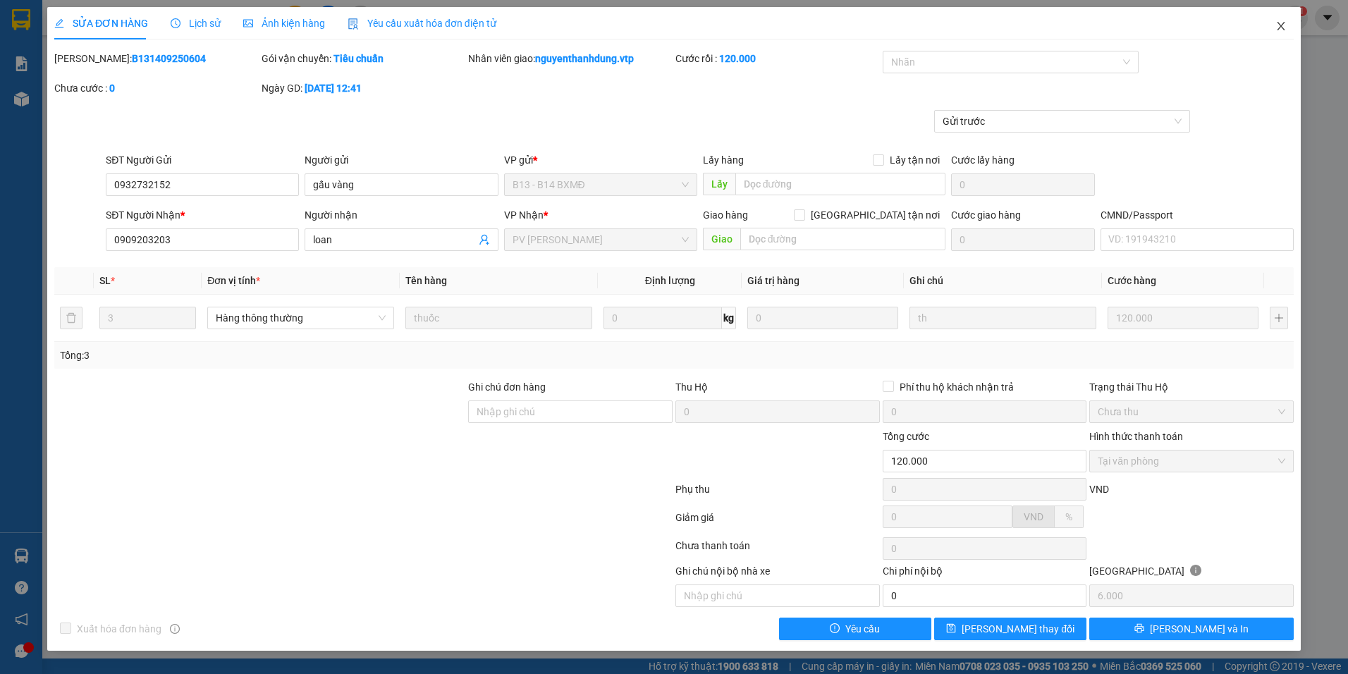
click at [1281, 25] on icon "close" at bounding box center [1280, 25] width 11 height 11
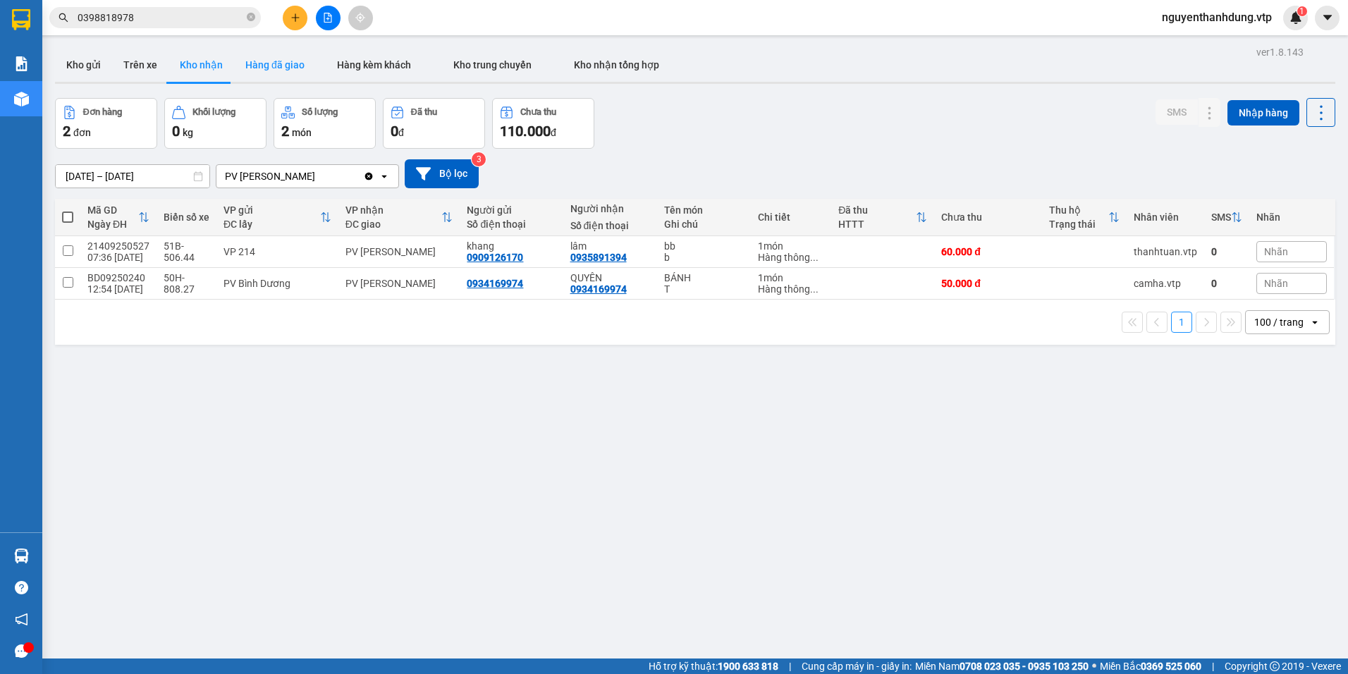
click at [270, 62] on button "Hàng đã giao" at bounding box center [275, 65] width 82 height 34
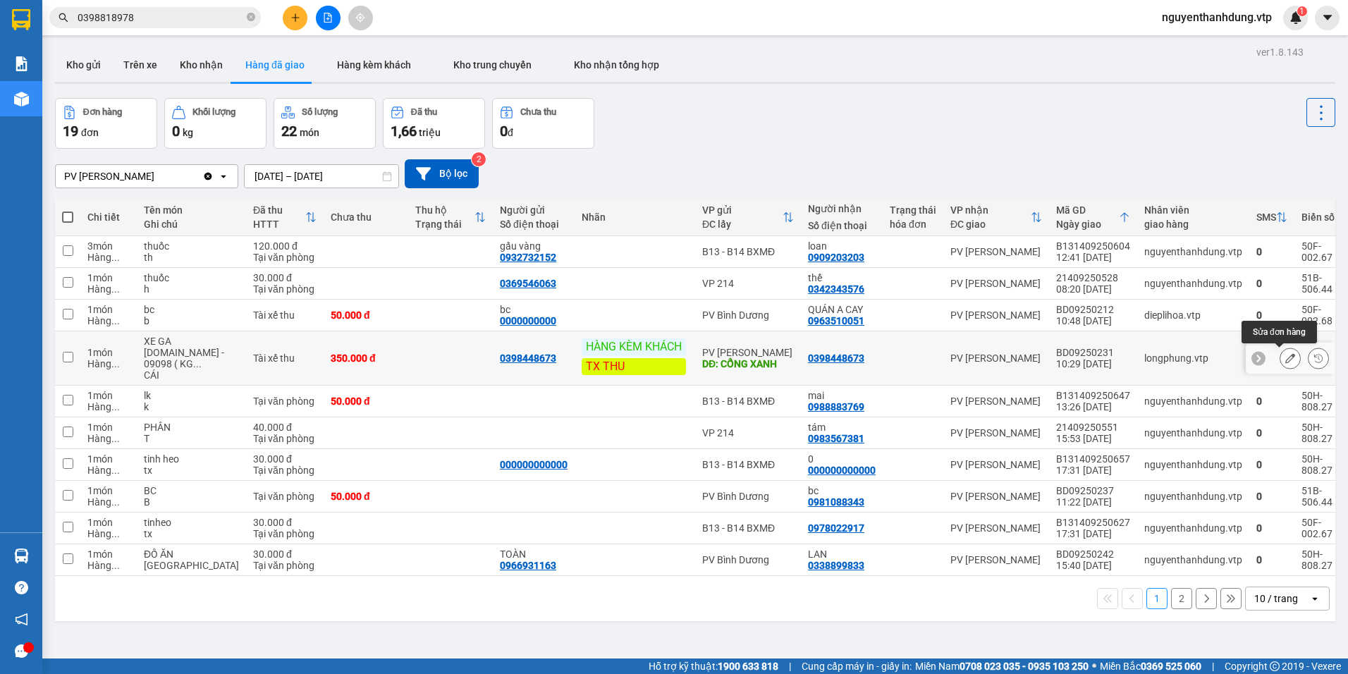
click at [1285, 362] on icon at bounding box center [1290, 358] width 10 height 10
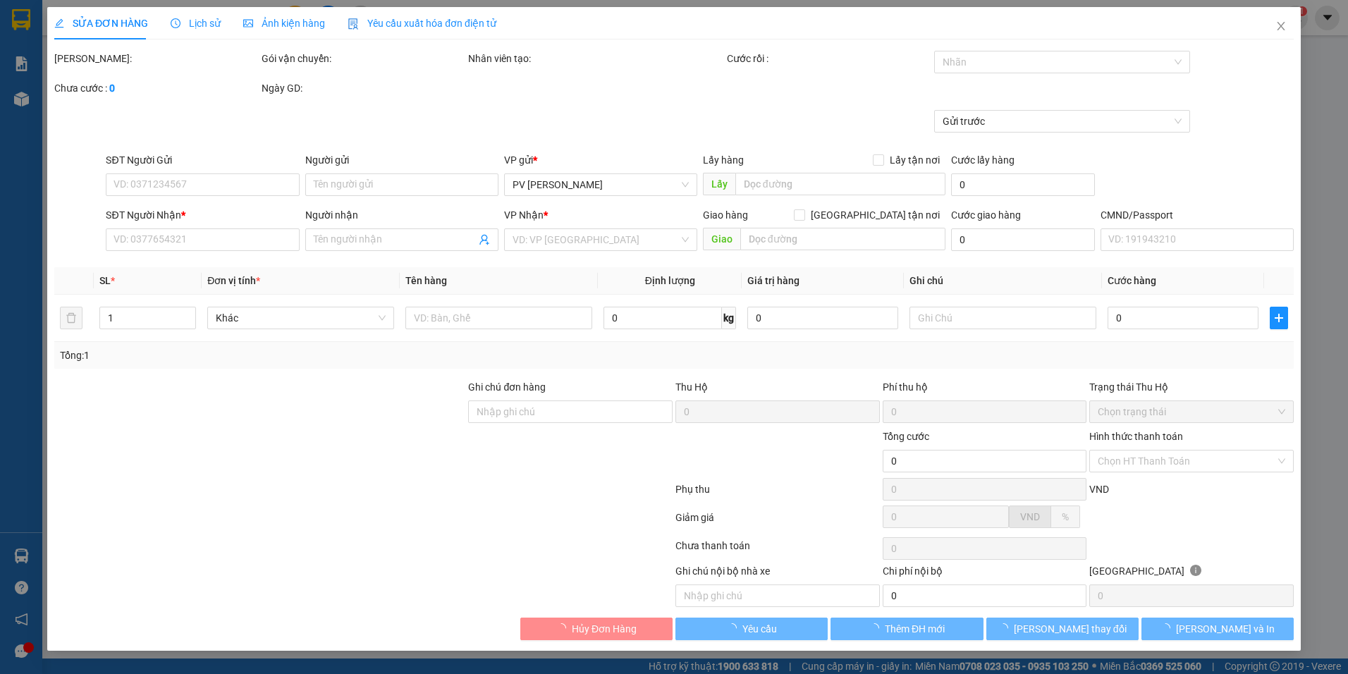
type input "0398448673"
type input "CỔNG XANH"
type input "0398448673"
type input "350.000"
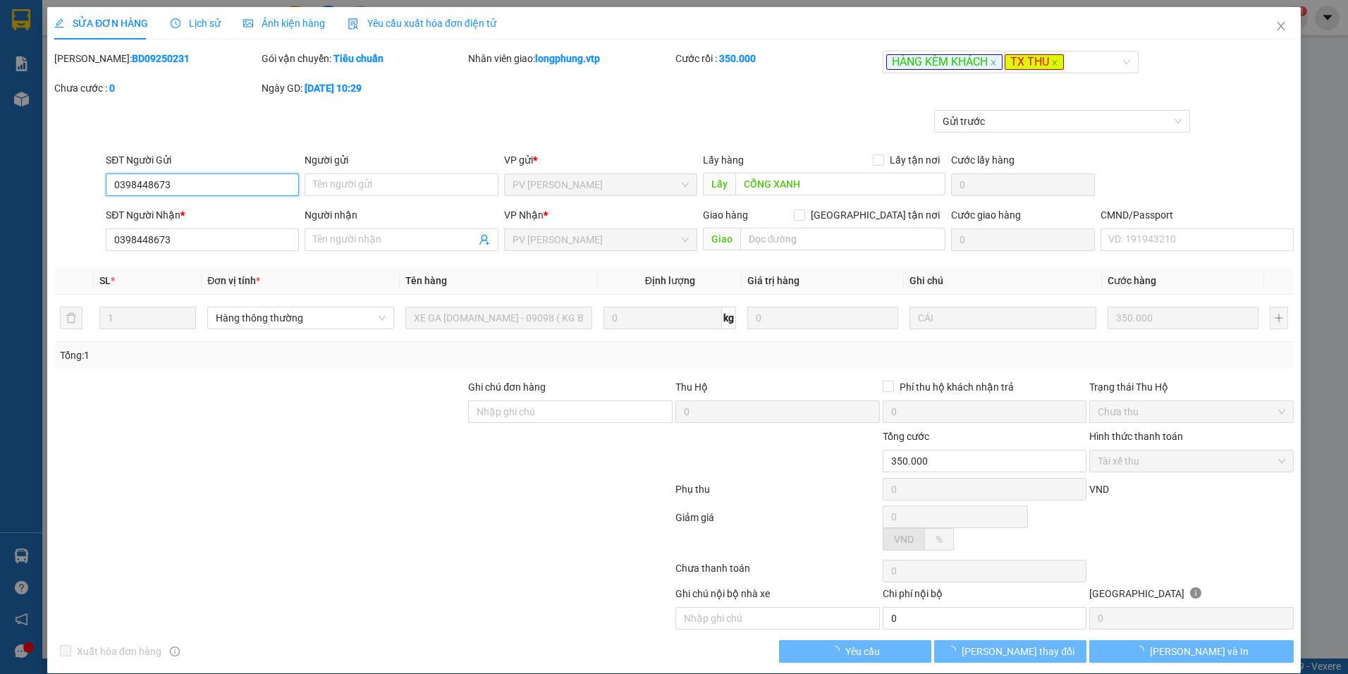
type input "17.500"
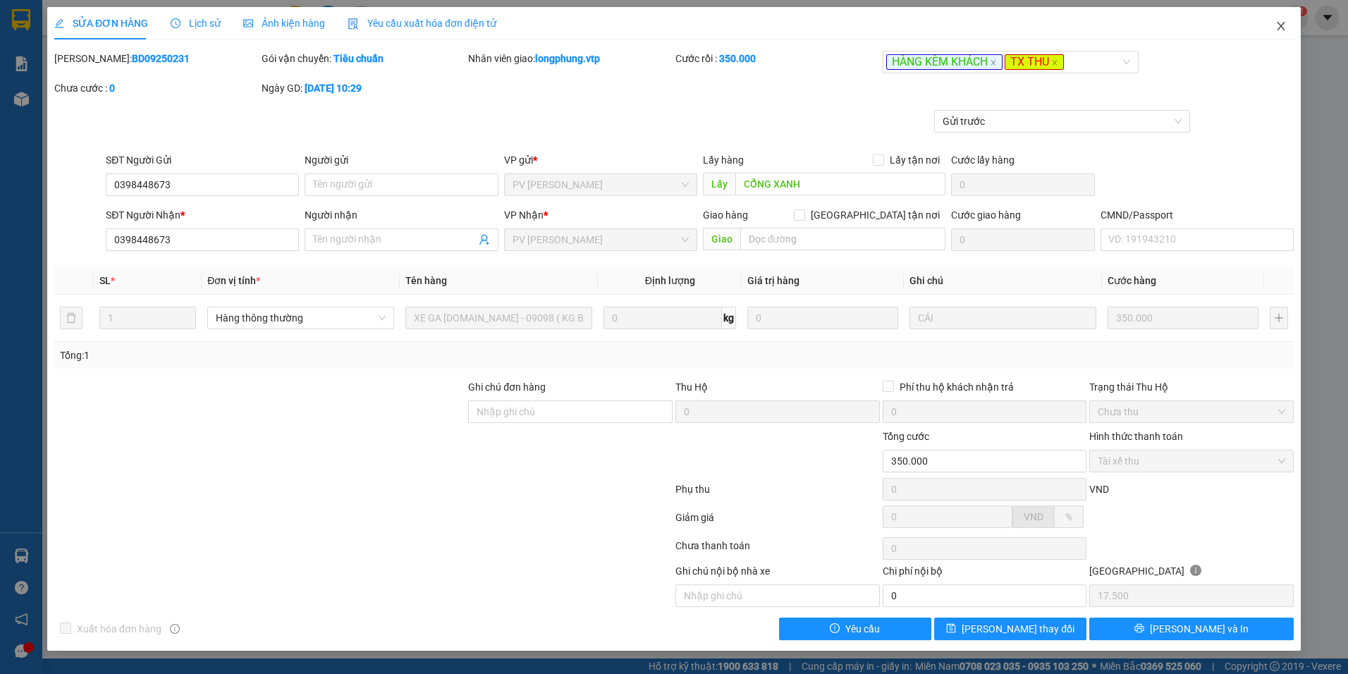
click at [1279, 26] on icon "close" at bounding box center [1280, 25] width 11 height 11
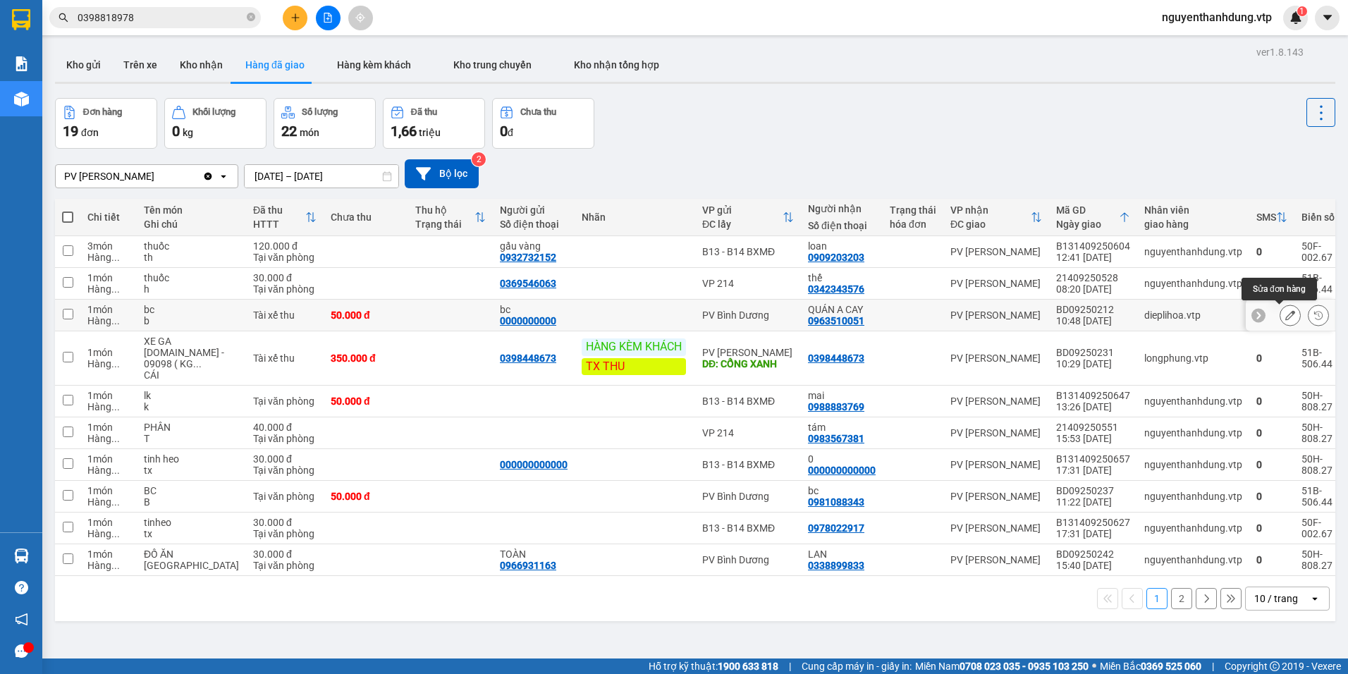
click at [1285, 314] on icon at bounding box center [1290, 315] width 10 height 10
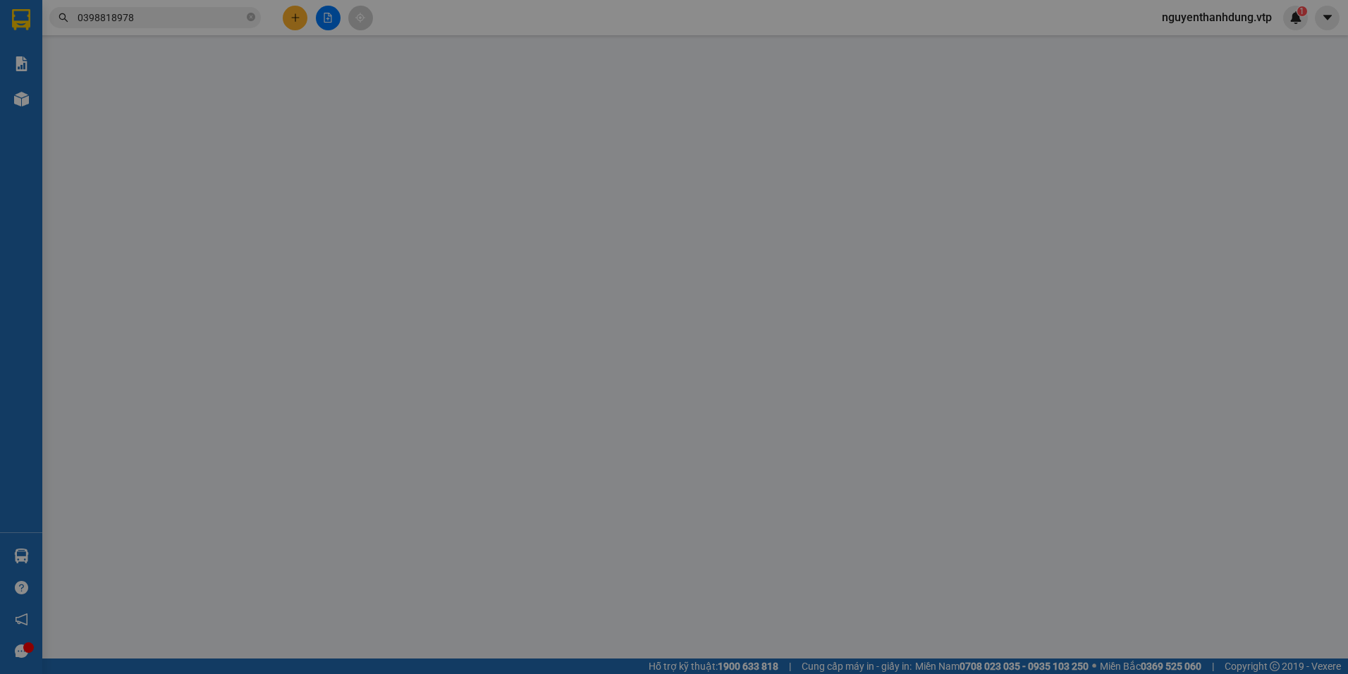
type input "0000000000"
type input "bc"
type input "0963510051"
type input "QUÁN A CAY"
type input "TRẢ LỘN ĐƠN NGÀY [GEOGRAPHIC_DATA] BD09250182"
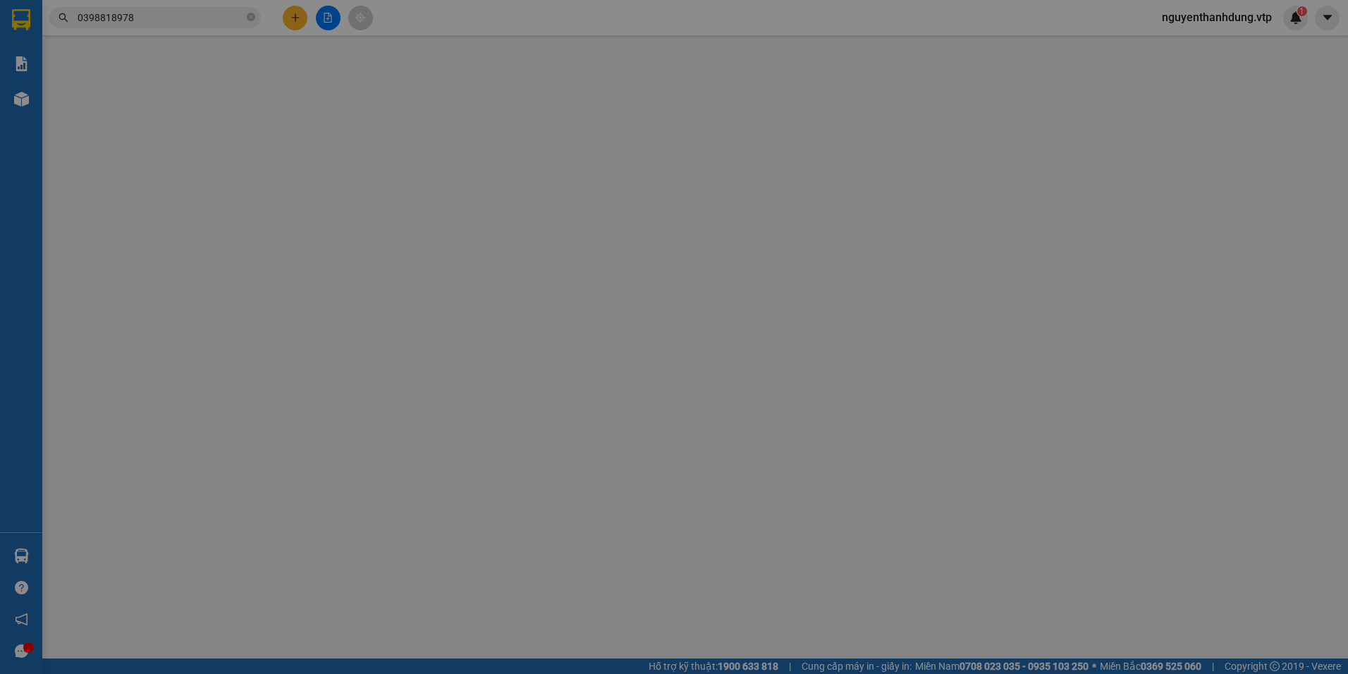
type input "50.000"
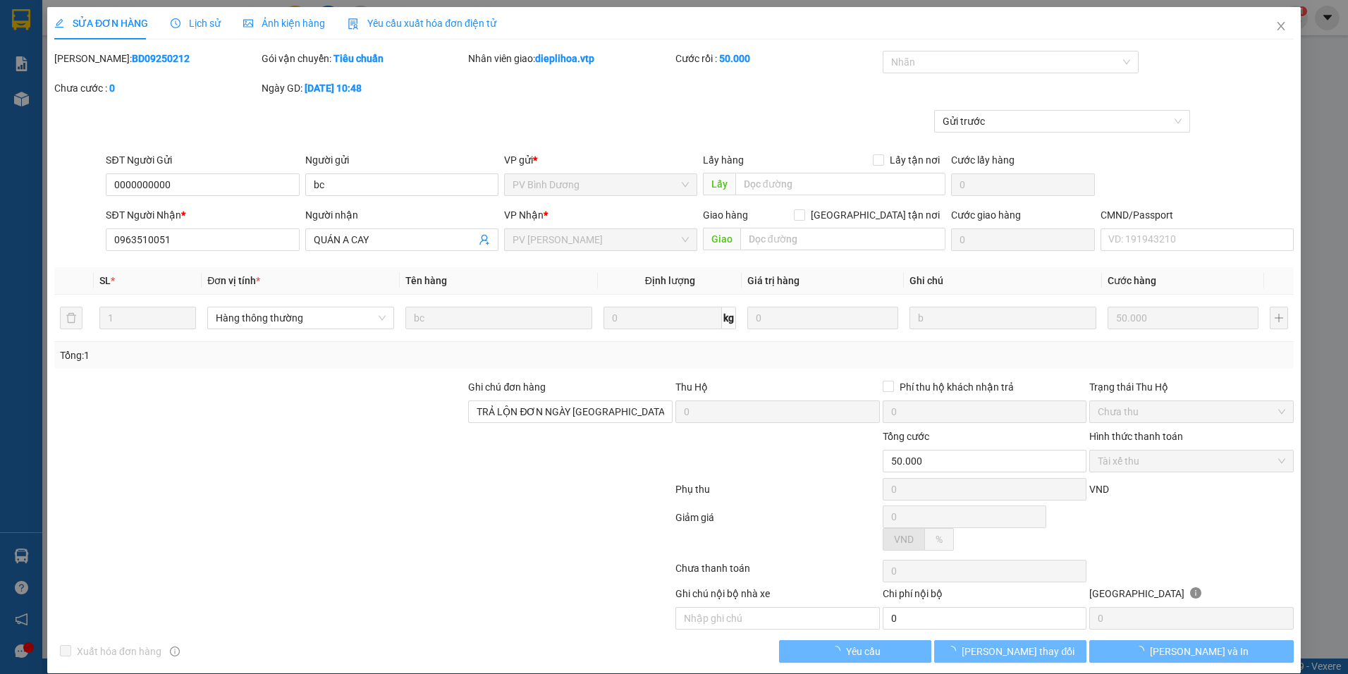
type input "2.500"
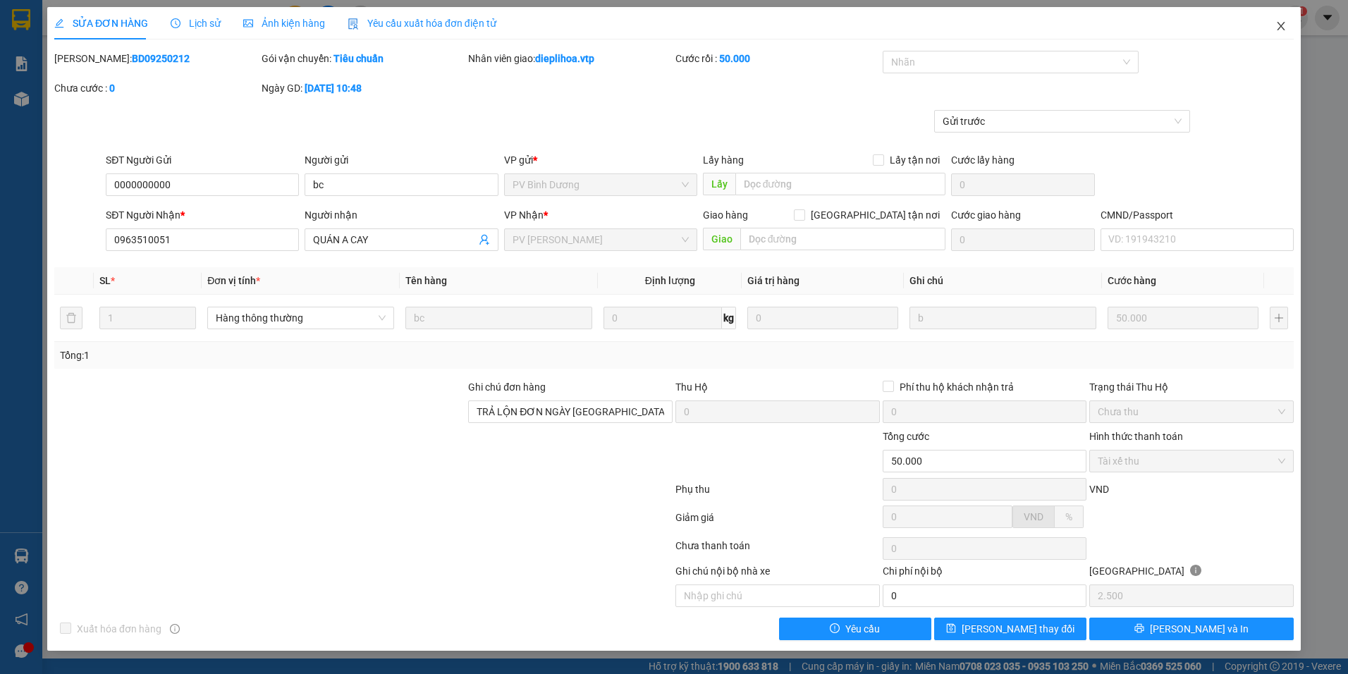
click at [1289, 23] on span "Close" at bounding box center [1280, 26] width 39 height 39
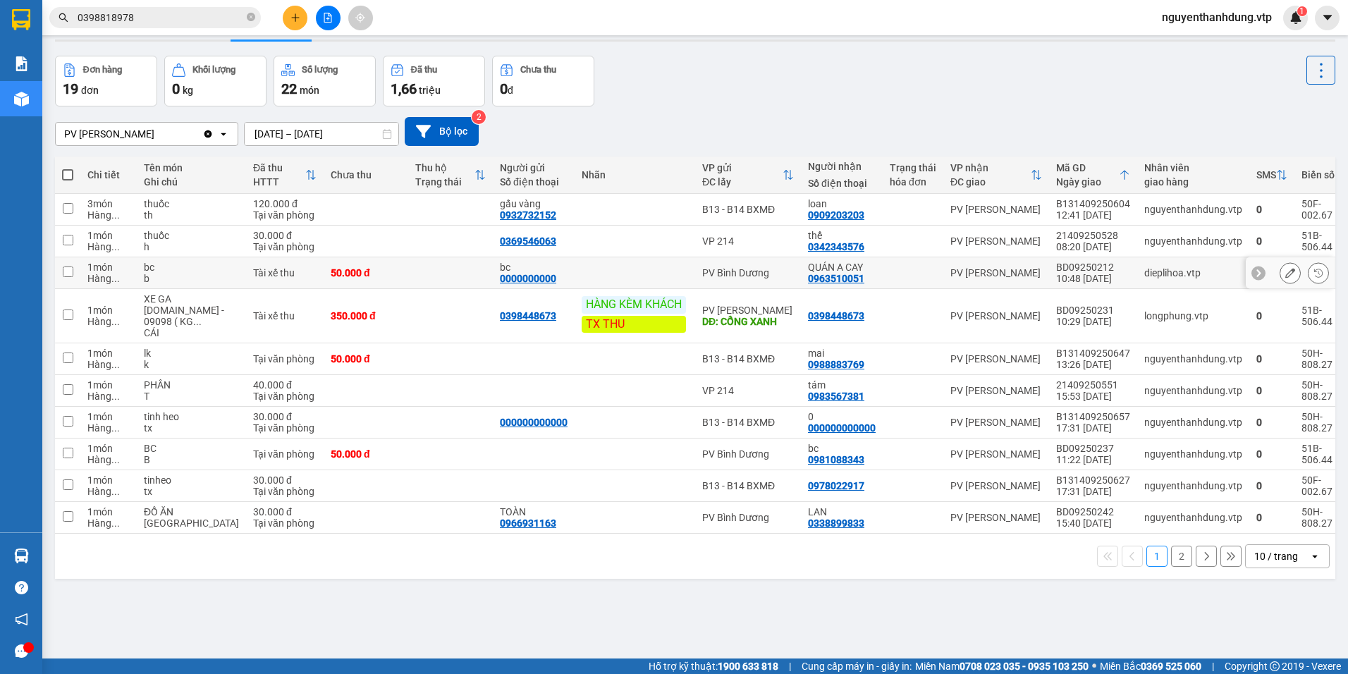
scroll to position [65, 0]
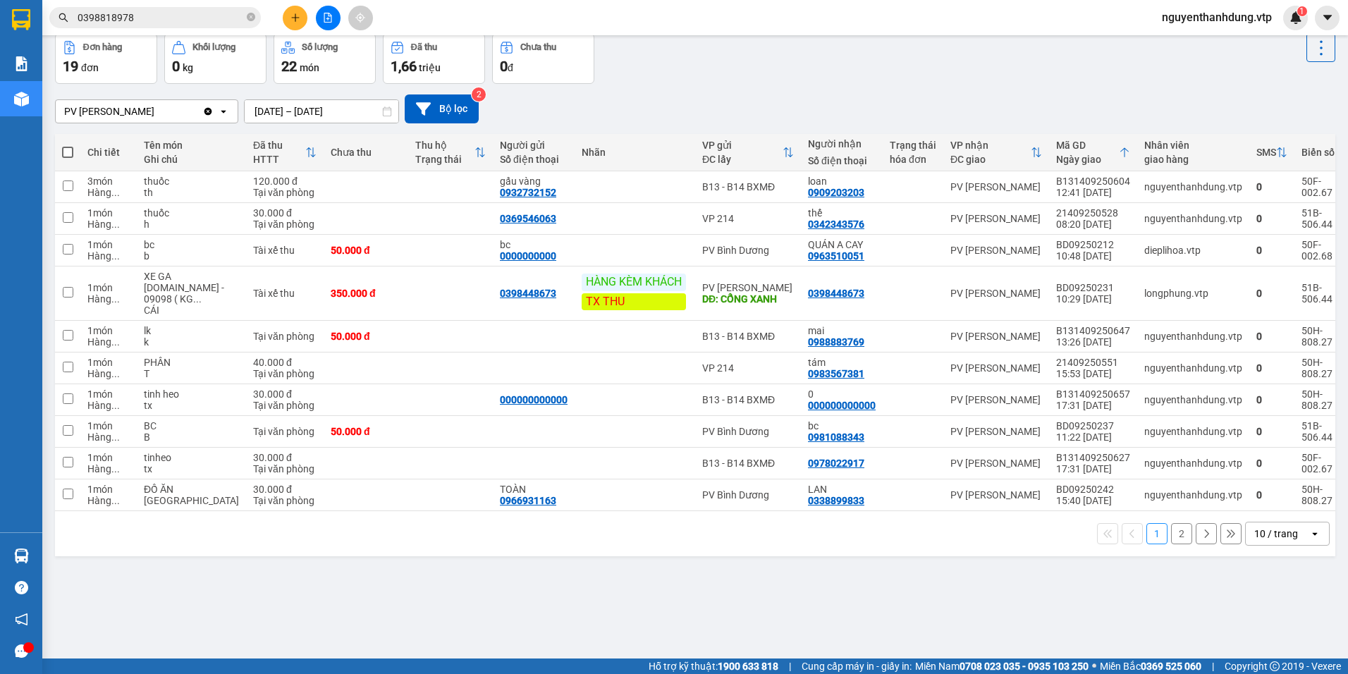
click at [1171, 539] on button "2" at bounding box center [1181, 533] width 21 height 21
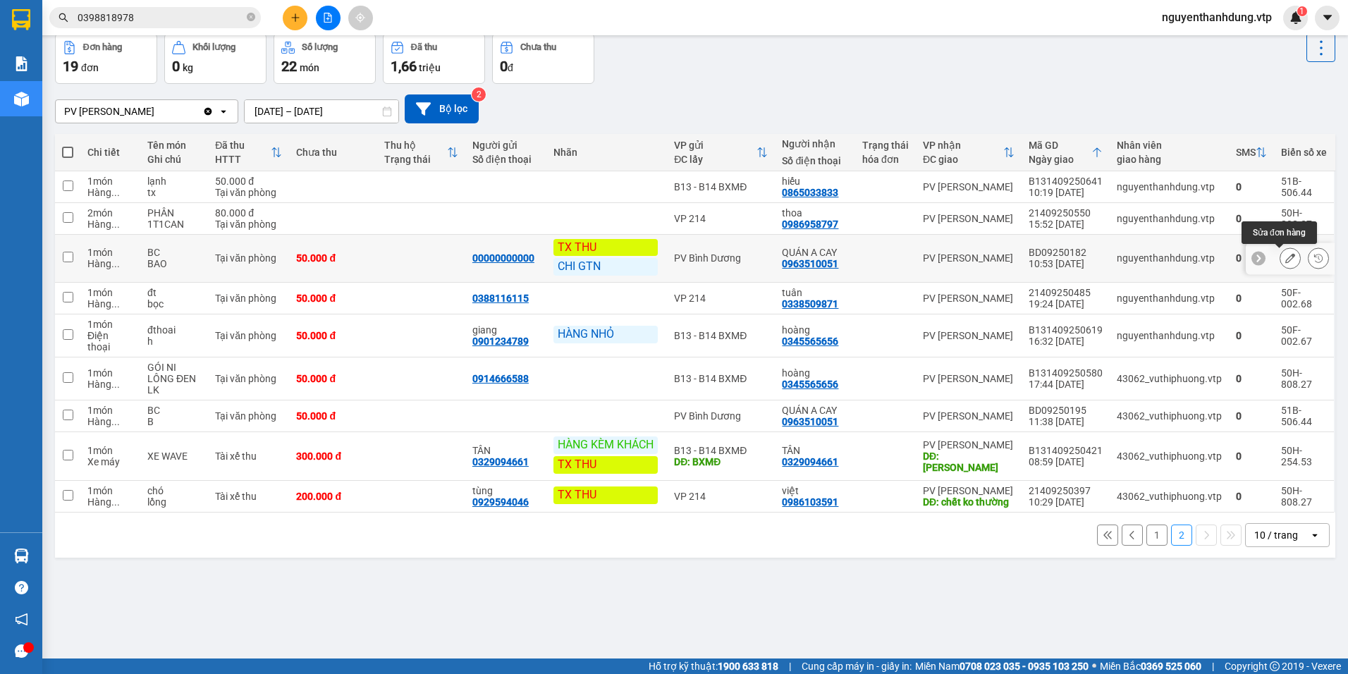
click at [1285, 257] on icon at bounding box center [1290, 259] width 10 height 10
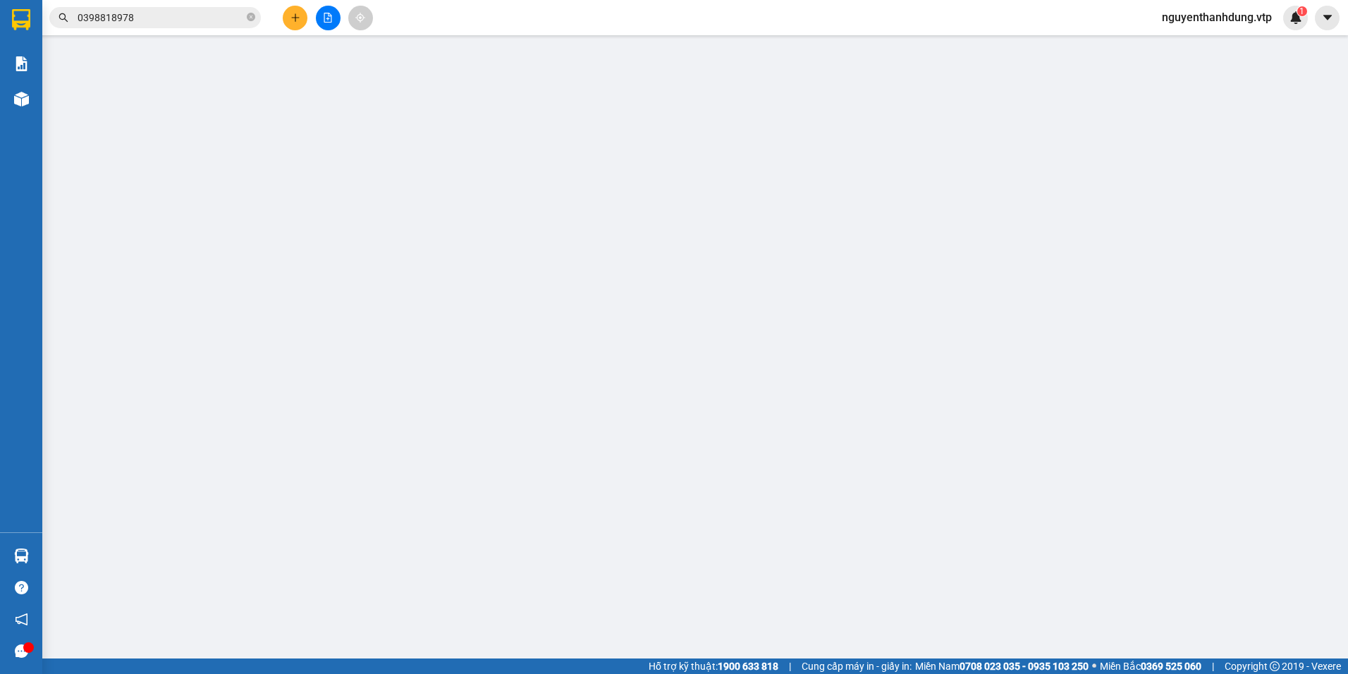
type input "00000000000"
type input "0963510051"
type input "QUÁN A CAY"
type input "50.000"
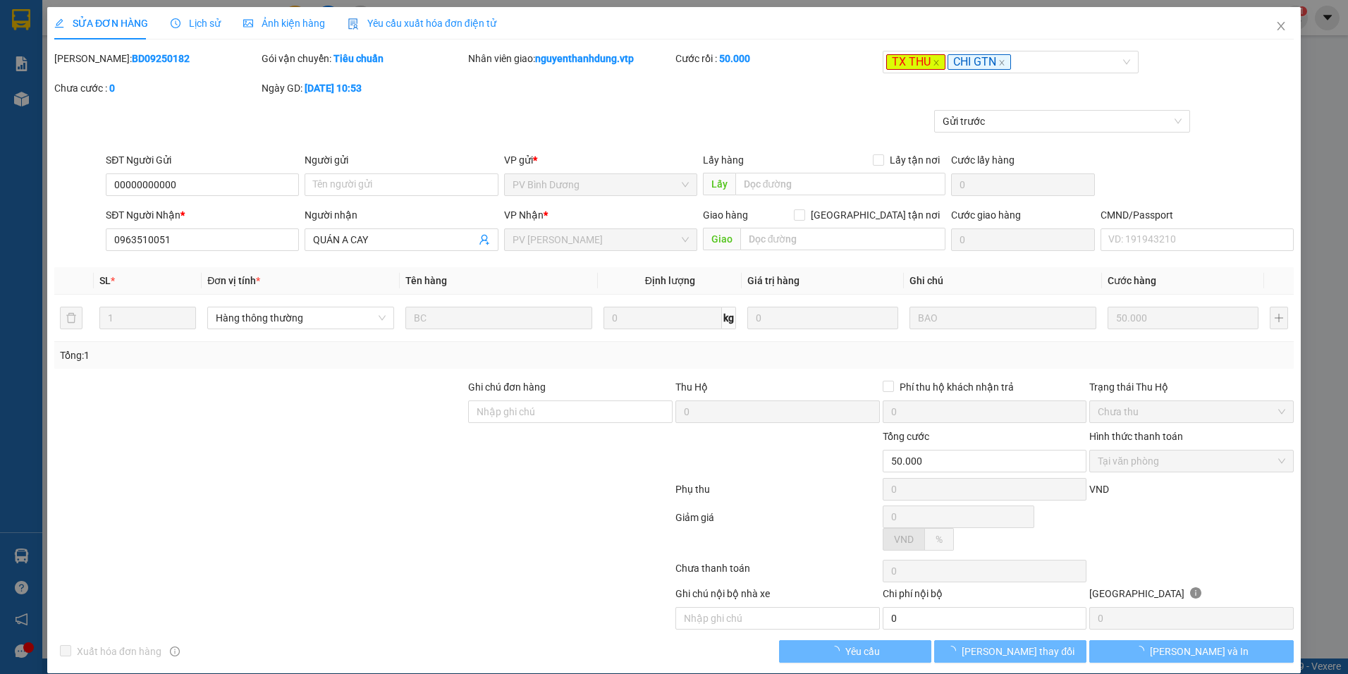
type input "2.500"
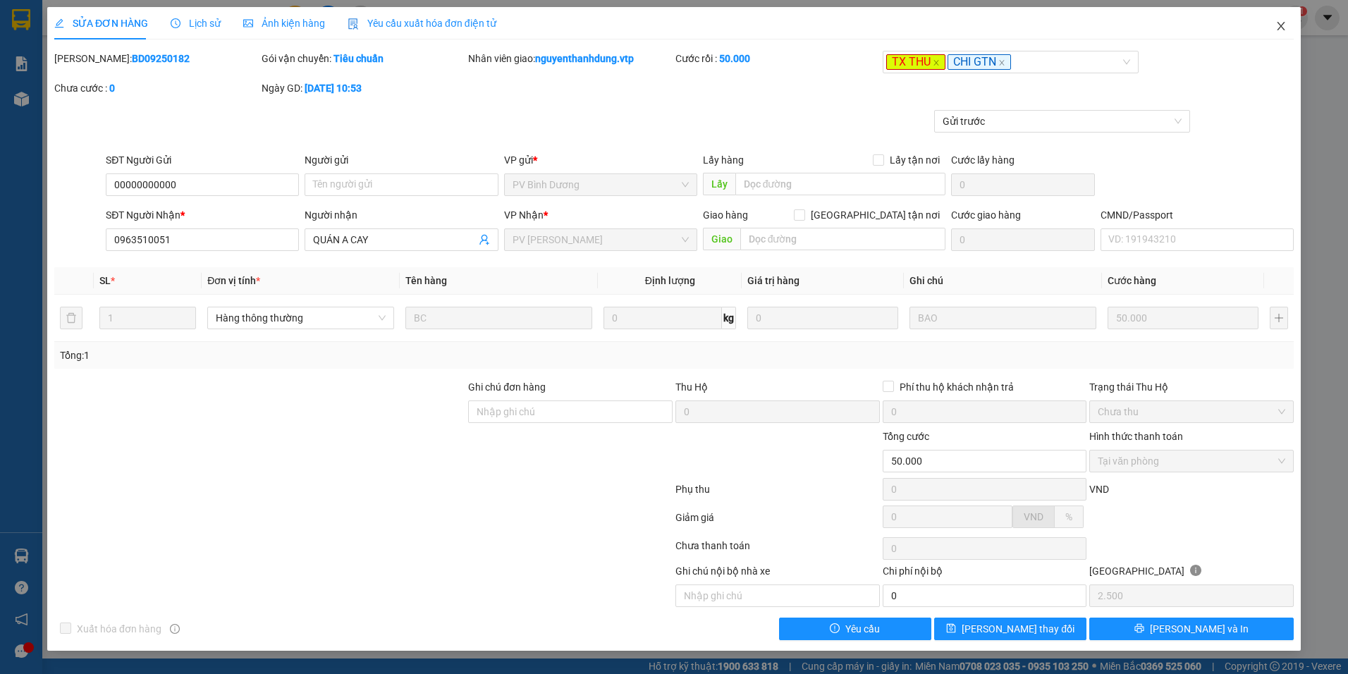
click at [1286, 31] on icon "close" at bounding box center [1280, 25] width 11 height 11
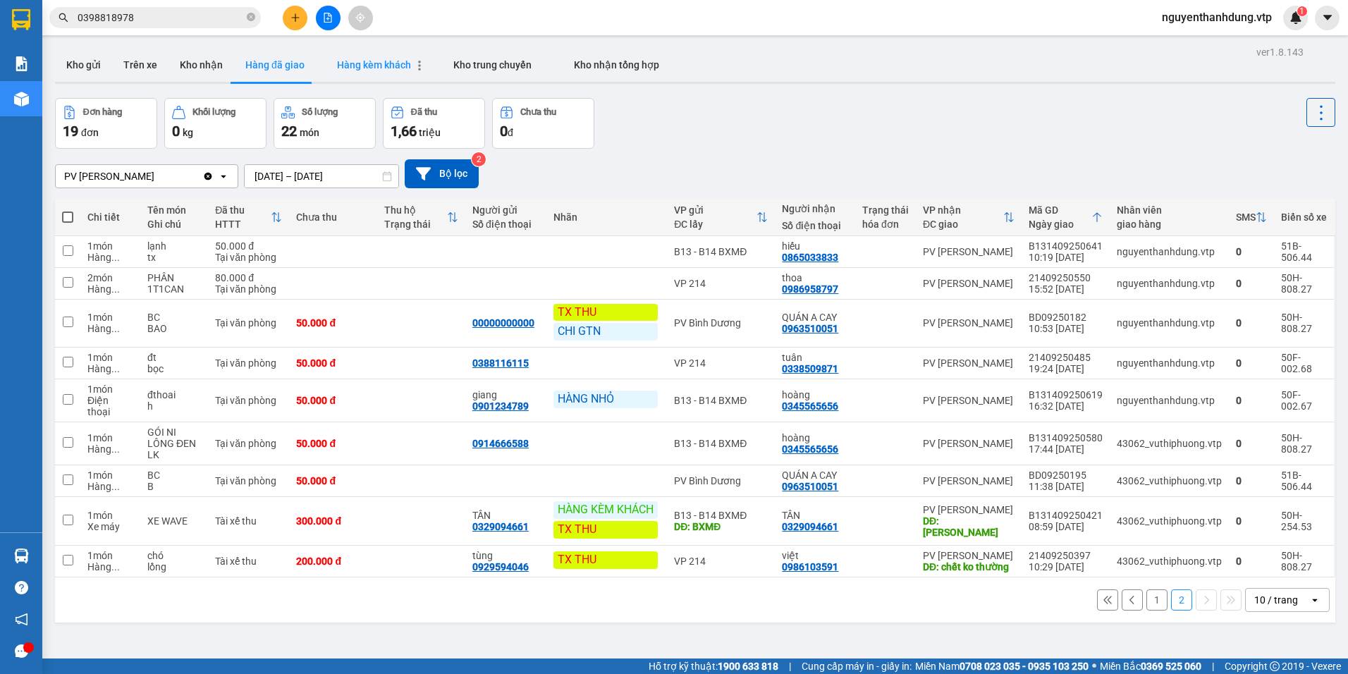
click at [383, 59] on span "Hàng kèm khách" at bounding box center [374, 64] width 74 height 11
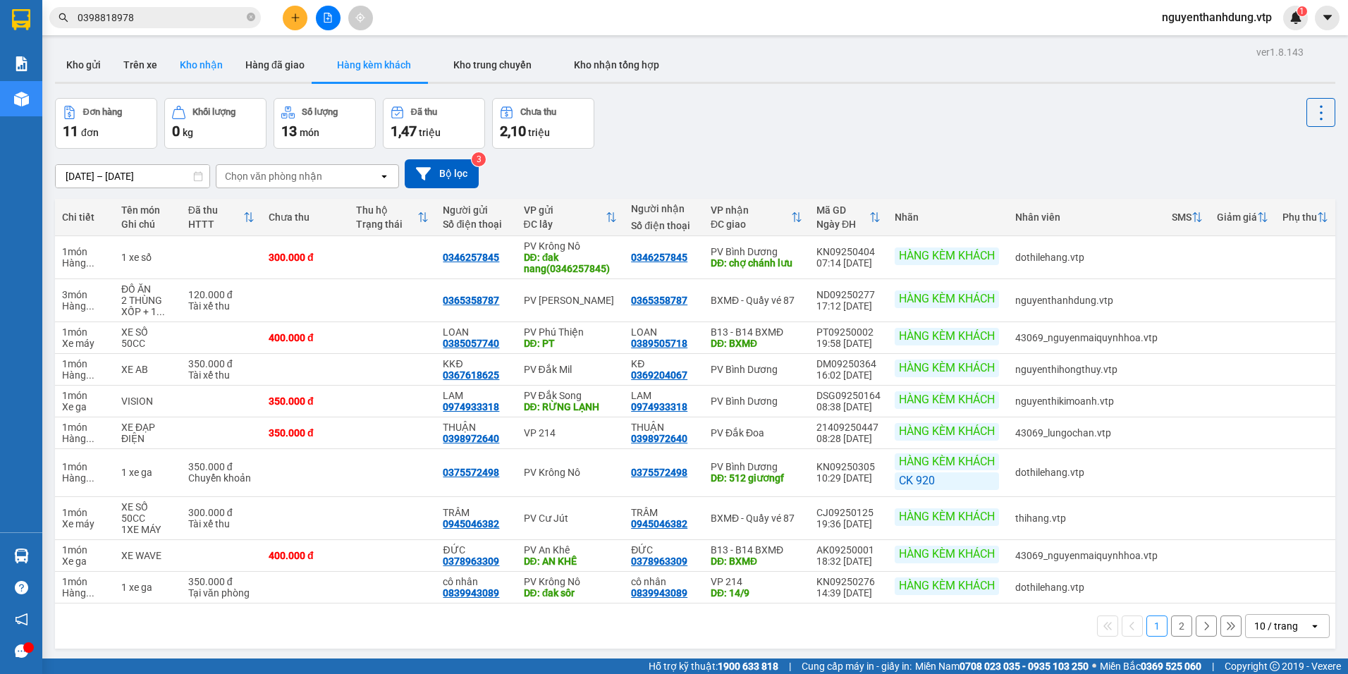
click at [195, 65] on button "Kho nhận" at bounding box center [201, 65] width 66 height 34
type input "[DATE] – [DATE]"
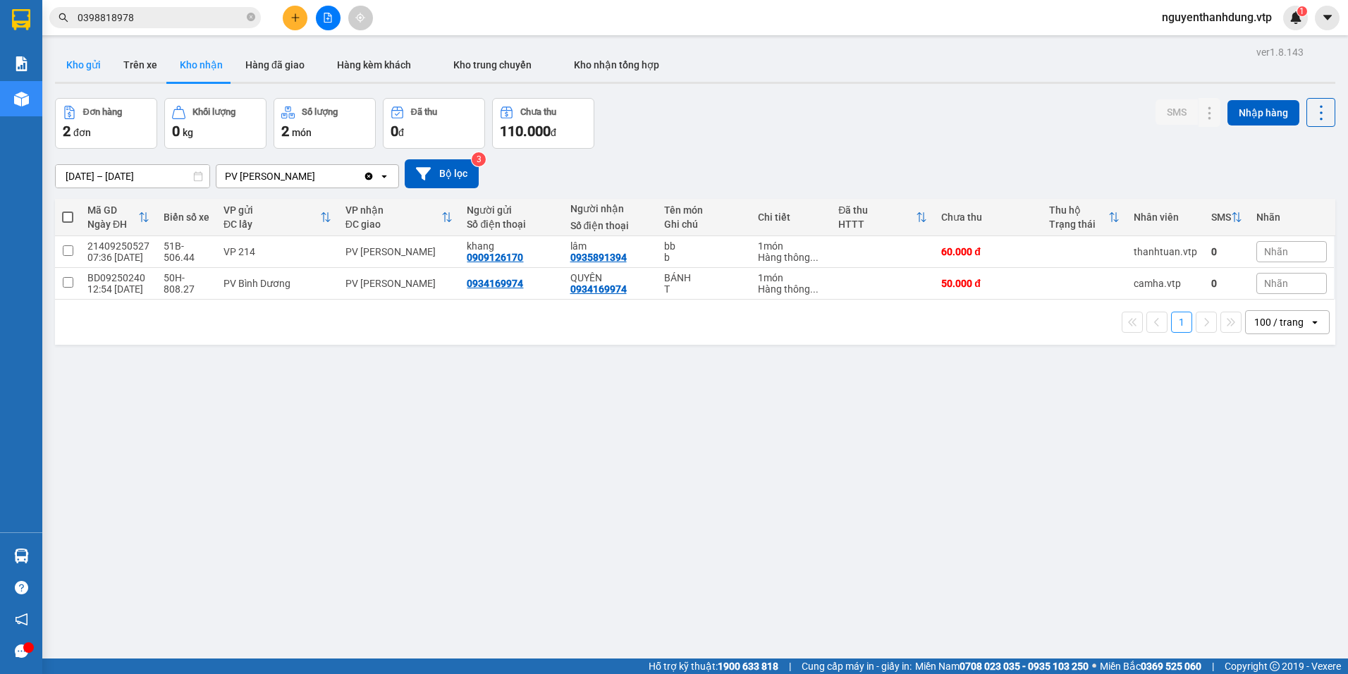
click at [84, 61] on button "Kho gửi" at bounding box center [83, 65] width 57 height 34
